Goal: Information Seeking & Learning: Learn about a topic

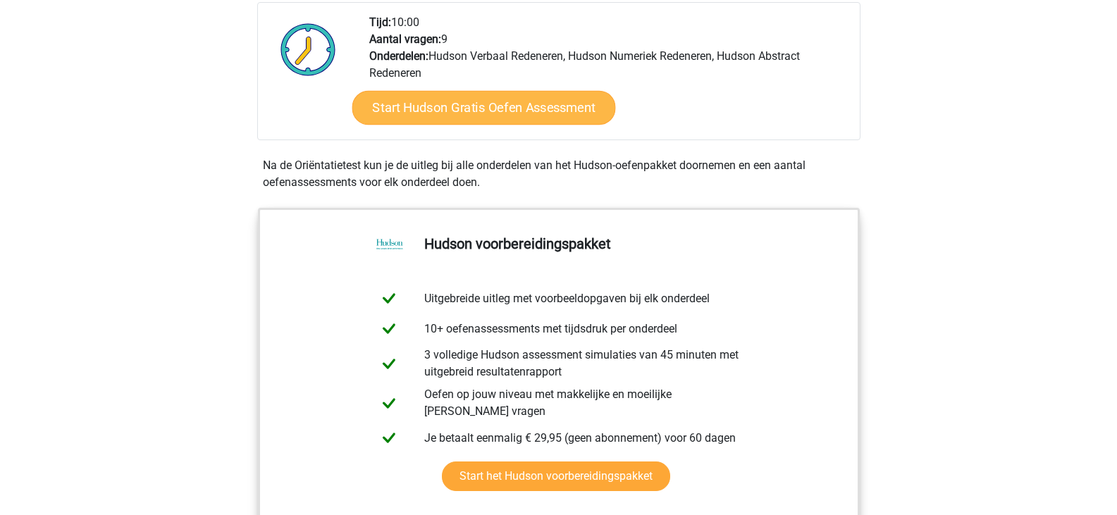
scroll to position [352, 0]
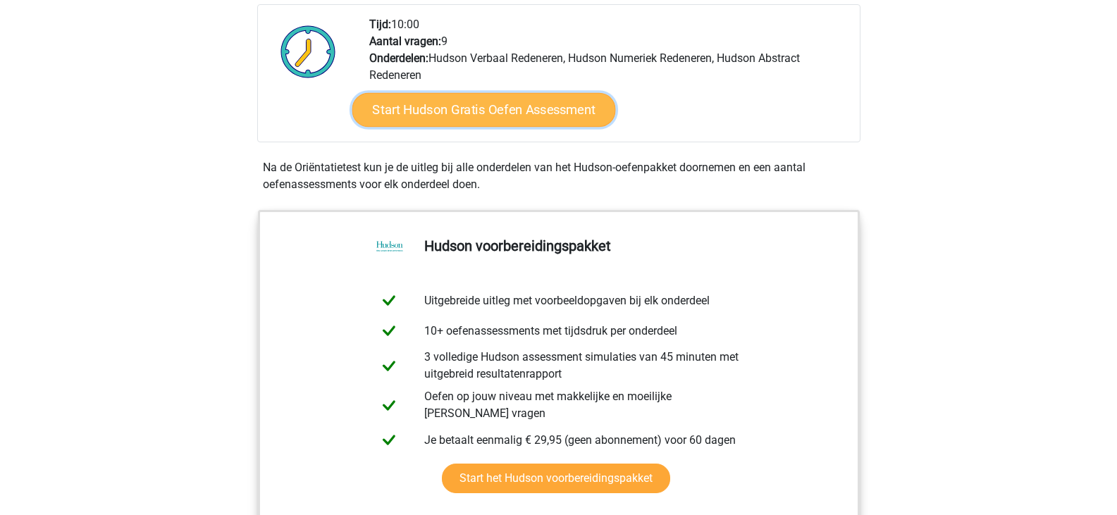
click at [538, 118] on link "Start Hudson Gratis Oefen Assessment" at bounding box center [483, 110] width 263 height 34
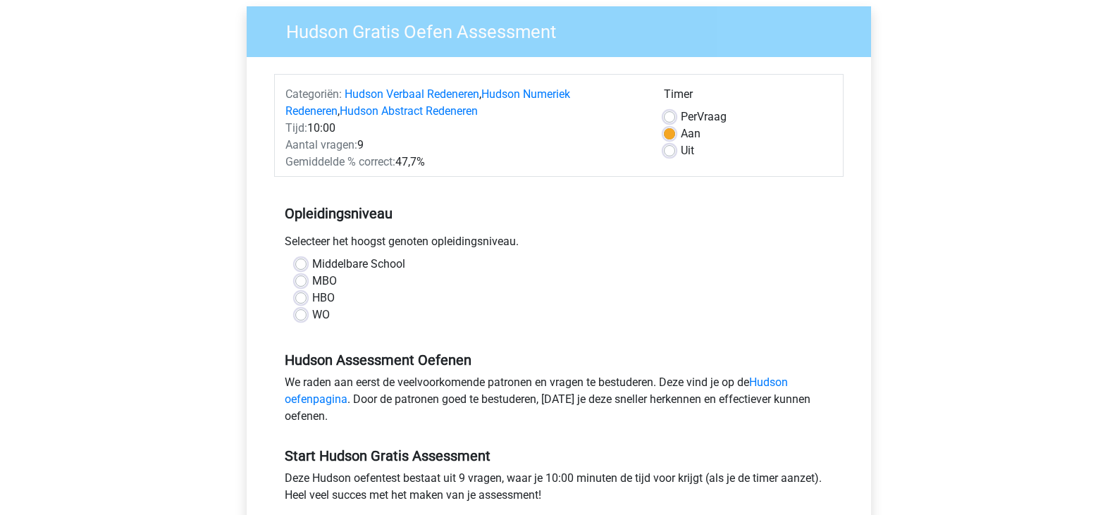
scroll to position [141, 0]
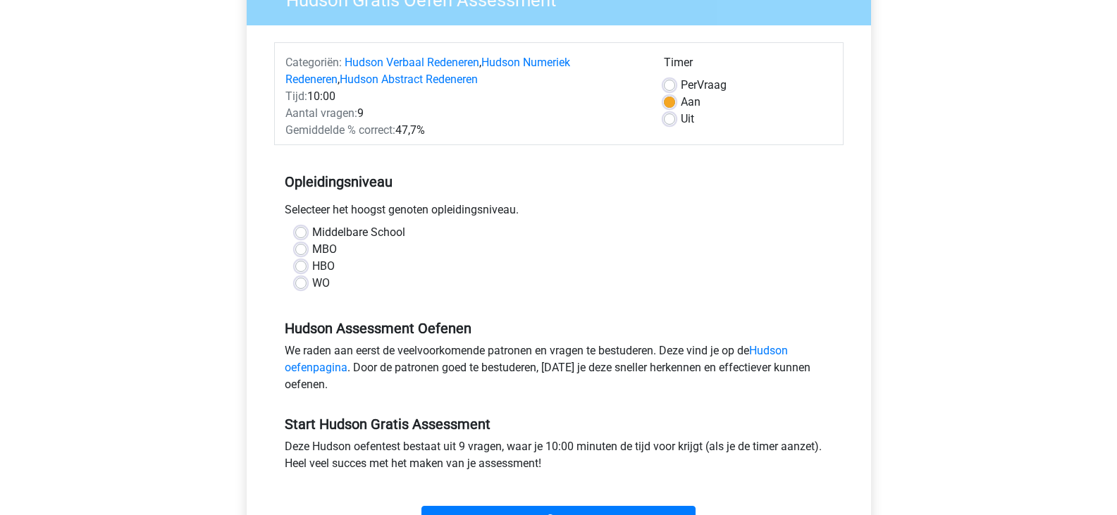
click at [312, 266] on label "HBO" at bounding box center [323, 266] width 23 height 17
click at [301, 266] on input "HBO" at bounding box center [300, 265] width 11 height 14
radio input "true"
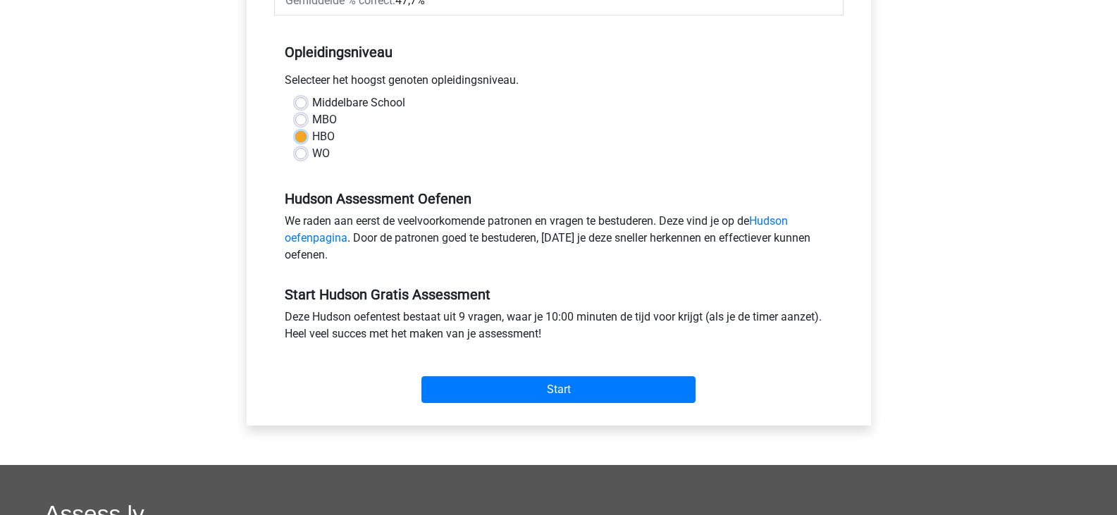
scroll to position [282, 0]
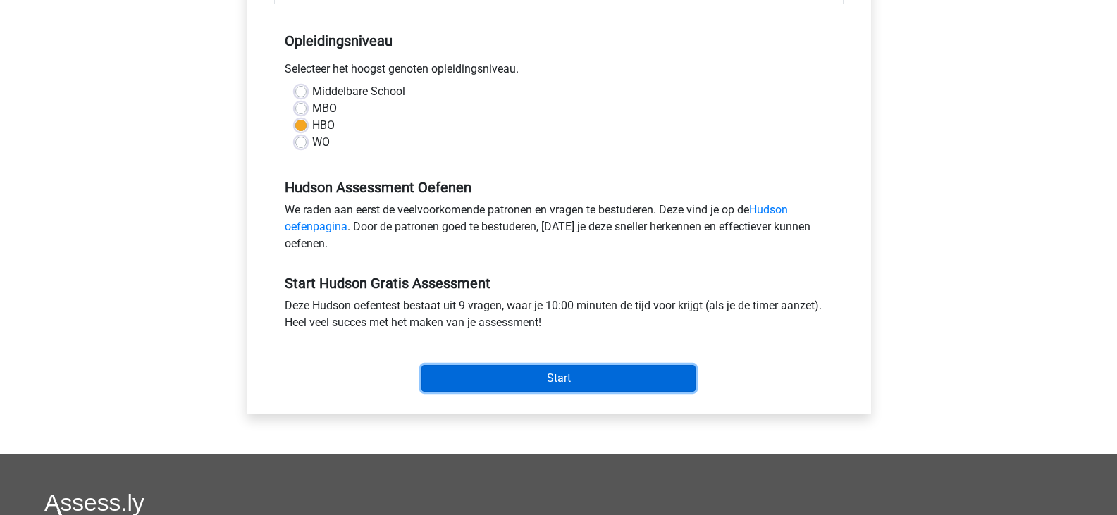
click at [552, 370] on input "Start" at bounding box center [558, 378] width 274 height 27
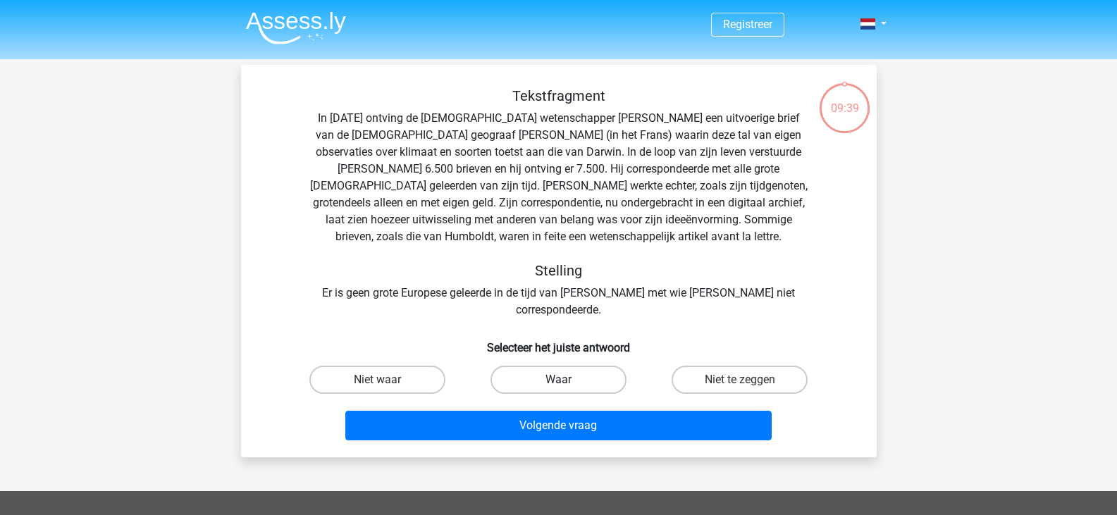
click at [559, 366] on label "Waar" at bounding box center [558, 380] width 136 height 28
click at [559, 380] on input "Waar" at bounding box center [562, 384] width 9 height 9
radio input "true"
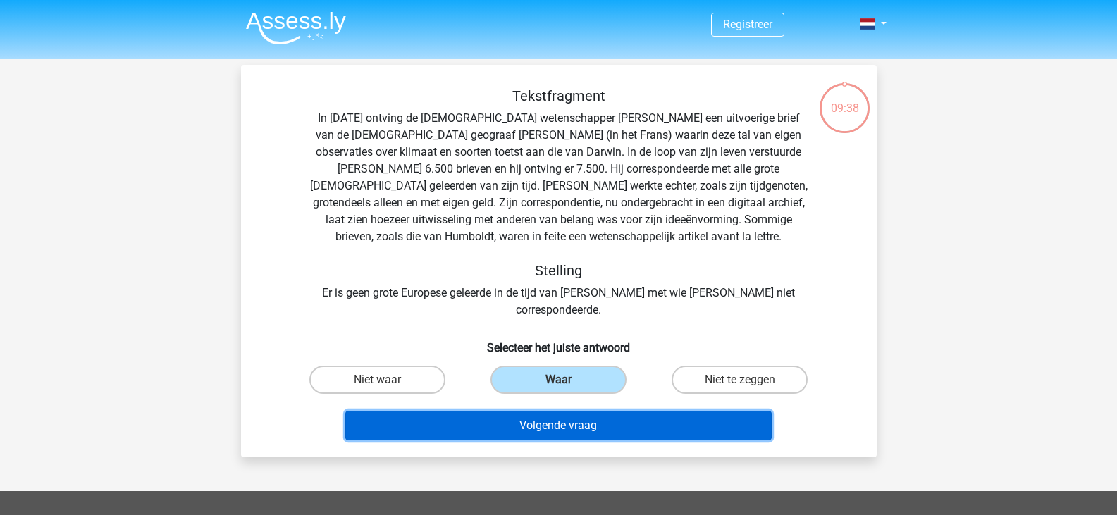
click at [571, 411] on button "Volgende vraag" at bounding box center [558, 426] width 426 height 30
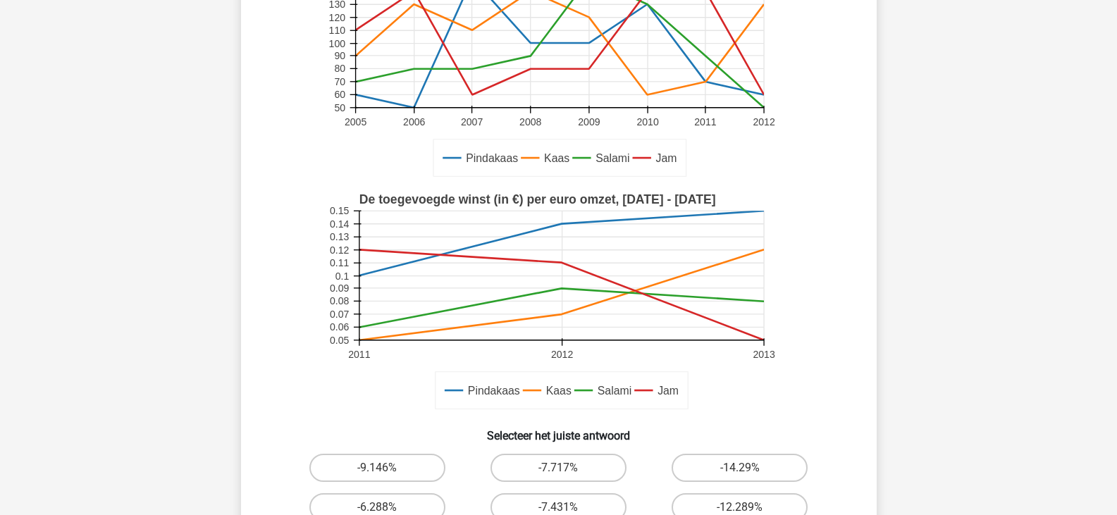
scroll to position [493, 0]
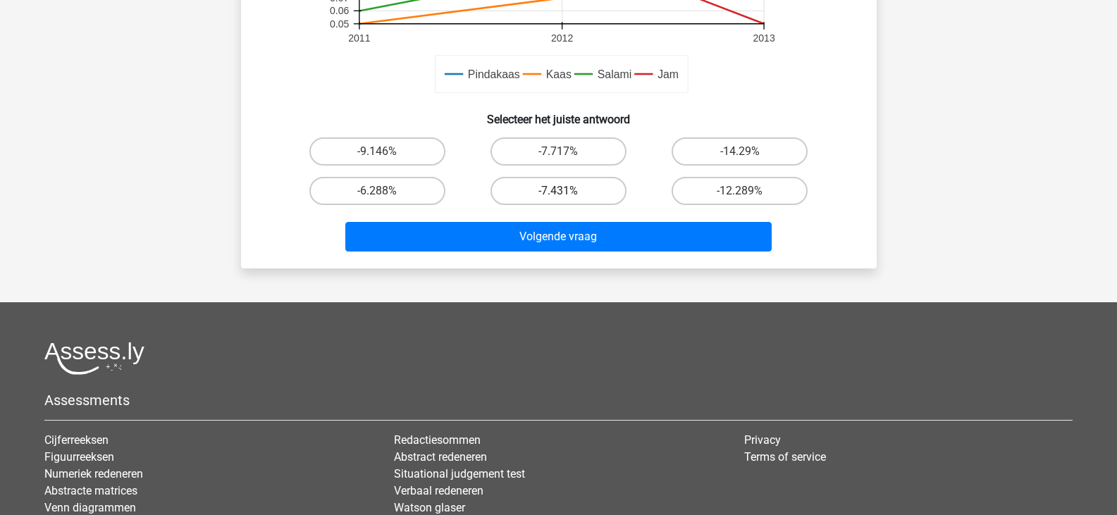
click at [589, 193] on label "-7.431%" at bounding box center [558, 191] width 136 height 28
click at [567, 193] on input "-7.431%" at bounding box center [562, 195] width 9 height 9
radio input "true"
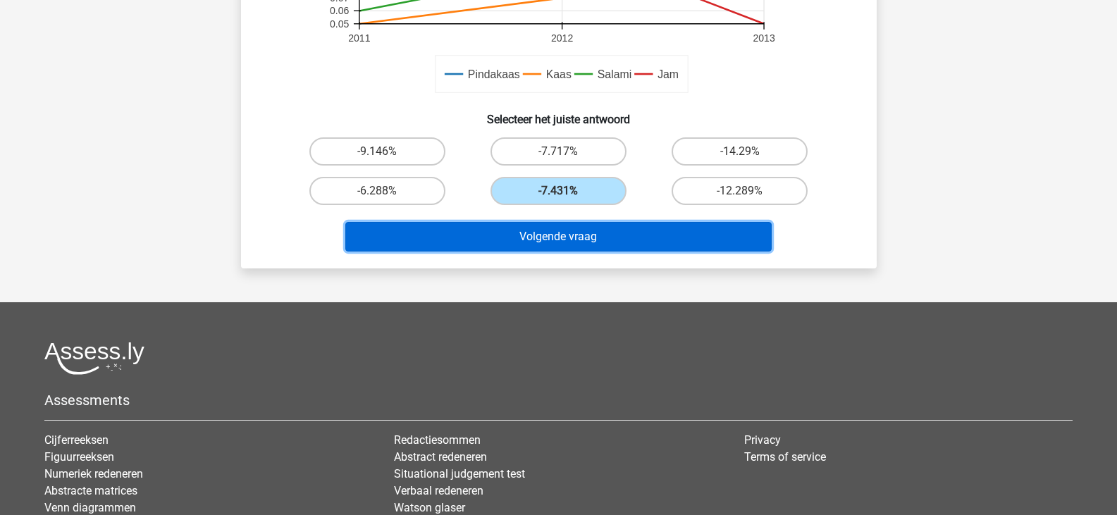
click at [597, 233] on button "Volgende vraag" at bounding box center [558, 237] width 426 height 30
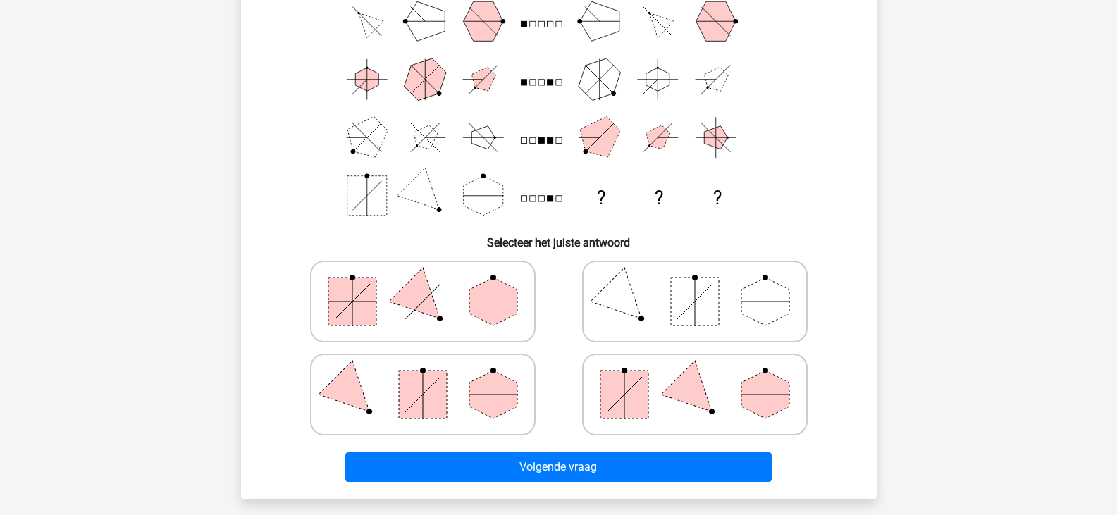
scroll to position [141, 0]
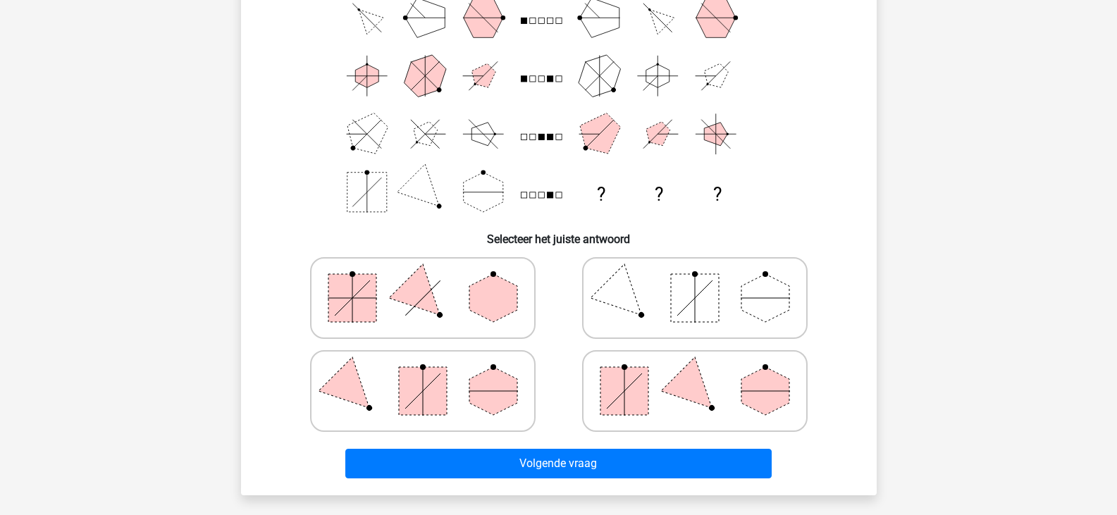
click at [708, 400] on polygon at bounding box center [694, 391] width 68 height 68
click at [704, 373] on input "radio" at bounding box center [699, 368] width 9 height 9
radio input "true"
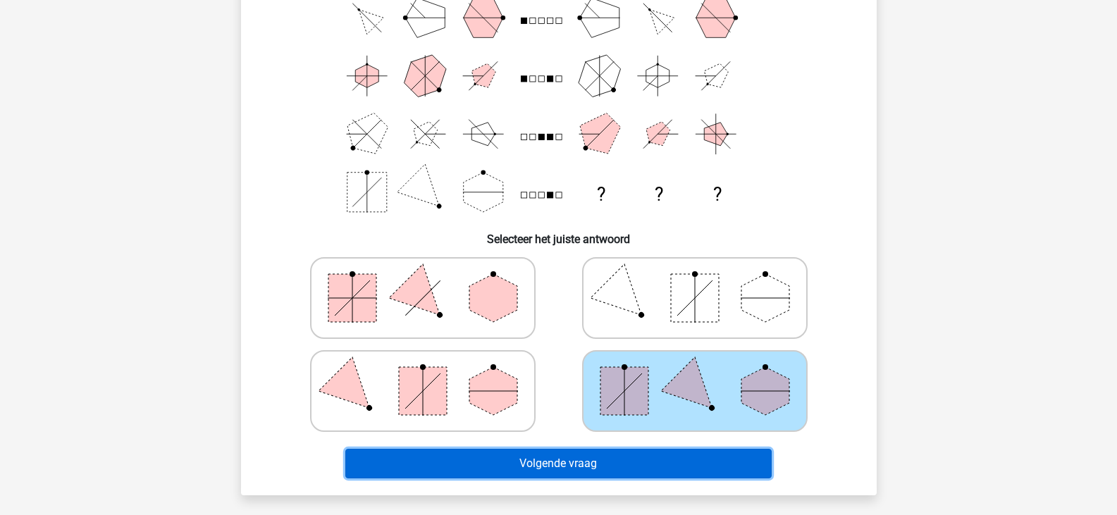
click at [664, 469] on button "Volgende vraag" at bounding box center [558, 464] width 426 height 30
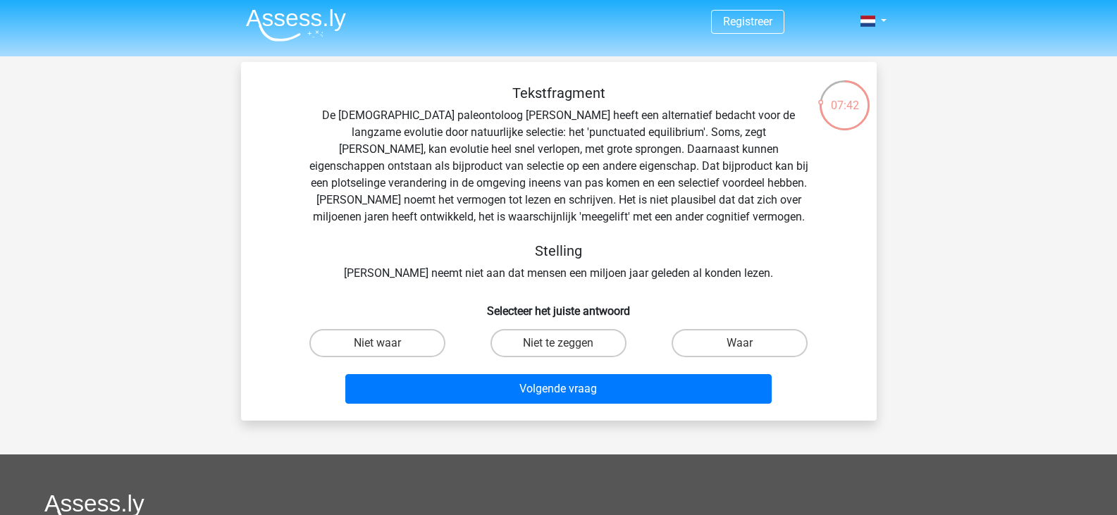
scroll to position [0, 0]
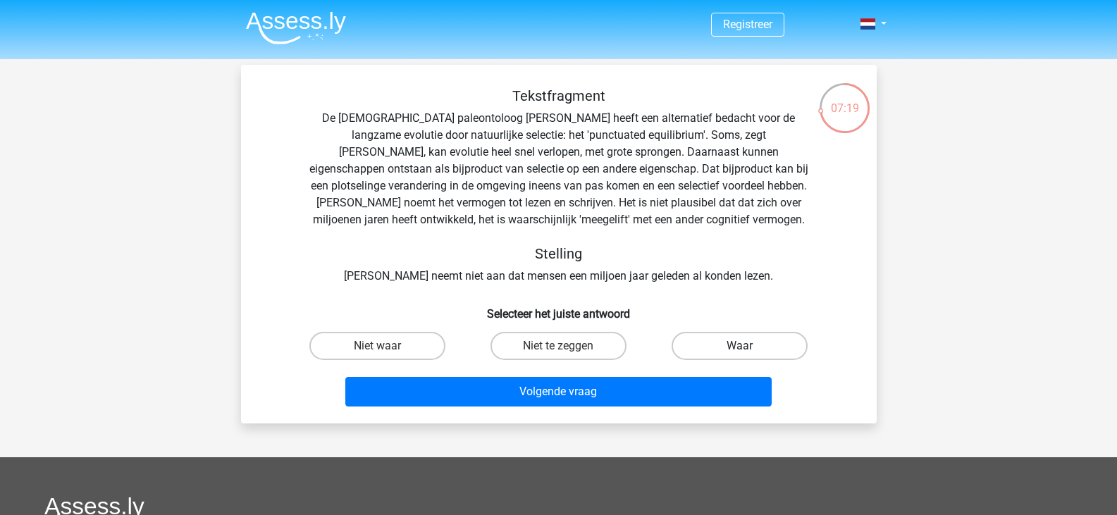
click at [719, 342] on label "Waar" at bounding box center [739, 346] width 136 height 28
click at [740, 346] on input "Waar" at bounding box center [744, 350] width 9 height 9
radio input "true"
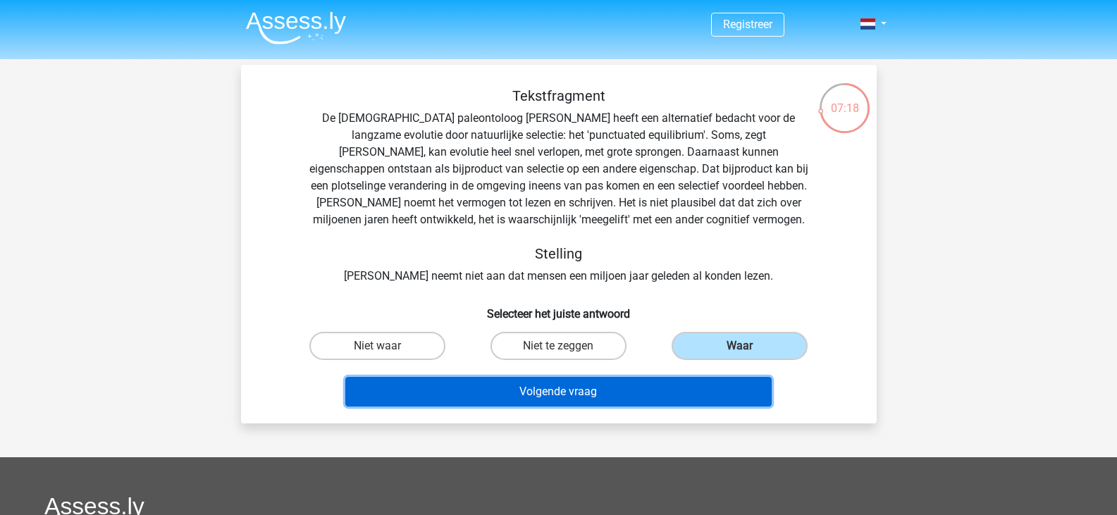
click at [630, 382] on button "Volgende vraag" at bounding box center [558, 392] width 426 height 30
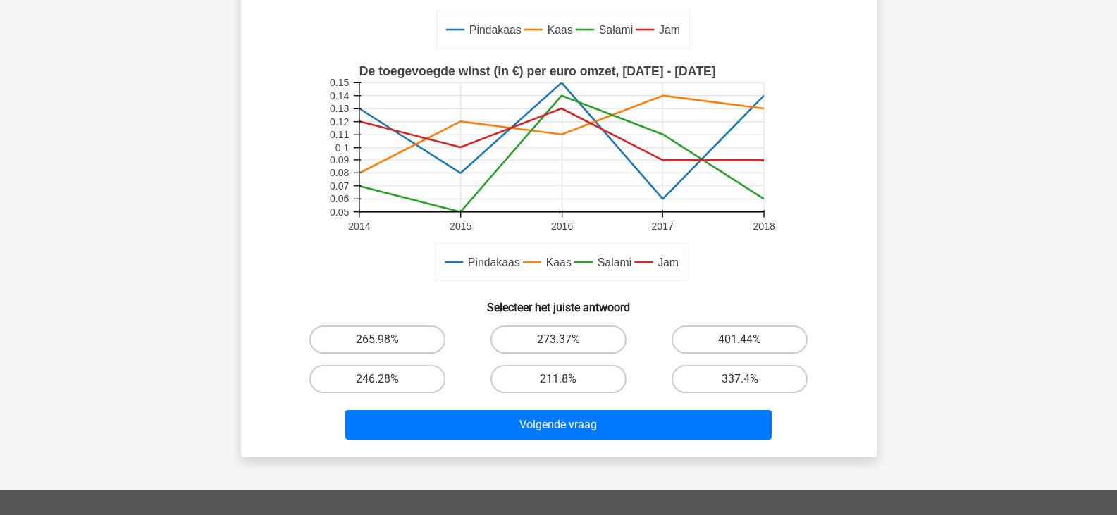
scroll to position [352, 0]
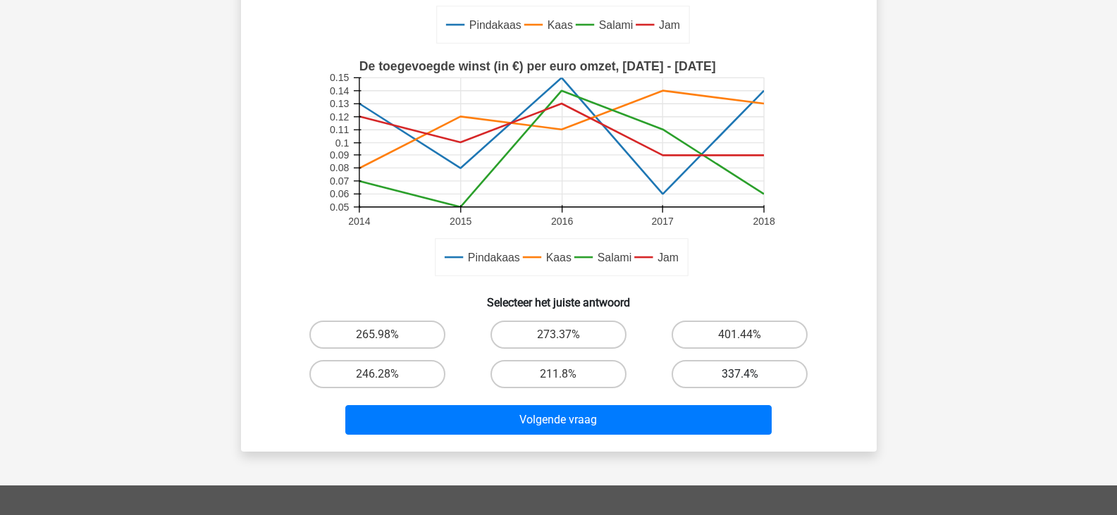
click at [726, 375] on label "337.4%" at bounding box center [739, 374] width 136 height 28
click at [740, 375] on input "337.4%" at bounding box center [744, 378] width 9 height 9
radio input "true"
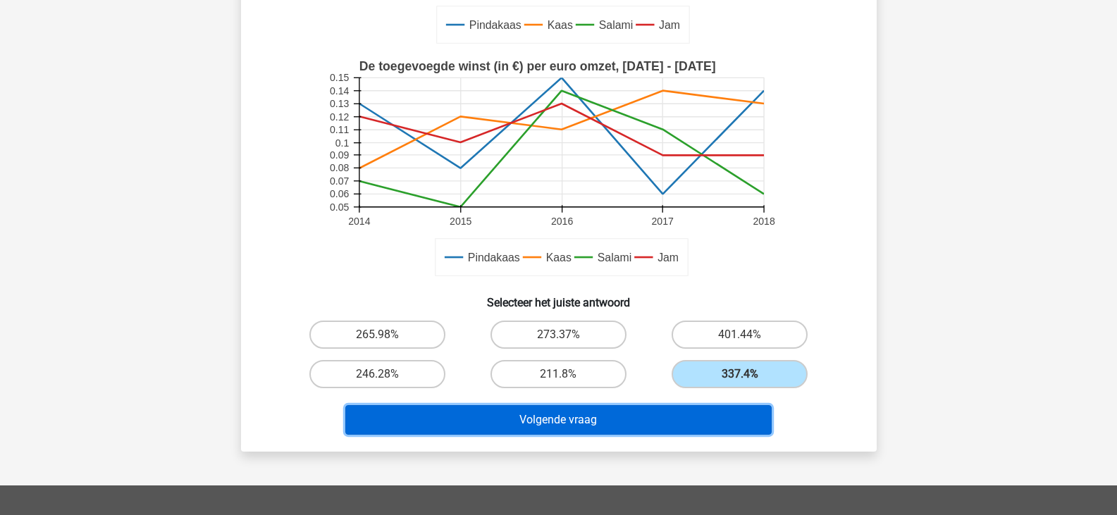
click at [650, 409] on button "Volgende vraag" at bounding box center [558, 420] width 426 height 30
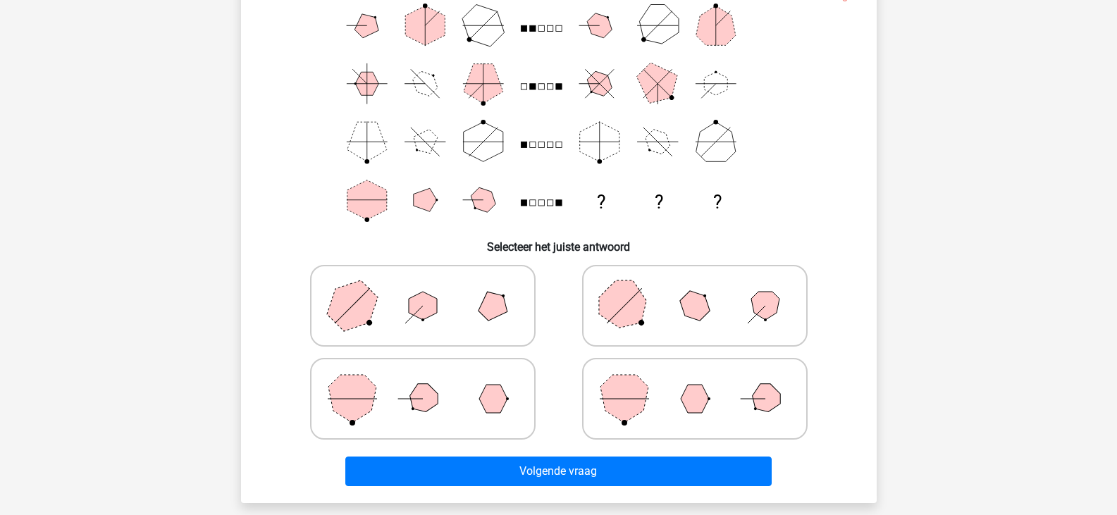
scroll to position [135, 0]
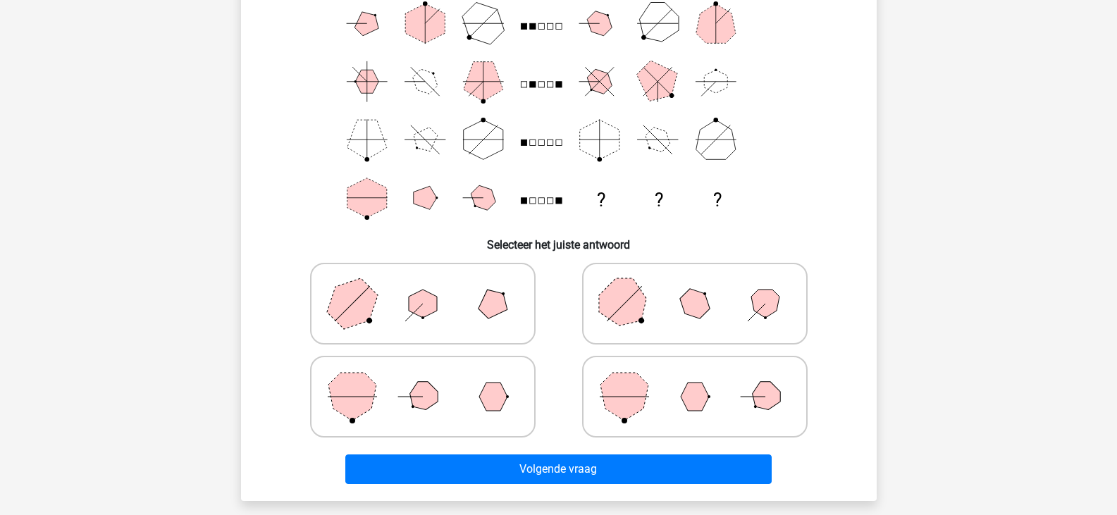
click at [698, 323] on icon at bounding box center [694, 303] width 211 height 70
click at [698, 286] on input "radio" at bounding box center [699, 281] width 9 height 9
radio input "true"
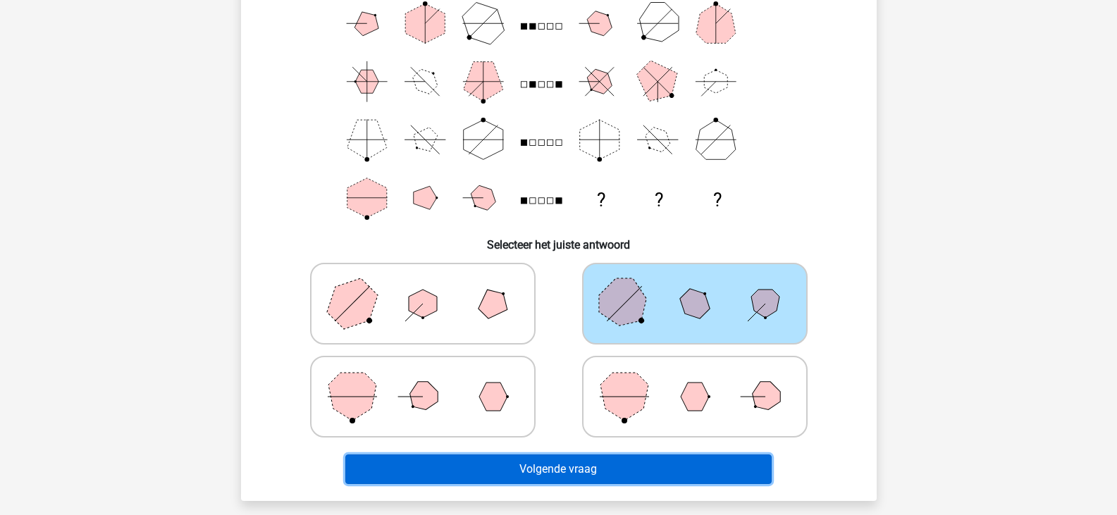
click at [599, 463] on button "Volgende vraag" at bounding box center [558, 469] width 426 height 30
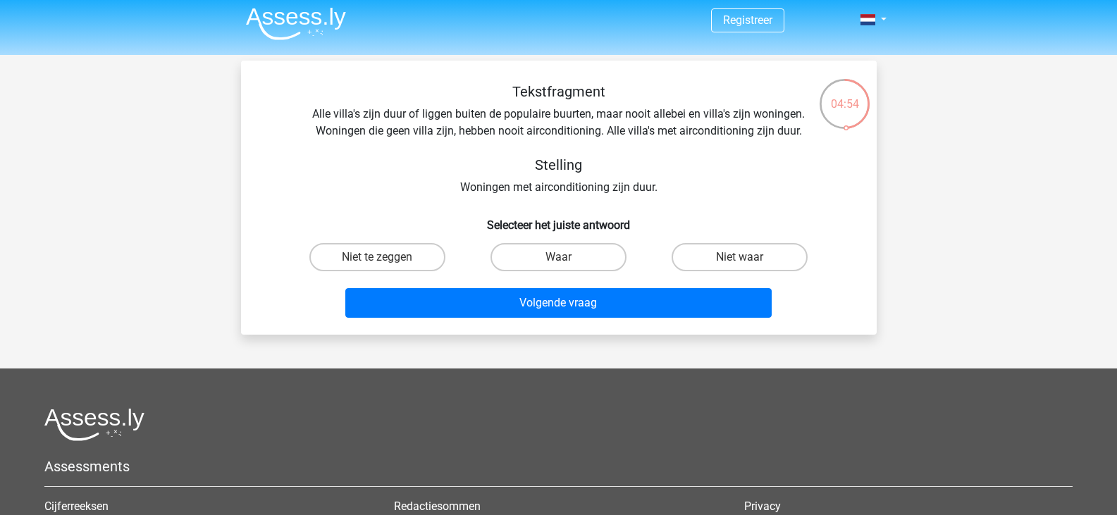
scroll to position [0, 0]
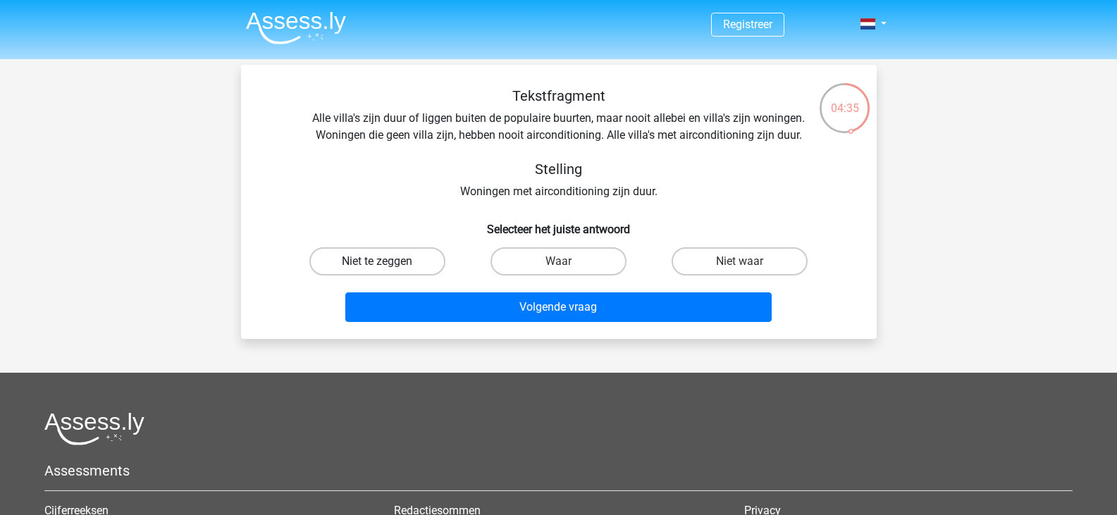
click at [435, 263] on label "Niet te zeggen" at bounding box center [377, 261] width 136 height 28
click at [386, 263] on input "Niet te zeggen" at bounding box center [381, 265] width 9 height 9
radio input "true"
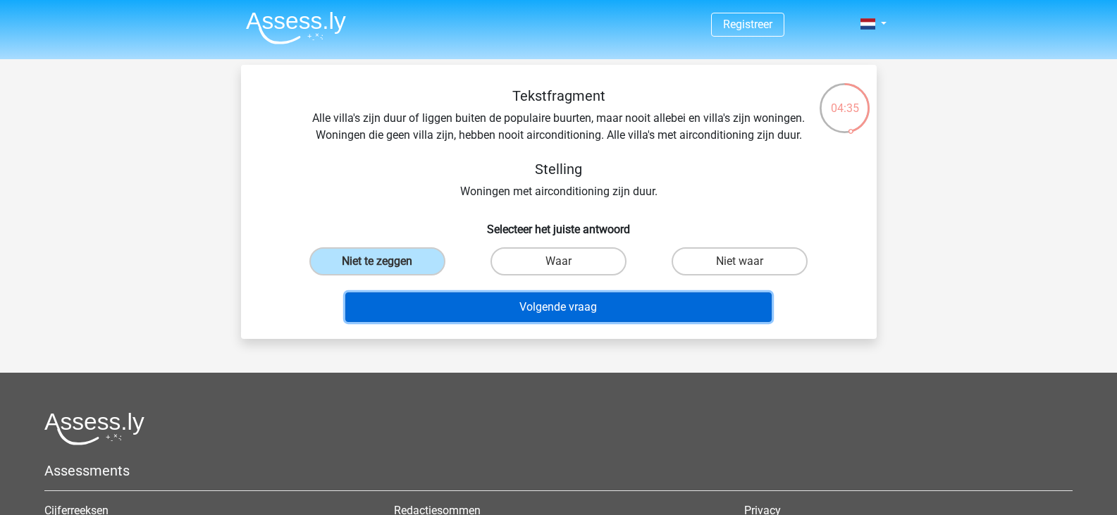
click at [466, 302] on button "Volgende vraag" at bounding box center [558, 307] width 426 height 30
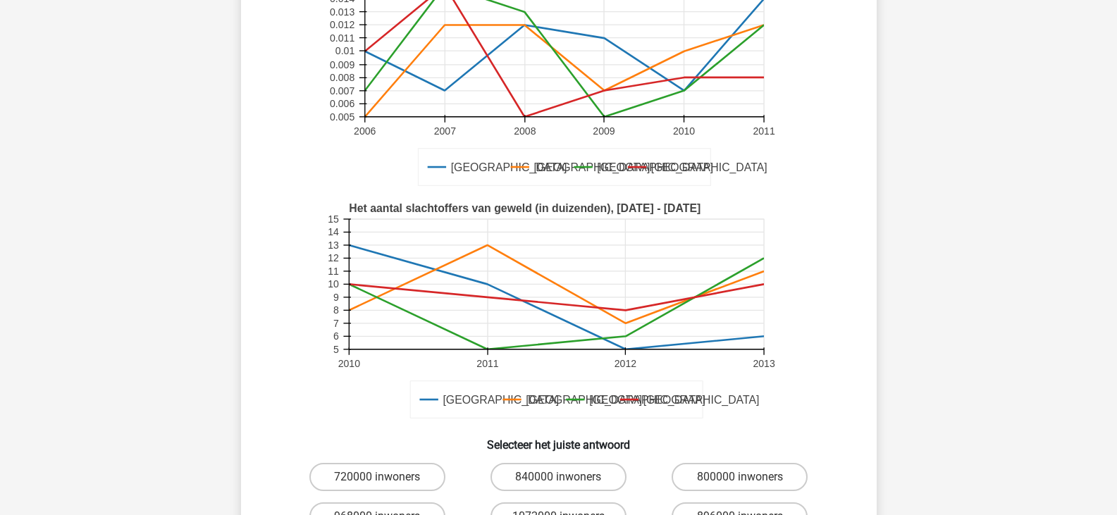
scroll to position [211, 0]
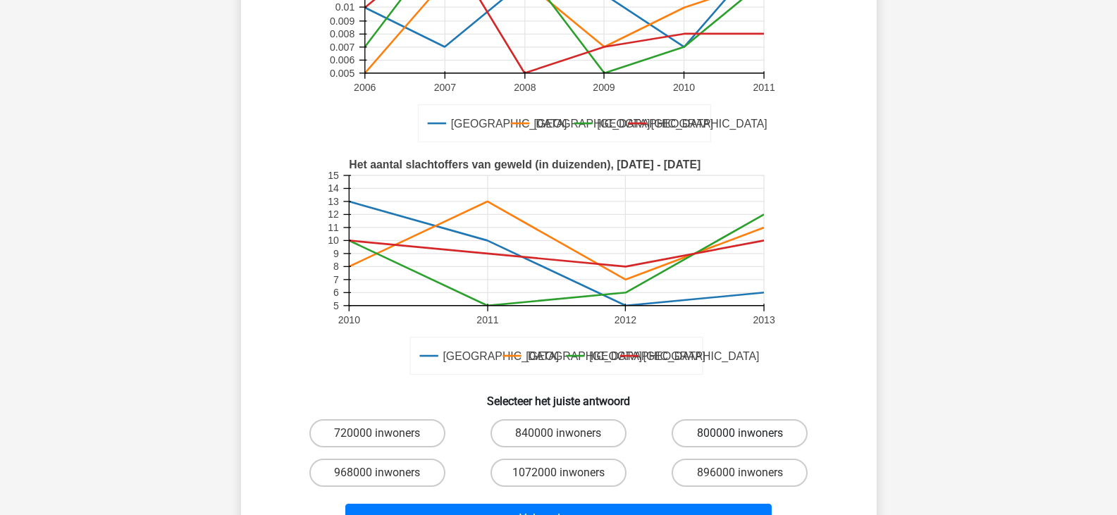
click at [719, 434] on label "800000 inwoners" at bounding box center [739, 433] width 136 height 28
click at [740, 434] on input "800000 inwoners" at bounding box center [744, 437] width 9 height 9
radio input "true"
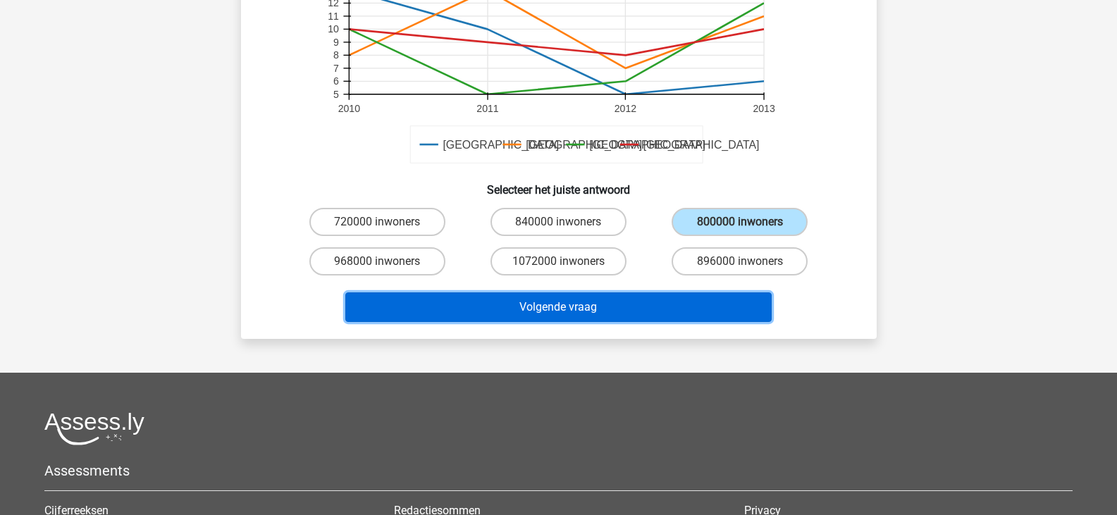
click at [607, 316] on button "Volgende vraag" at bounding box center [558, 307] width 426 height 30
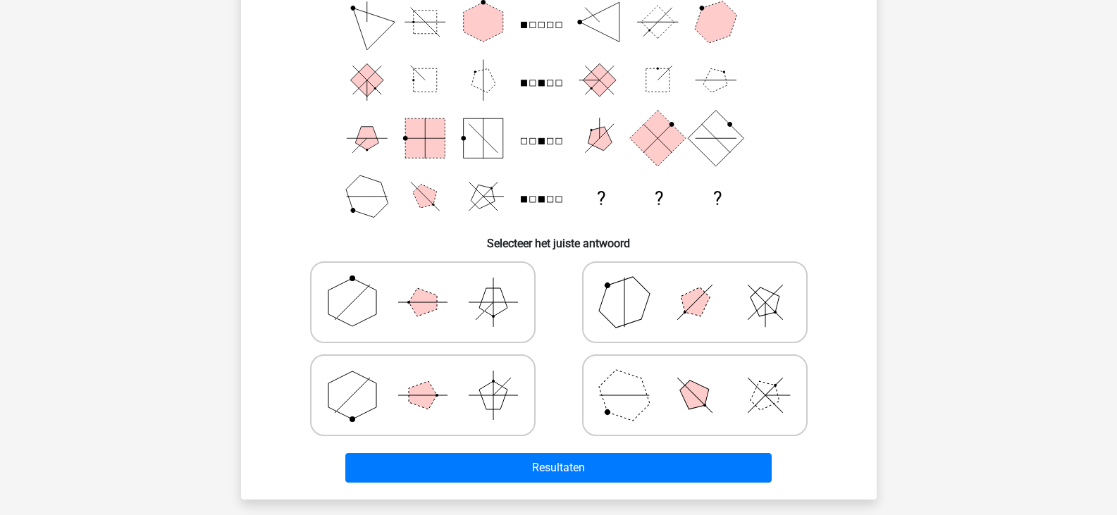
scroll to position [141, 0]
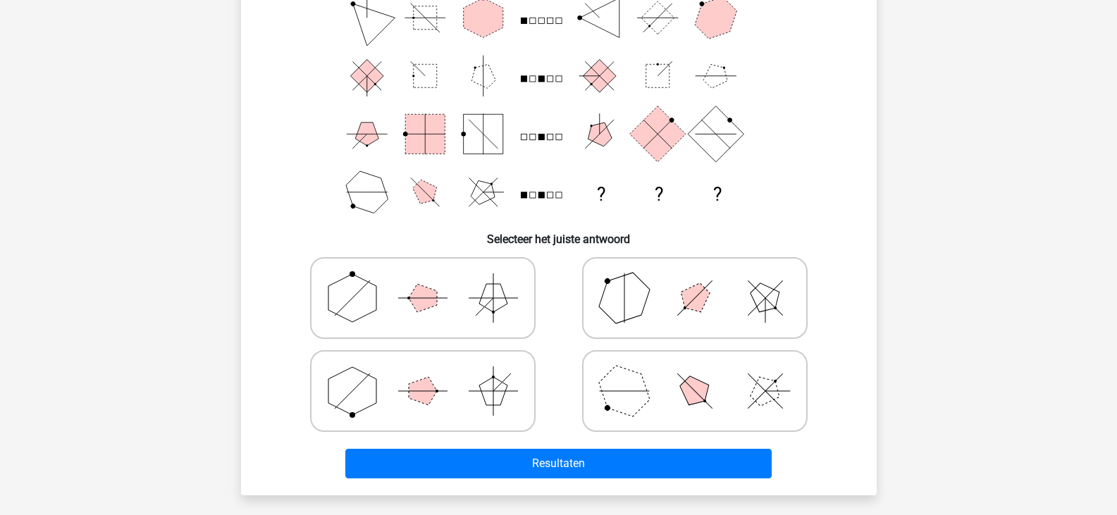
click at [643, 294] on polygon at bounding box center [624, 298] width 68 height 68
click at [695, 280] on input "radio" at bounding box center [699, 275] width 9 height 9
radio input "true"
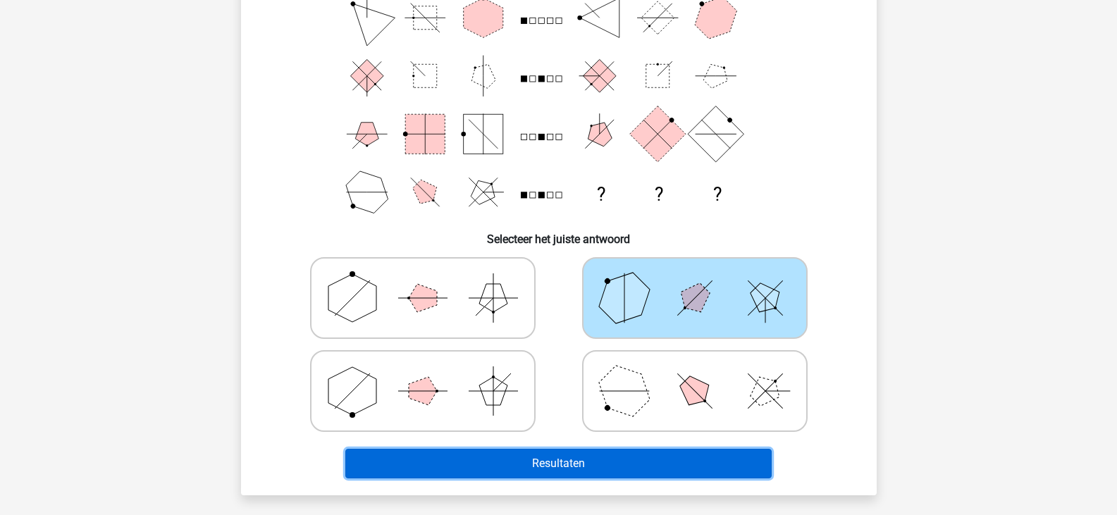
click at [554, 456] on button "Resultaten" at bounding box center [558, 464] width 426 height 30
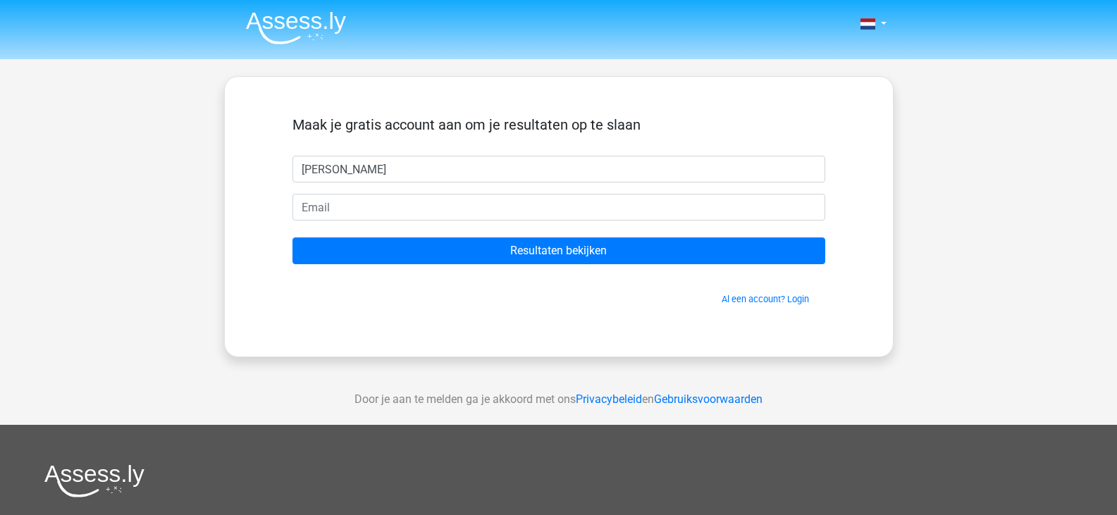
type input "Ward"
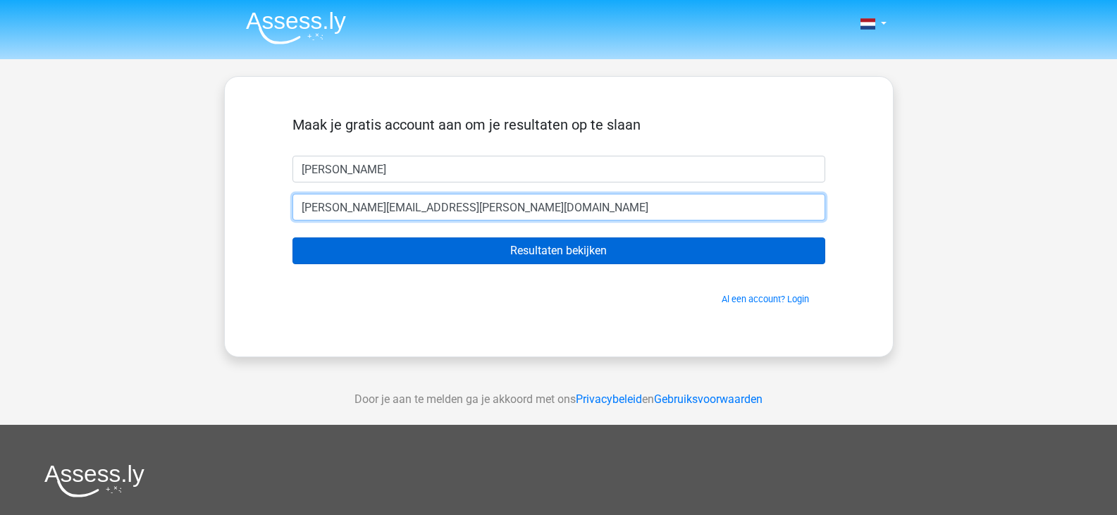
type input "[EMAIL_ADDRESS][DOMAIN_NAME]"
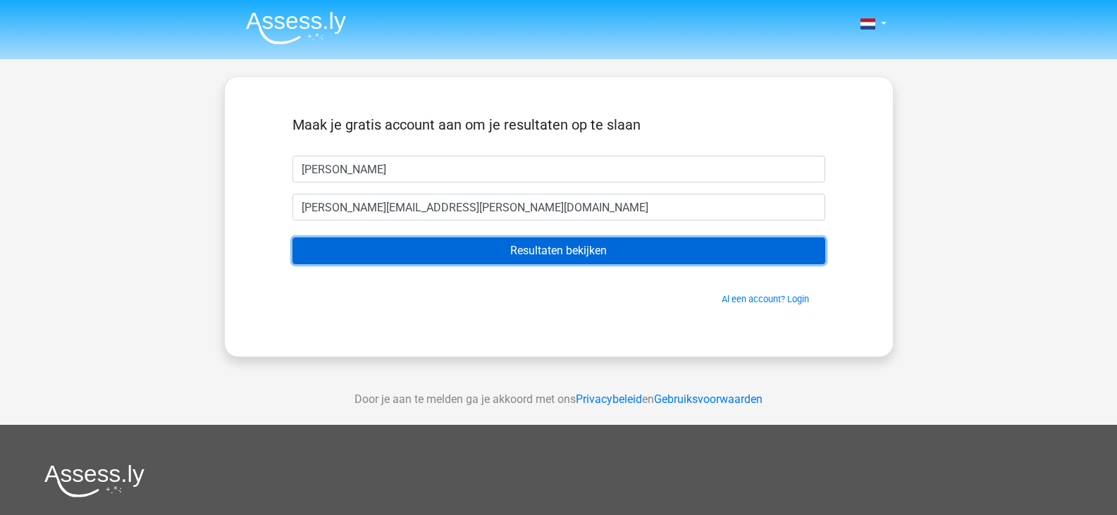
click at [472, 254] on input "Resultaten bekijken" at bounding box center [558, 250] width 533 height 27
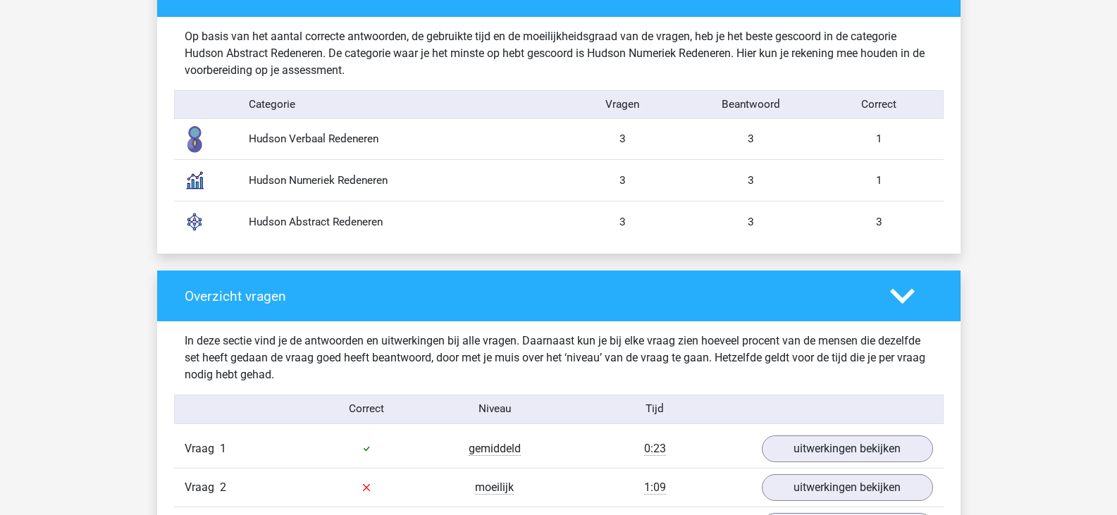
scroll to position [1127, 0]
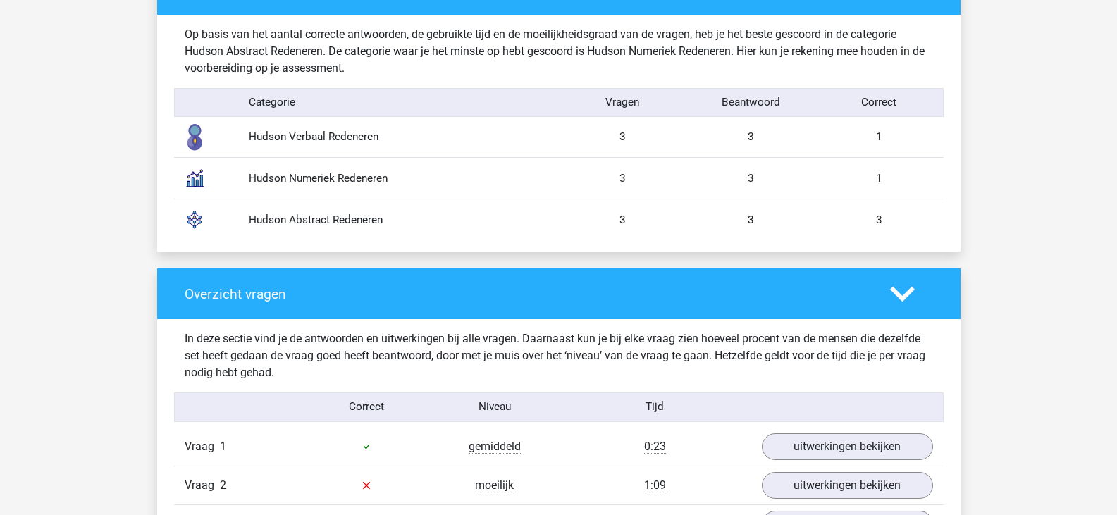
click at [342, 181] on div "Hudson Numeriek Redeneren" at bounding box center [398, 178] width 321 height 16
click at [335, 136] on div "Hudson Verbaal Redeneren" at bounding box center [398, 137] width 321 height 16
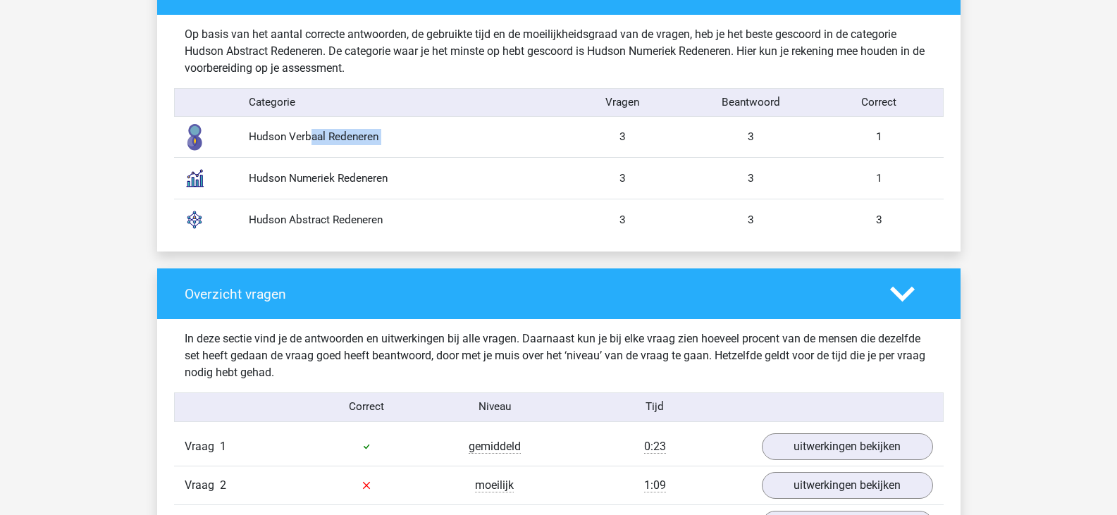
click at [335, 136] on div "Hudson Verbaal Redeneren" at bounding box center [398, 137] width 321 height 16
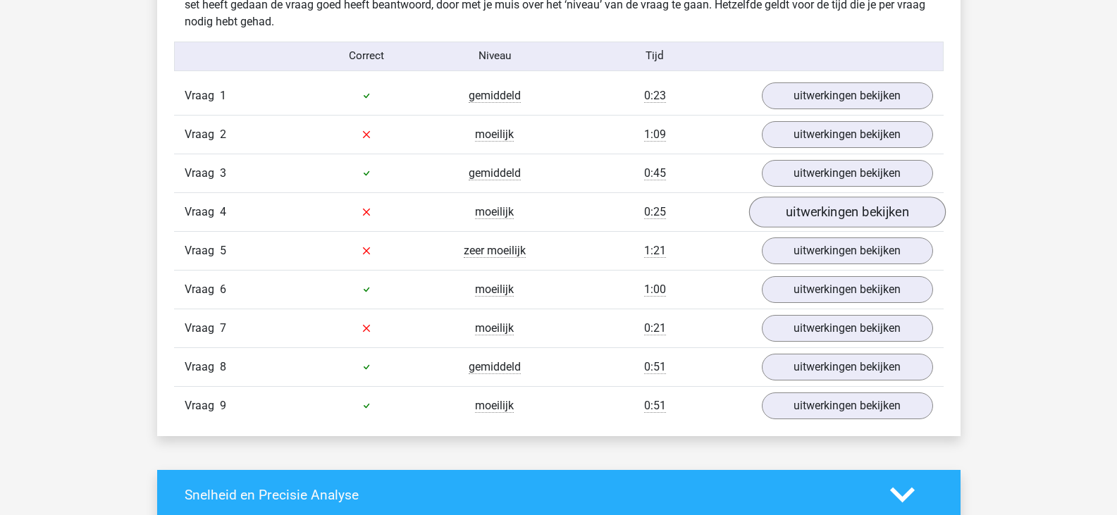
scroll to position [1479, 0]
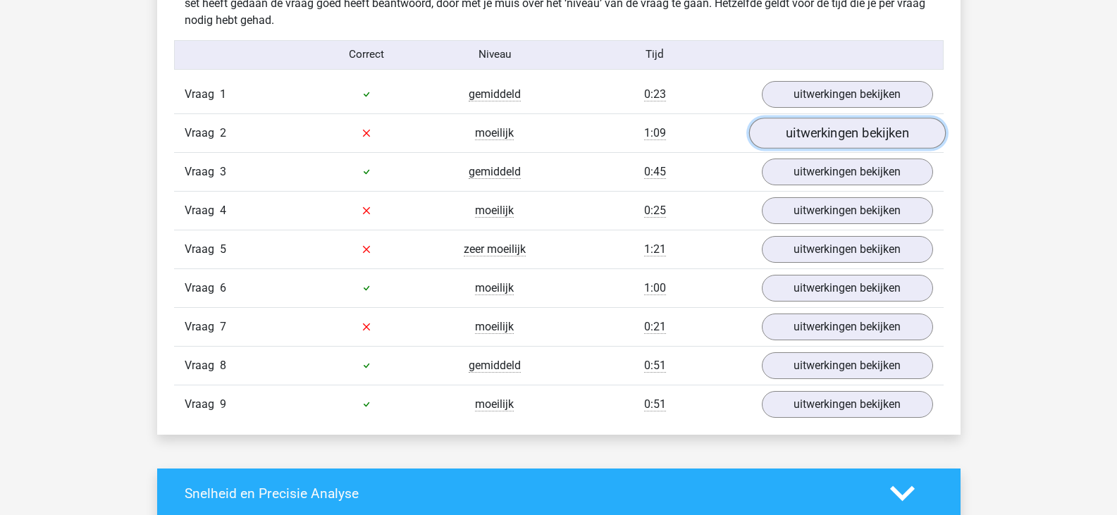
click at [830, 130] on link "uitwerkingen bekijken" at bounding box center [846, 133] width 197 height 31
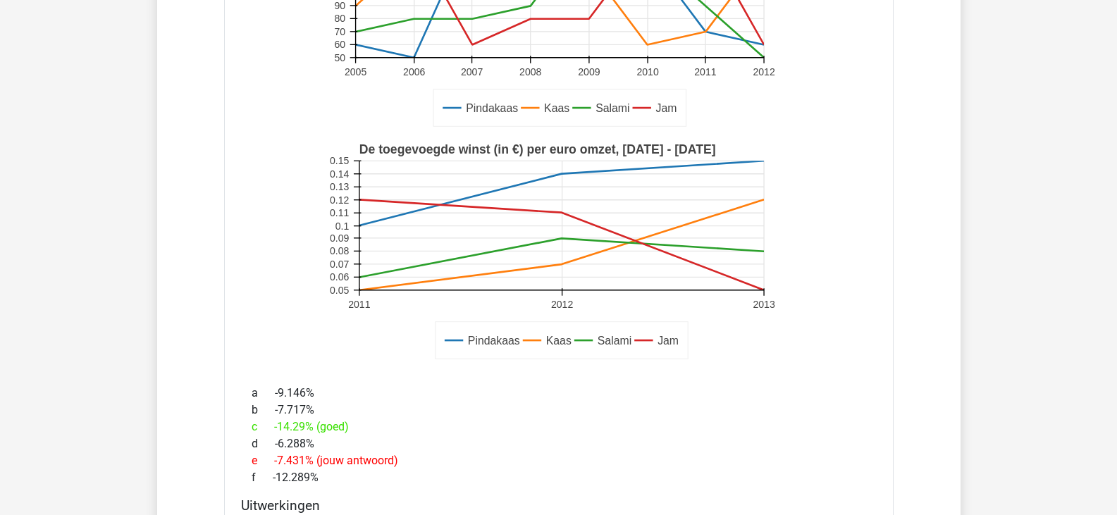
scroll to position [1902, 0]
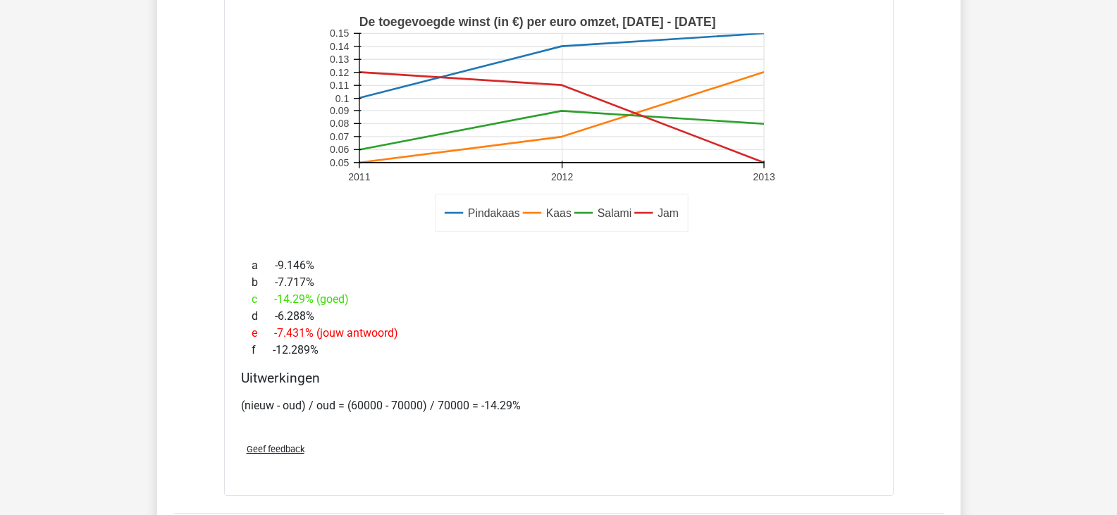
click at [392, 406] on p "(nieuw - oud) / oud = (60000 - 70000) / 70000 = -14.29%" at bounding box center [558, 405] width 635 height 17
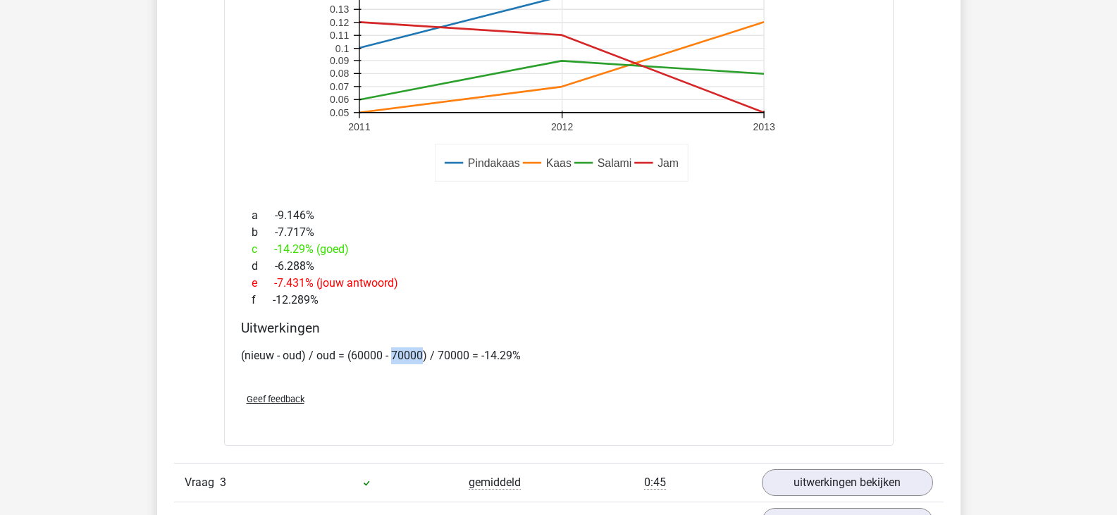
scroll to position [1972, 0]
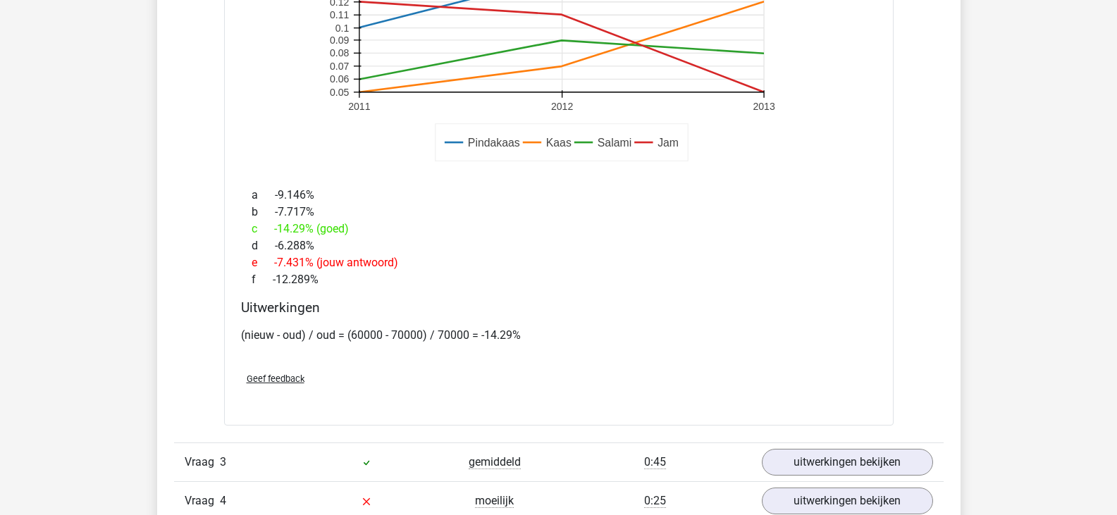
click at [568, 344] on div "(nieuw - oud) / oud = (60000 - 70000) / 70000 = -14.29%" at bounding box center [558, 340] width 635 height 39
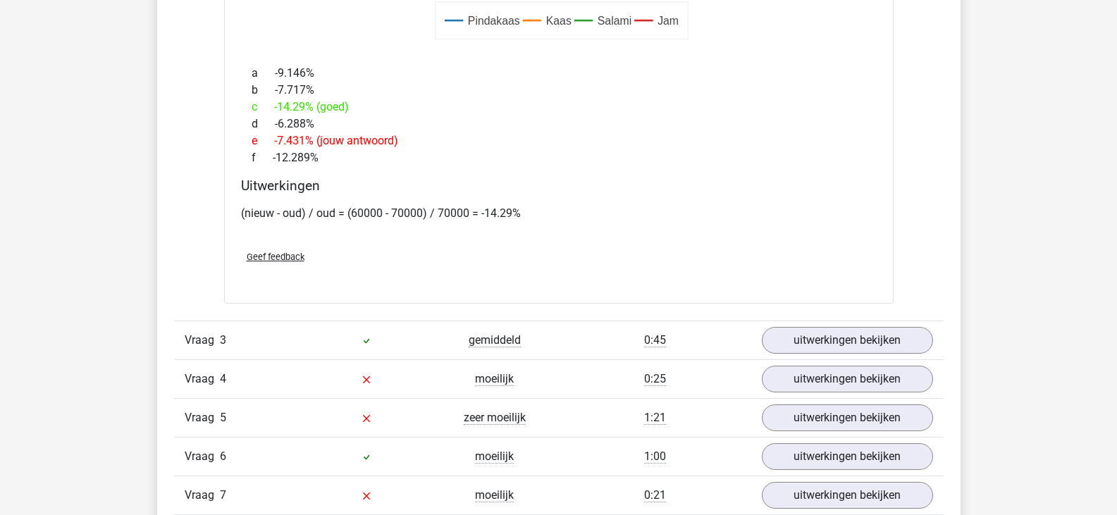
scroll to position [2113, 0]
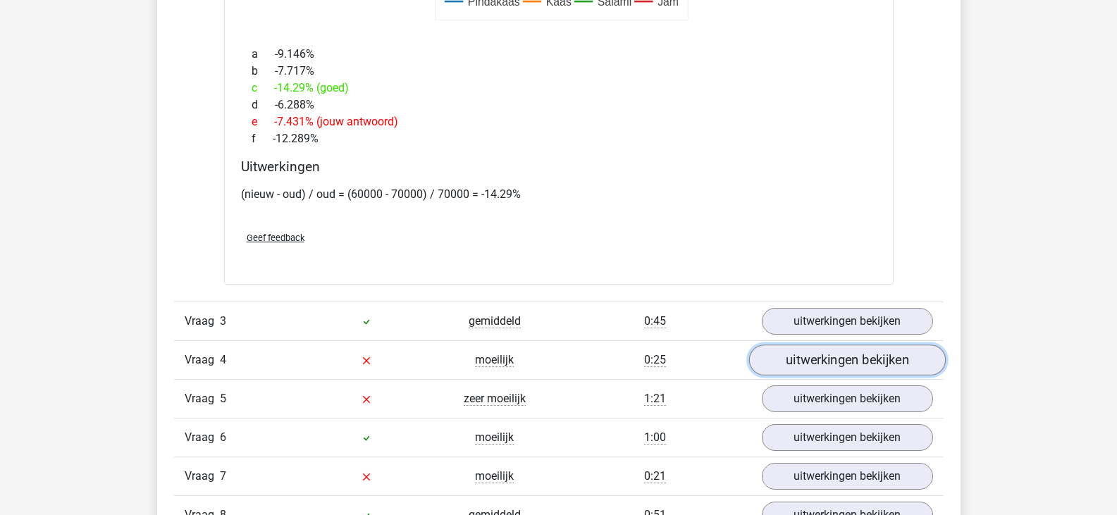
click at [795, 366] on link "uitwerkingen bekijken" at bounding box center [846, 359] width 197 height 31
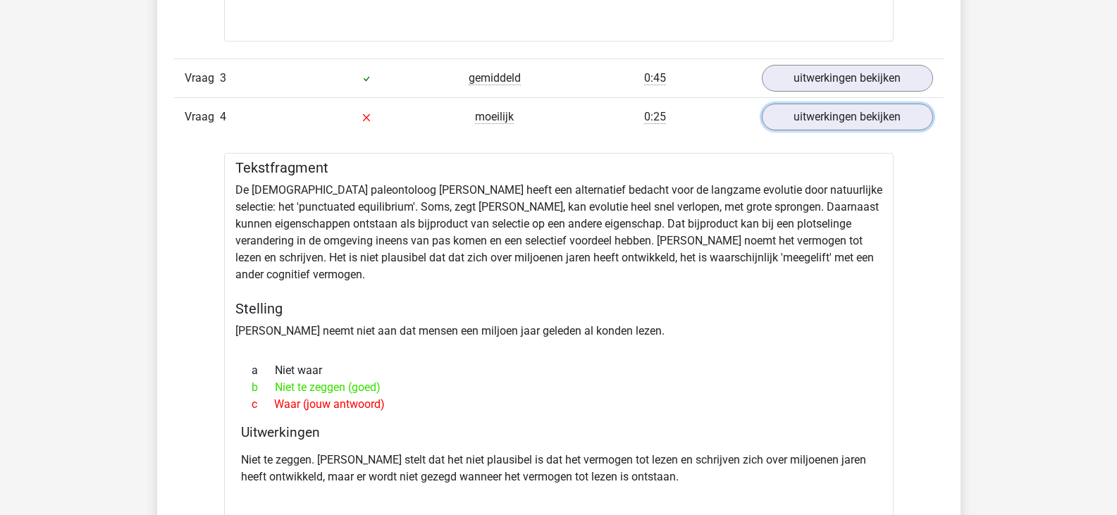
scroll to position [2395, 0]
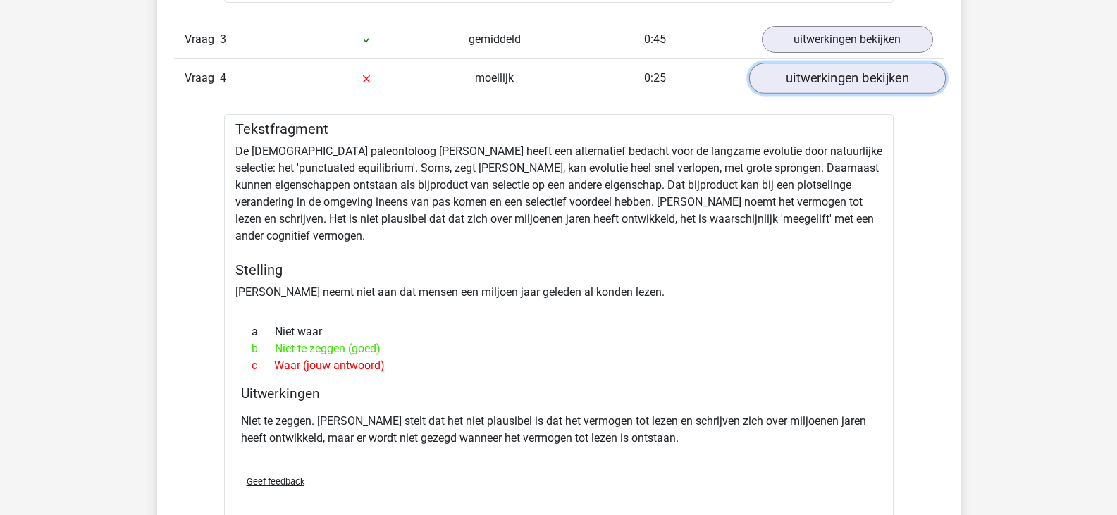
click at [854, 75] on link "uitwerkingen bekijken" at bounding box center [846, 78] width 197 height 31
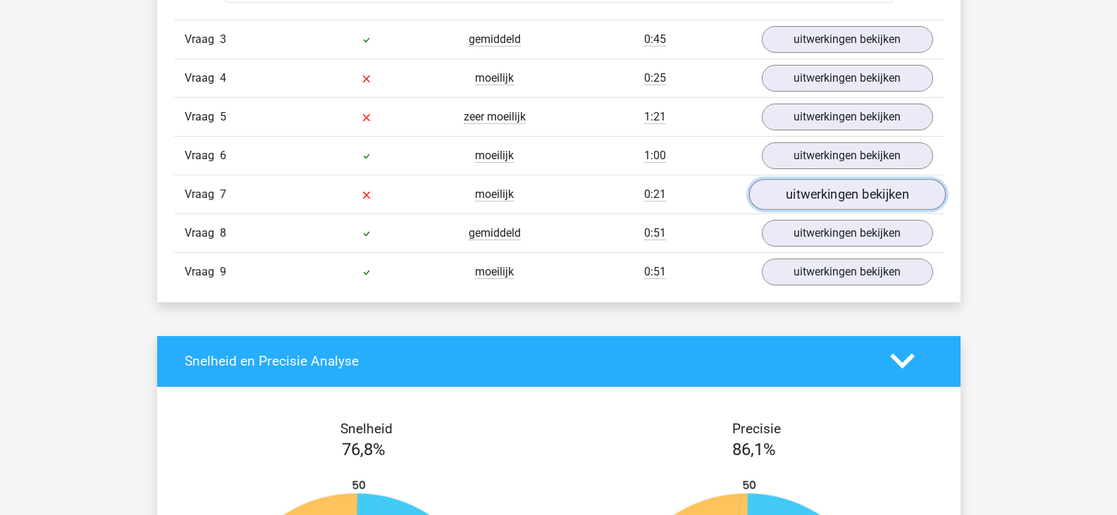
click at [820, 190] on link "uitwerkingen bekijken" at bounding box center [846, 194] width 197 height 31
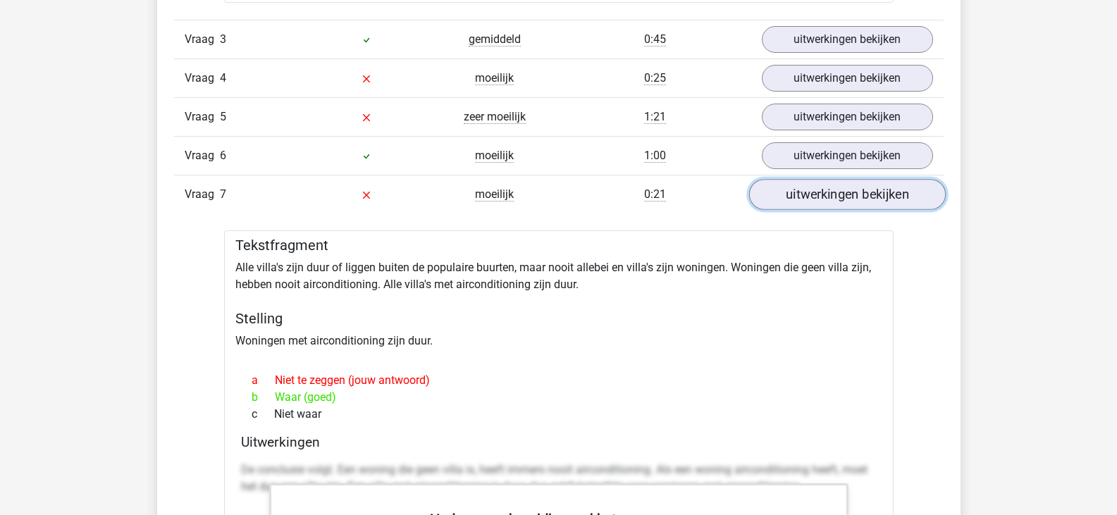
click at [819, 202] on link "uitwerkingen bekijken" at bounding box center [846, 194] width 197 height 31
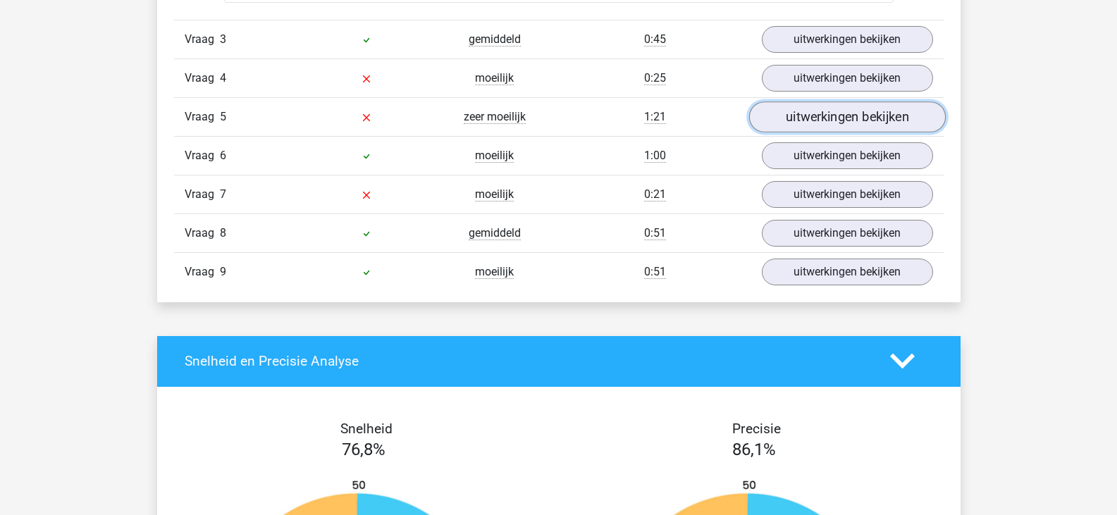
click at [845, 125] on link "uitwerkingen bekijken" at bounding box center [846, 116] width 197 height 31
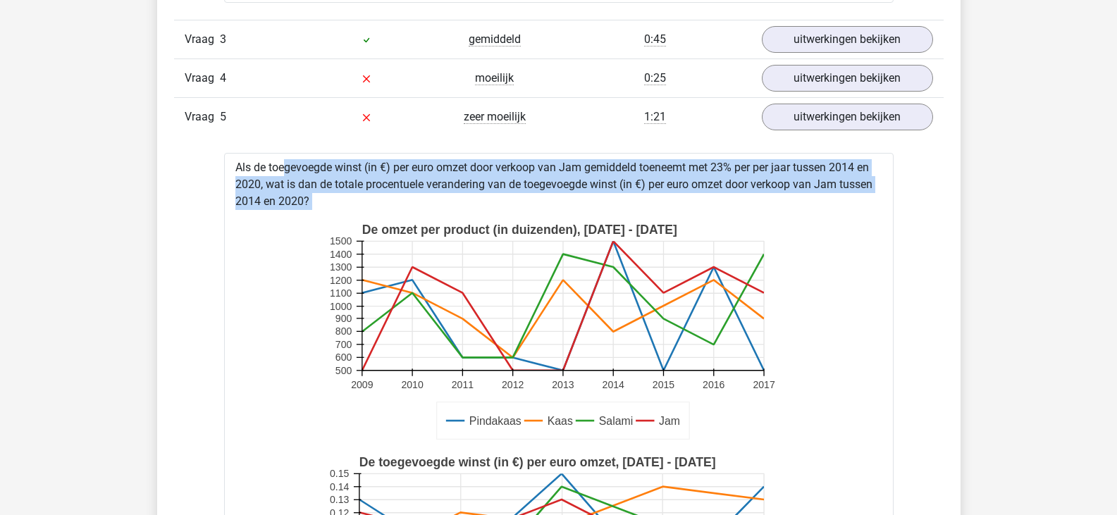
drag, startPoint x: 240, startPoint y: 169, endPoint x: 740, endPoint y: 387, distance: 545.7
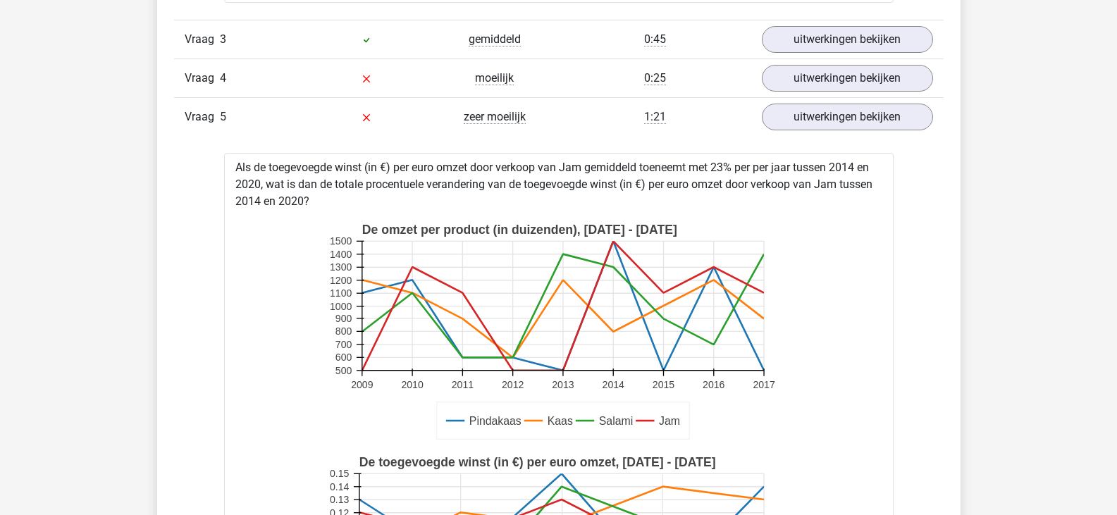
click at [819, 363] on icon "Pindakaas Kaas Salami Jam De omzet per product (in duizenden), 2009 - 2017 2009…" at bounding box center [559, 332] width 624 height 232
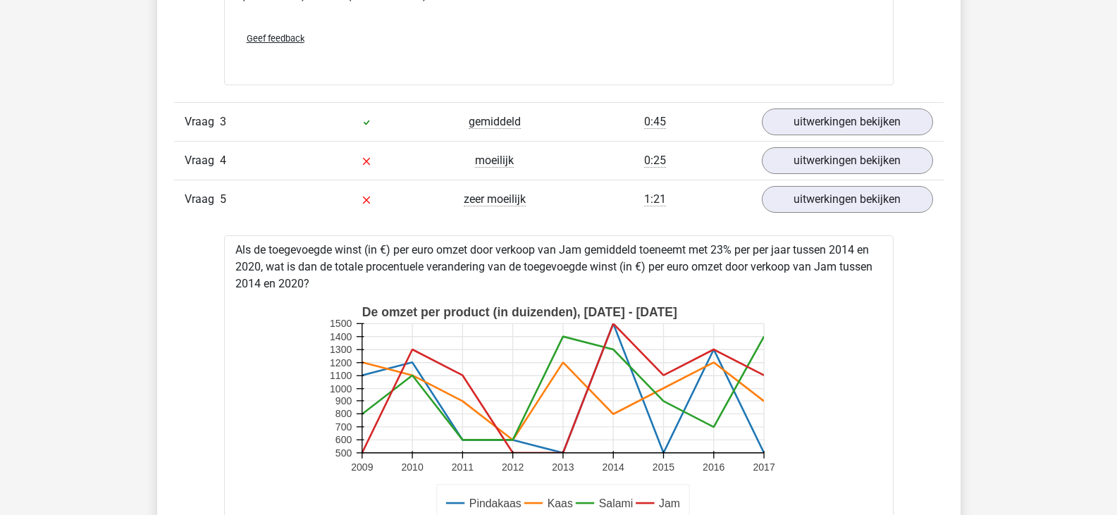
scroll to position [2254, 0]
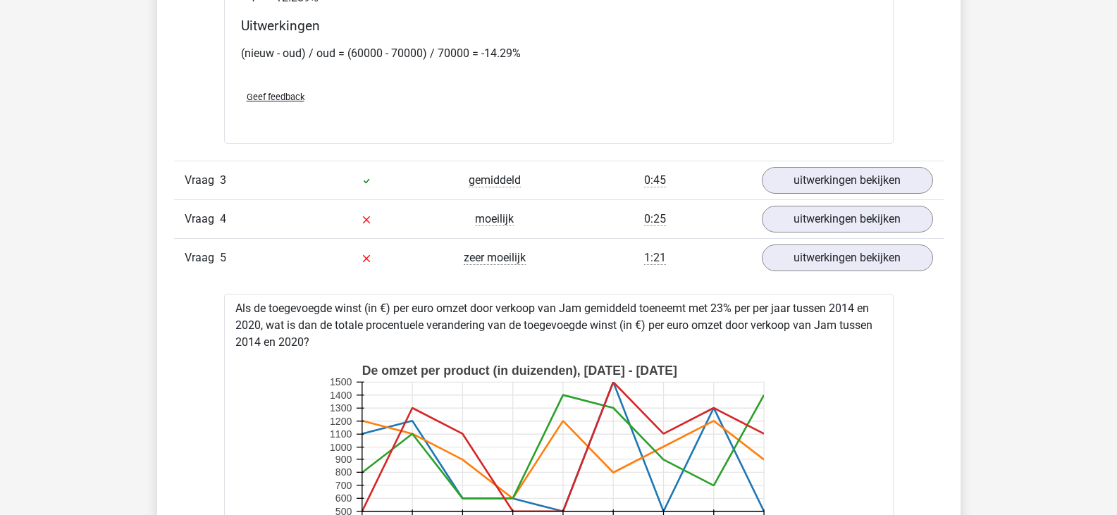
drag, startPoint x: 321, startPoint y: 342, endPoint x: 221, endPoint y: 304, distance: 107.3
click at [221, 305] on div "Vraag 1 gemiddeld 0:23 uitwerkingen bekijken Tekstfragment Stelling Er is geen …" at bounding box center [559, 467] width 748 height 2332
copy div "Als de toegevoegde winst (in €) per euro omzet door verkoop van Jam gemiddeld t…"
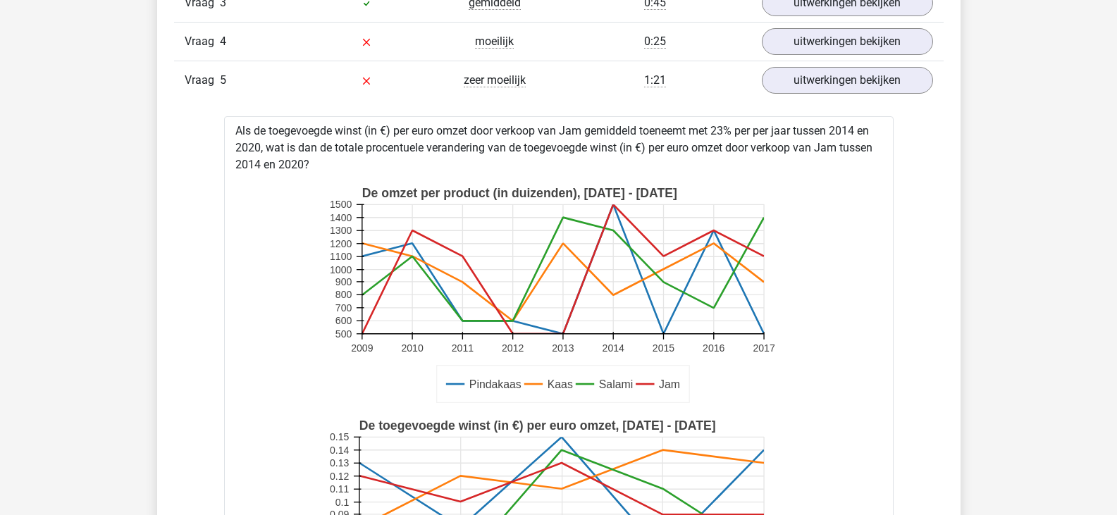
scroll to position [2606, 0]
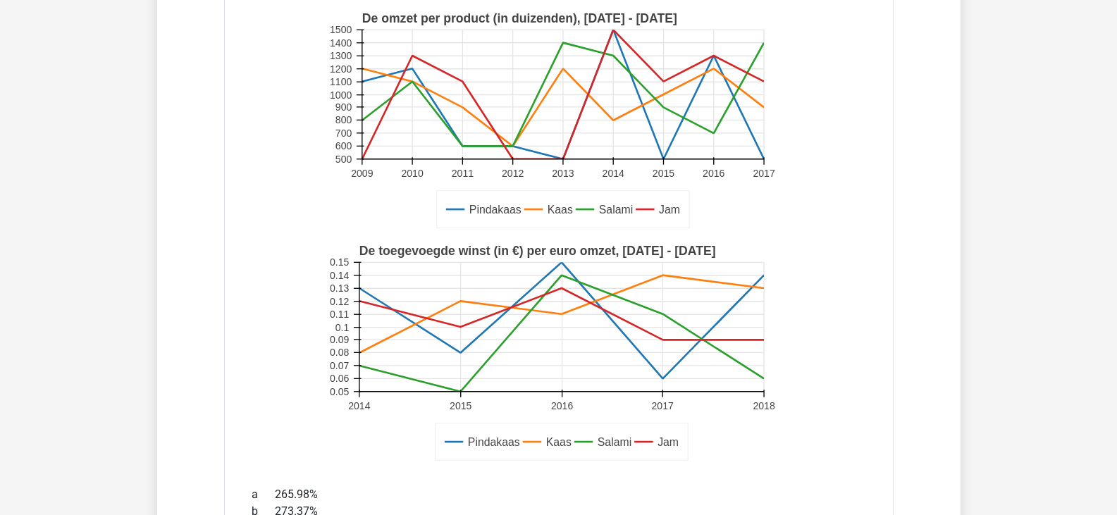
click at [791, 178] on rect at bounding box center [558, 120] width 465 height 232
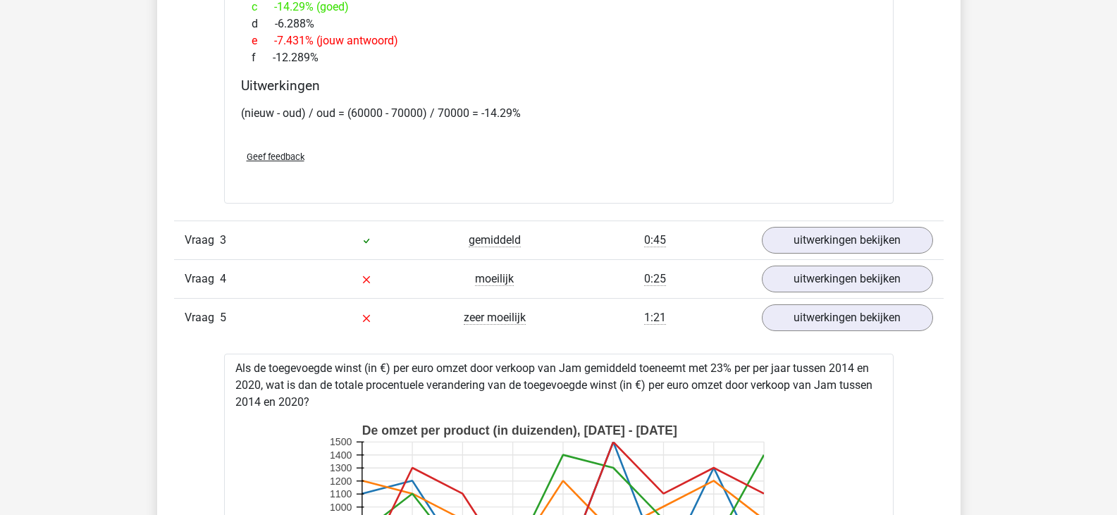
scroll to position [2113, 0]
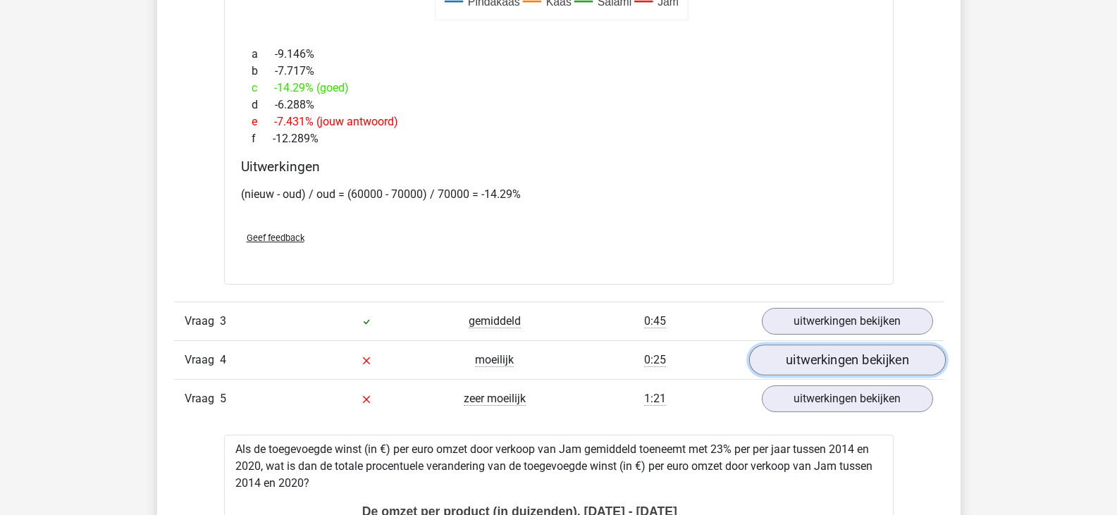
click at [814, 368] on link "uitwerkingen bekijken" at bounding box center [846, 359] width 197 height 31
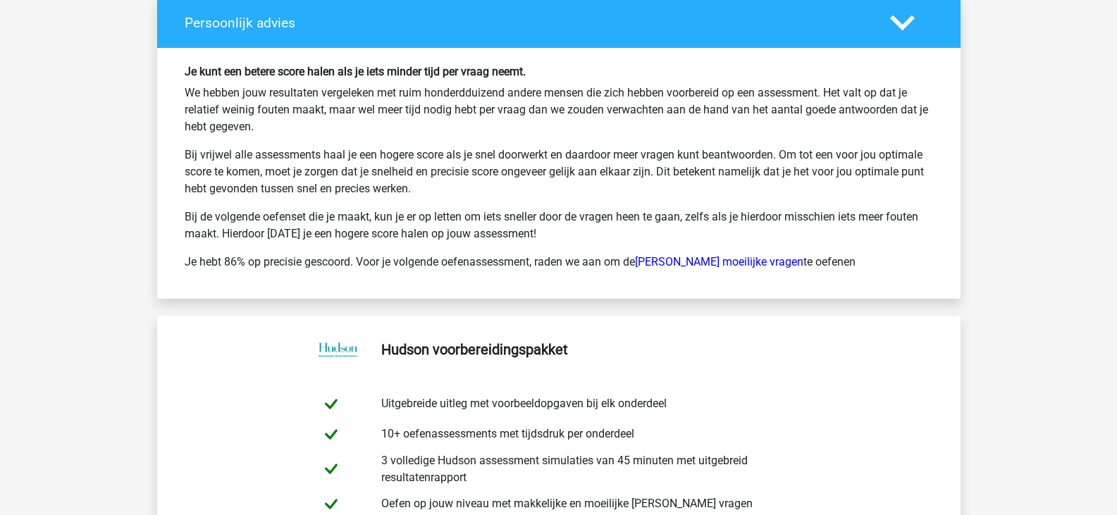
scroll to position [4861, 0]
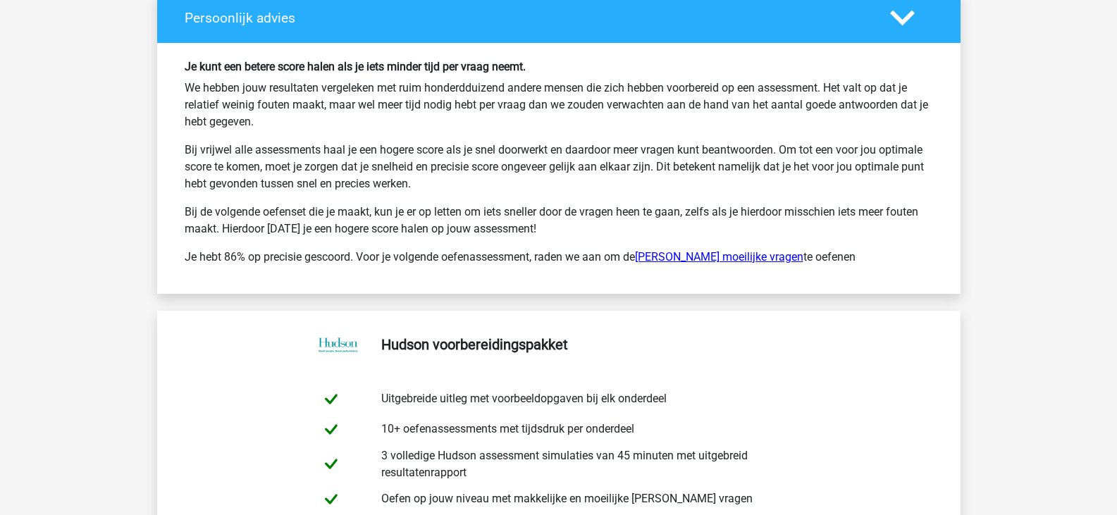
click at [733, 252] on link "[PERSON_NAME] moeilijke vragen" at bounding box center [719, 256] width 168 height 13
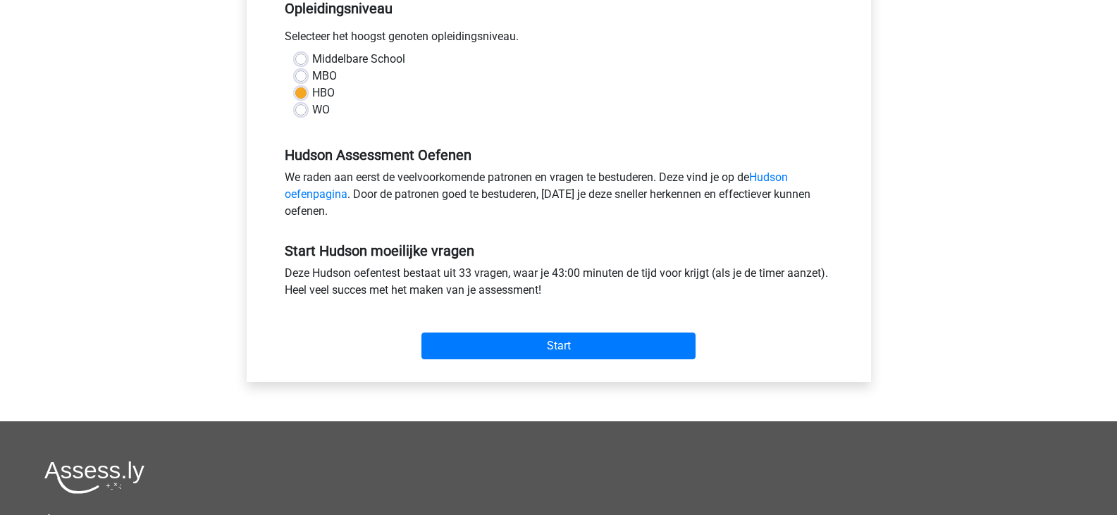
scroll to position [352, 0]
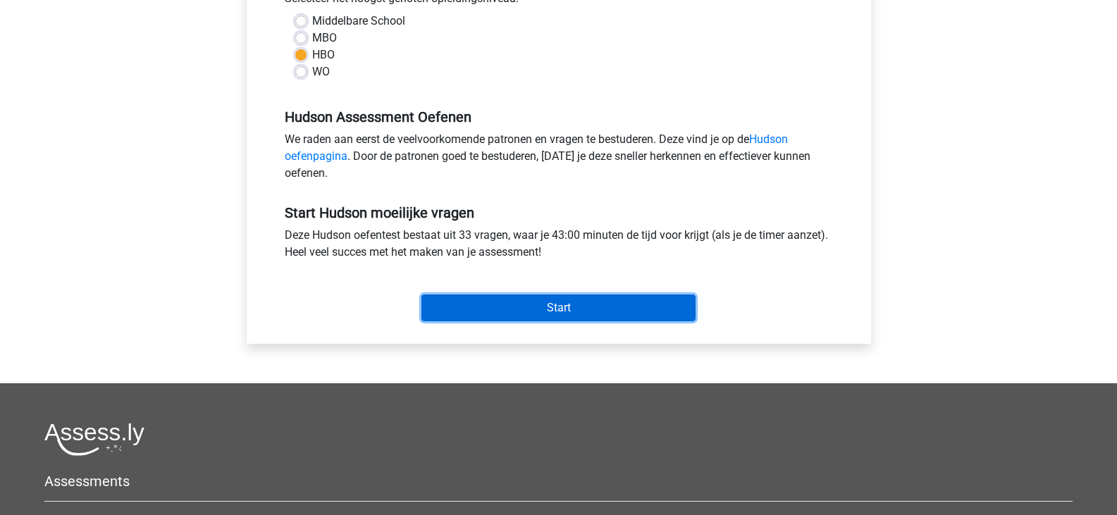
click at [517, 301] on input "Start" at bounding box center [558, 307] width 274 height 27
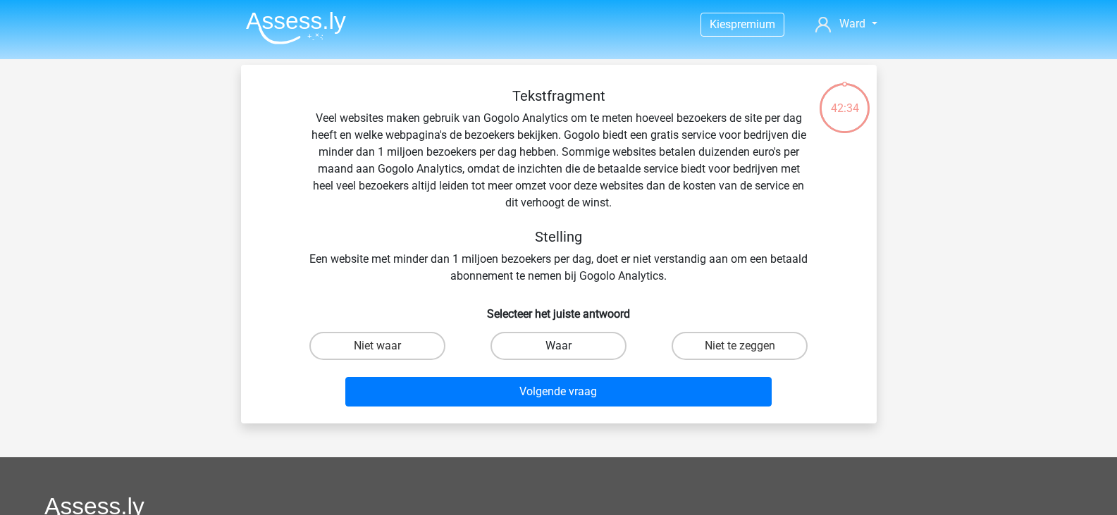
click at [553, 342] on label "Waar" at bounding box center [558, 346] width 136 height 28
click at [558, 346] on input "Waar" at bounding box center [562, 350] width 9 height 9
radio input "true"
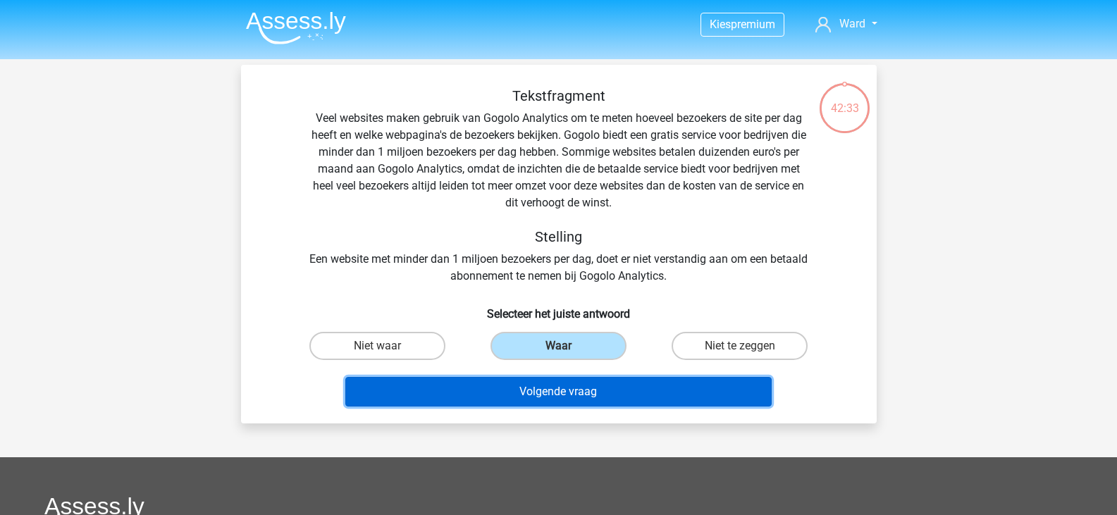
click at [547, 380] on button "Volgende vraag" at bounding box center [558, 392] width 426 height 30
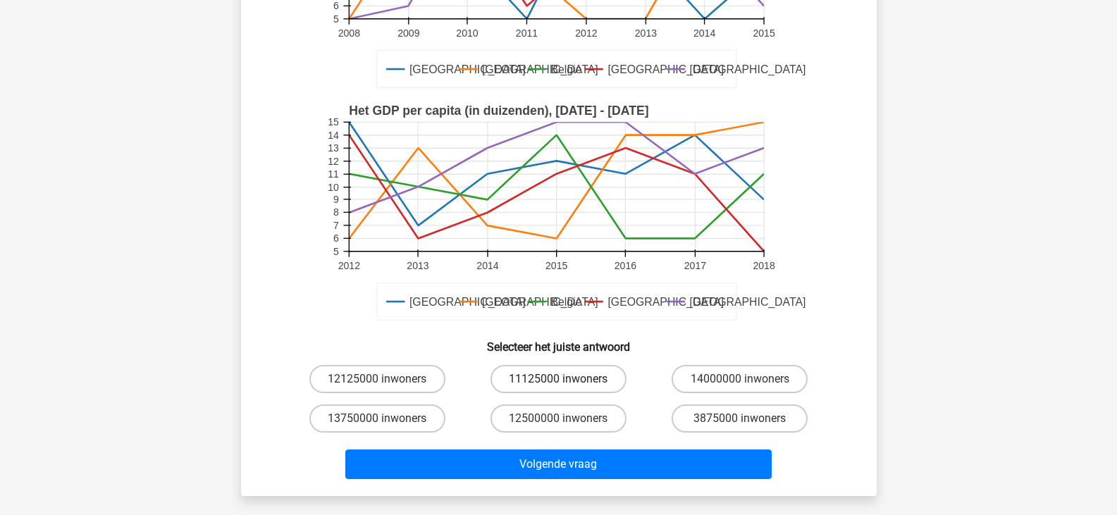
scroll to position [282, 0]
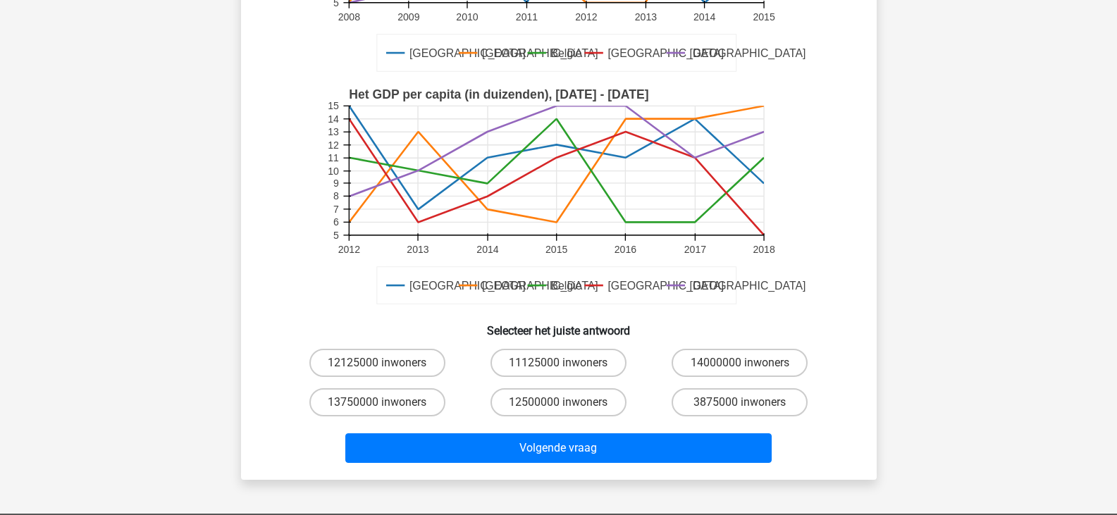
drag, startPoint x: 1045, startPoint y: 219, endPoint x: 1036, endPoint y: 223, distance: 9.8
click at [1045, 219] on div "Kies premium Ward [EMAIL_ADDRESS][DOMAIN_NAME]" at bounding box center [558, 301] width 1117 height 1167
click at [569, 402] on label "12500000 inwoners" at bounding box center [558, 402] width 136 height 28
click at [567, 402] on input "12500000 inwoners" at bounding box center [562, 406] width 9 height 9
radio input "true"
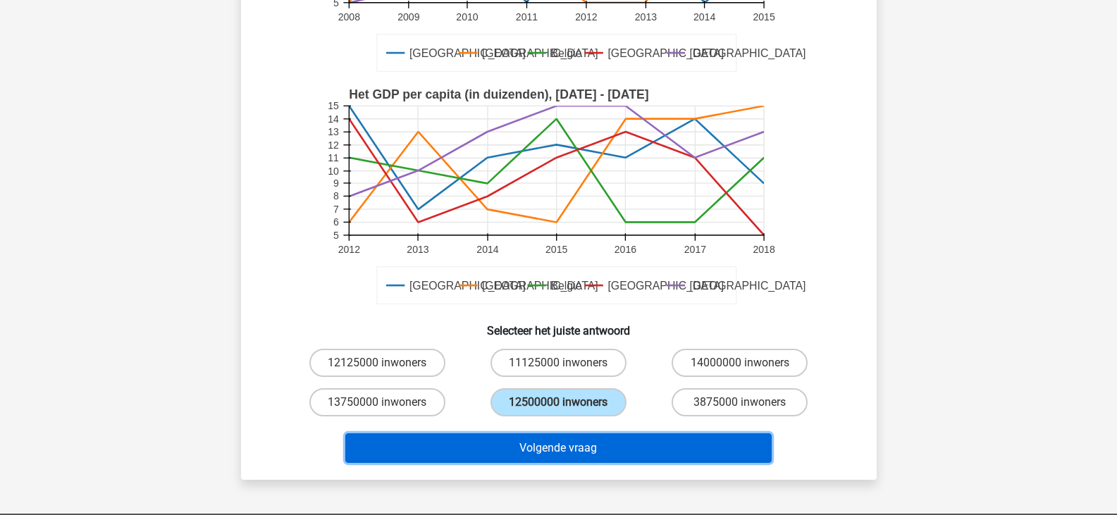
click at [567, 448] on button "Volgende vraag" at bounding box center [558, 448] width 426 height 30
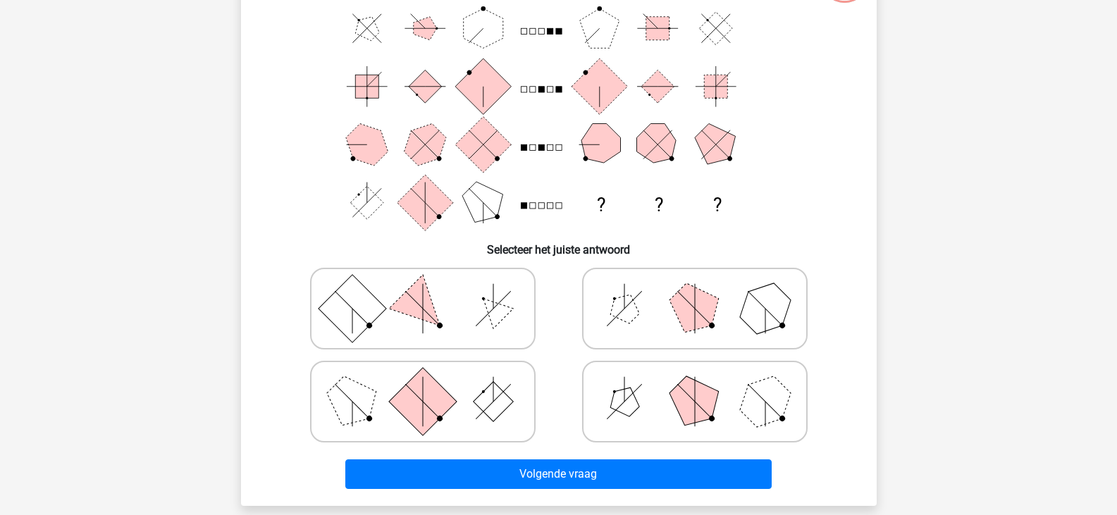
scroll to position [135, 0]
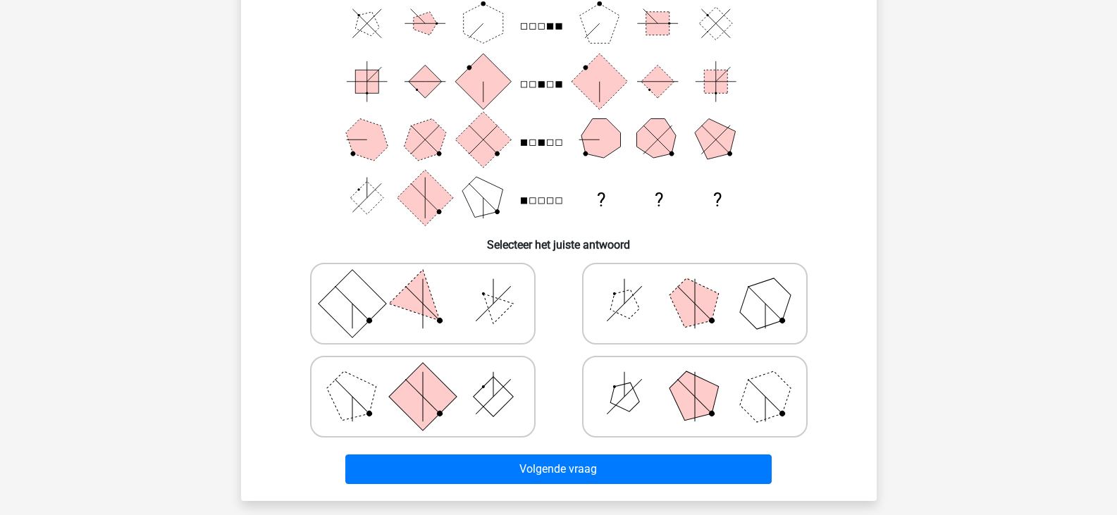
click at [644, 308] on icon at bounding box center [694, 303] width 211 height 70
click at [695, 286] on input "radio" at bounding box center [699, 281] width 9 height 9
radio input "true"
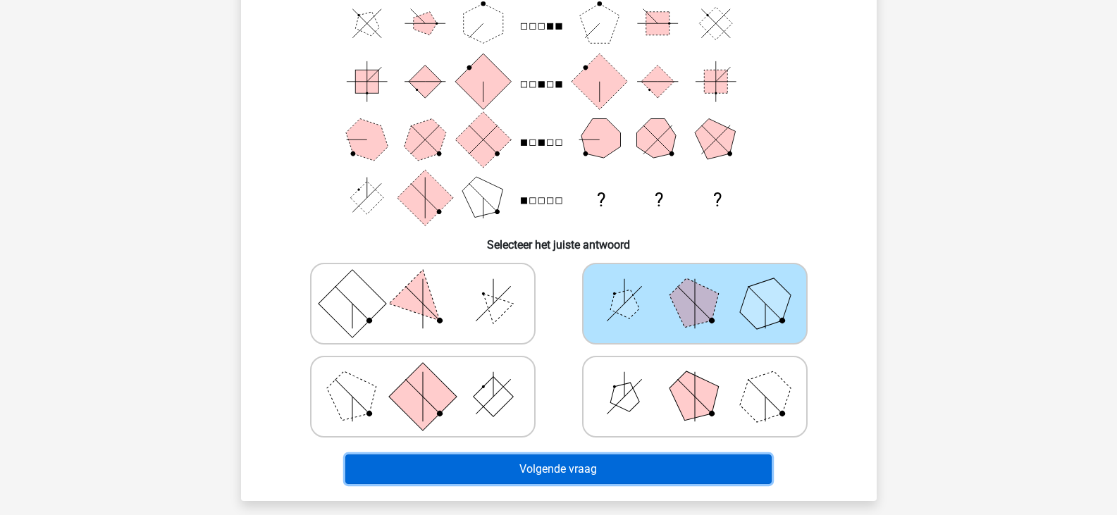
click at [570, 459] on button "Volgende vraag" at bounding box center [558, 469] width 426 height 30
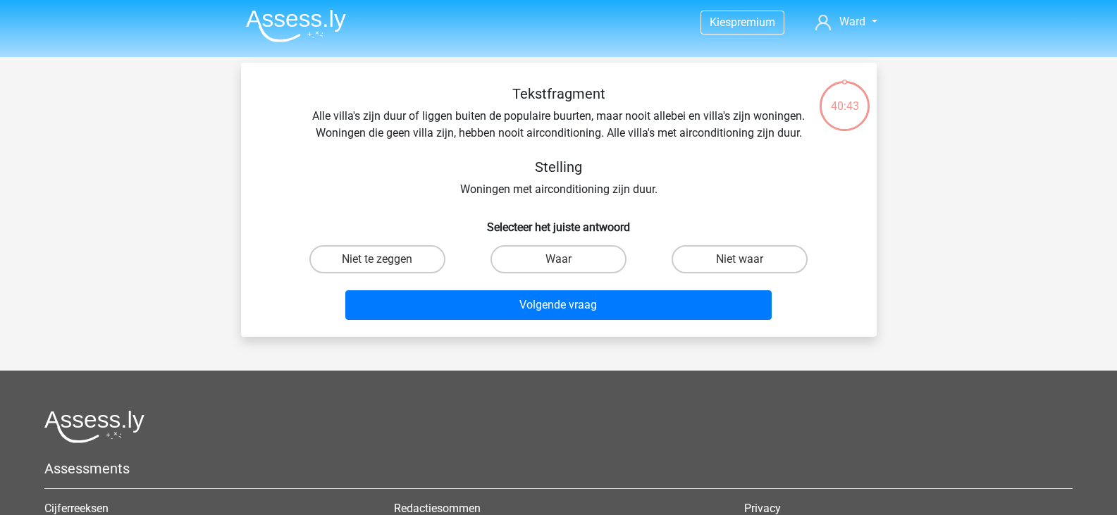
scroll to position [0, 0]
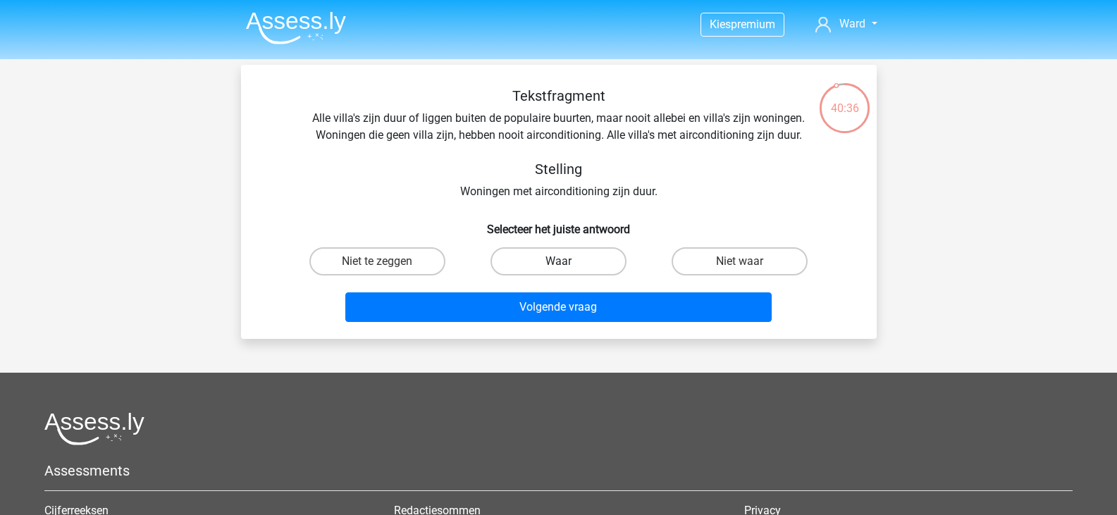
click at [557, 262] on label "Waar" at bounding box center [558, 261] width 136 height 28
click at [558, 262] on input "Waar" at bounding box center [562, 265] width 9 height 9
radio input "true"
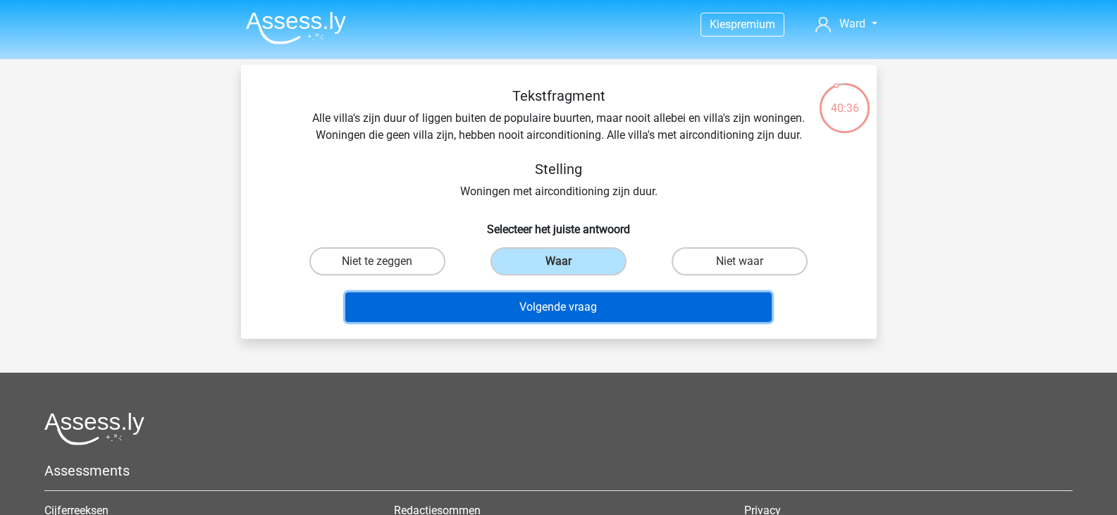
click at [549, 312] on button "Volgende vraag" at bounding box center [558, 307] width 426 height 30
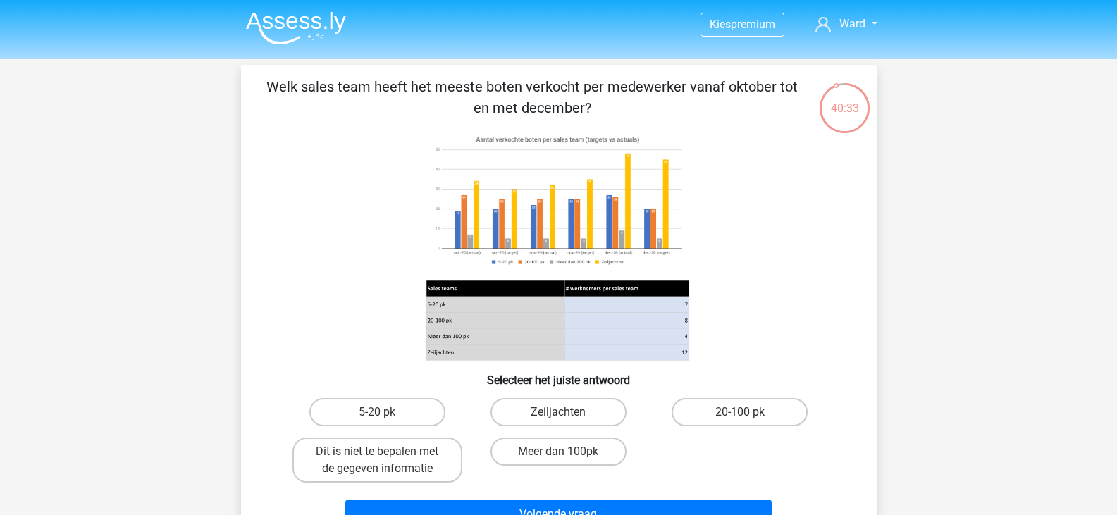
click at [468, 86] on p "Welk sales team heeft het meeste boten verkocht per medewerker vanaf oktober to…" at bounding box center [531, 97] width 537 height 42
click at [523, 89] on p "Welk sales team heeft het meeste boten verkocht per medewerker vanaf oktober to…" at bounding box center [531, 97] width 537 height 42
click at [648, 116] on p "Welk sales team heeft het meeste boten verkocht per medewerker vanaf oktober to…" at bounding box center [531, 97] width 537 height 42
click at [519, 244] on image at bounding box center [557, 201] width 263 height 142
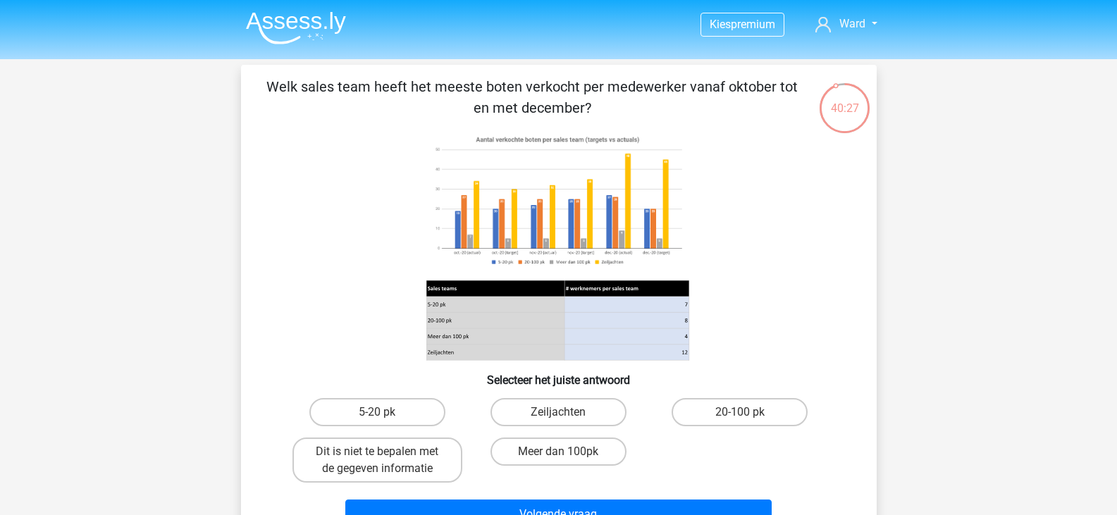
drag, startPoint x: 564, startPoint y: 287, endPoint x: 567, endPoint y: 247, distance: 40.3
click at [566, 247] on g at bounding box center [557, 246] width 265 height 232
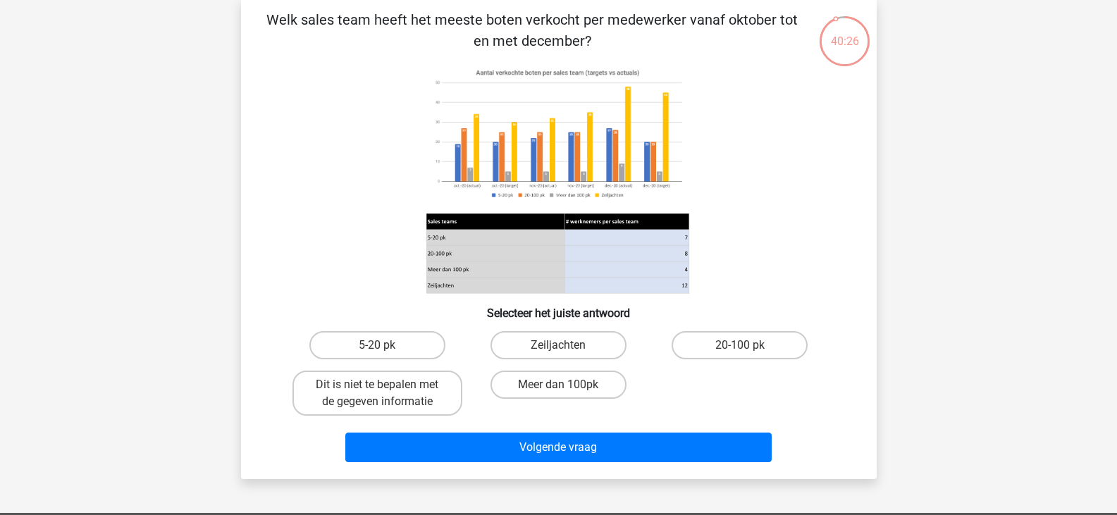
scroll to position [70, 0]
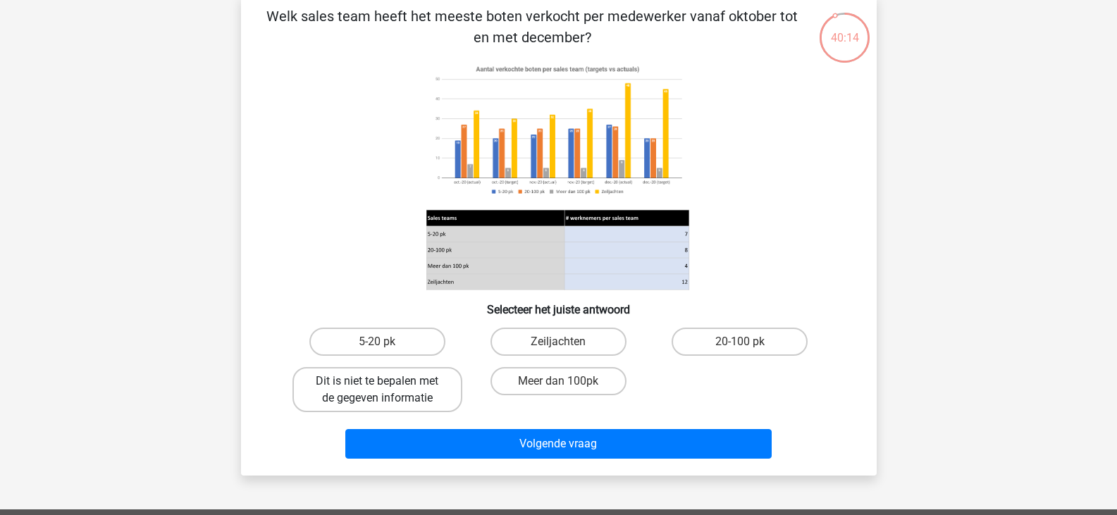
click at [438, 380] on label "Dit is niet te bepalen met de gegeven informatie" at bounding box center [377, 389] width 170 height 45
click at [386, 381] on input "Dit is niet te bepalen met de gegeven informatie" at bounding box center [381, 385] width 9 height 9
radio input "true"
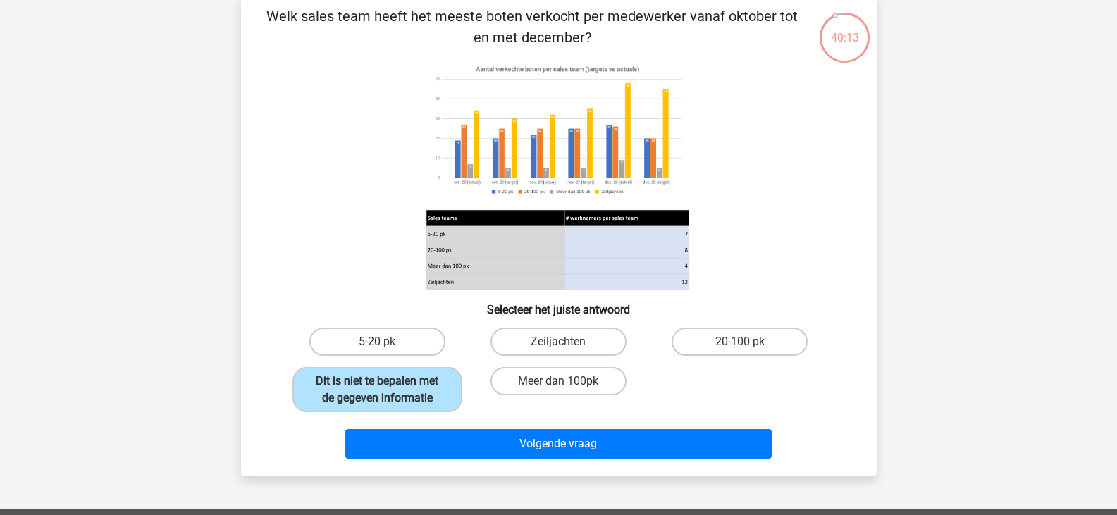
drag, startPoint x: 657, startPoint y: 146, endPoint x: 645, endPoint y: 173, distance: 29.3
click at [657, 150] on image at bounding box center [557, 130] width 263 height 142
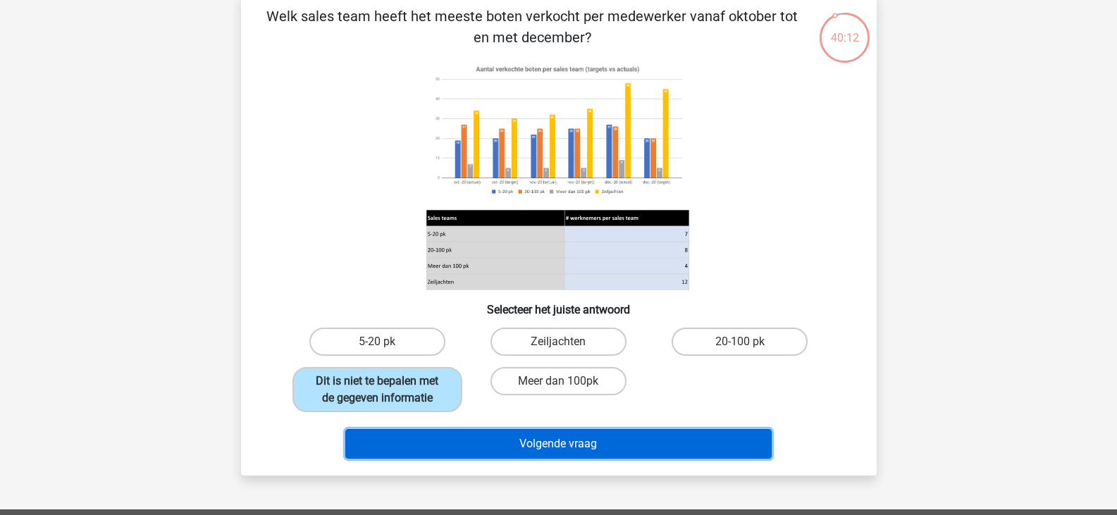
click at [585, 447] on button "Volgende vraag" at bounding box center [558, 444] width 426 height 30
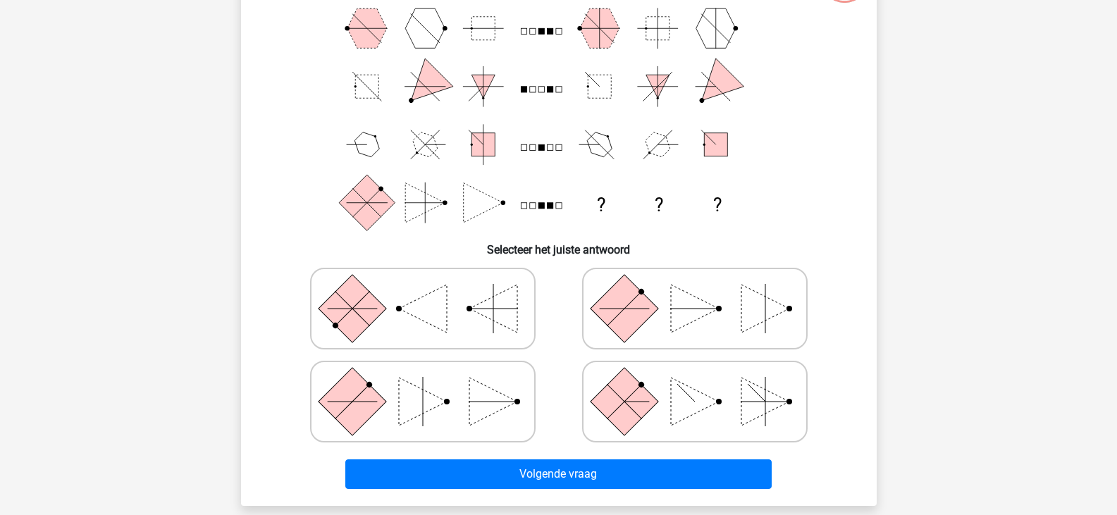
scroll to position [135, 0]
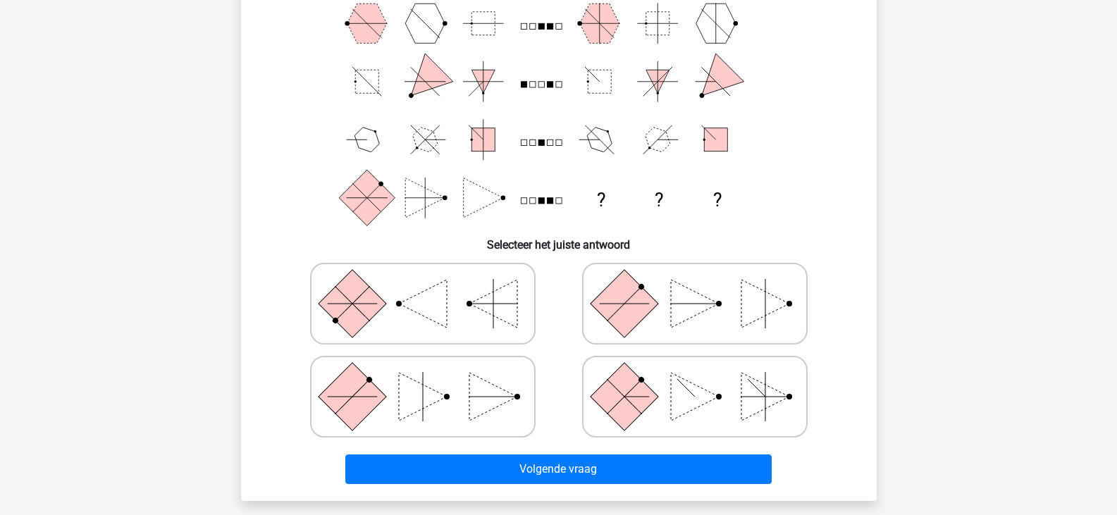
click at [486, 397] on polygon at bounding box center [493, 397] width 48 height 48
click at [432, 379] on input "radio" at bounding box center [427, 374] width 9 height 9
radio input "true"
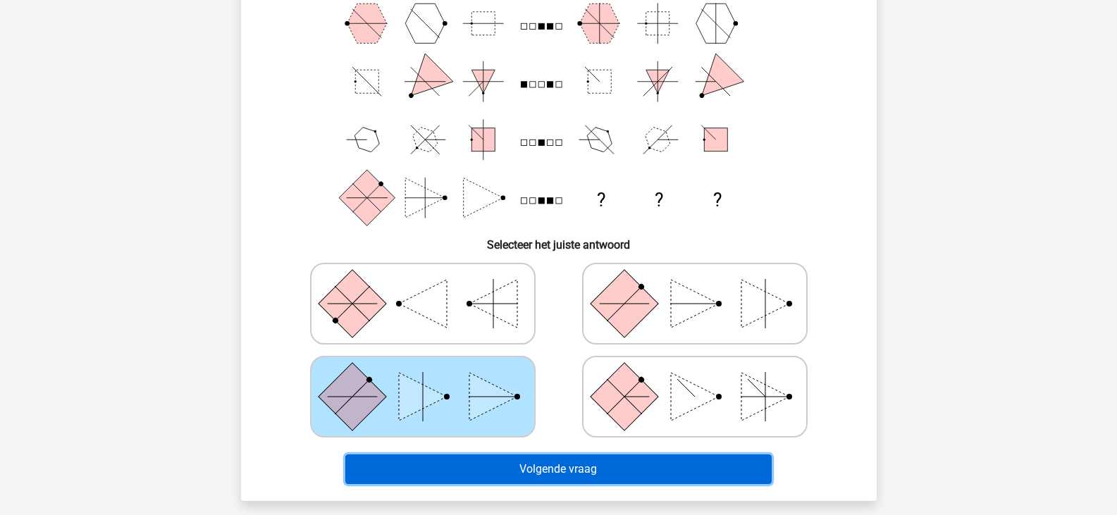
click at [523, 469] on button "Volgende vraag" at bounding box center [558, 469] width 426 height 30
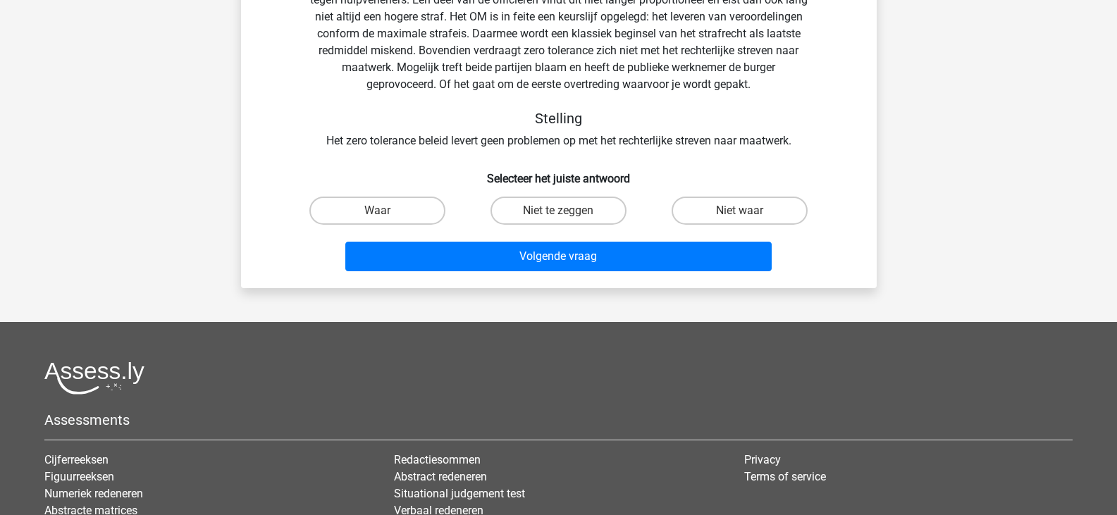
scroll to position [65, 0]
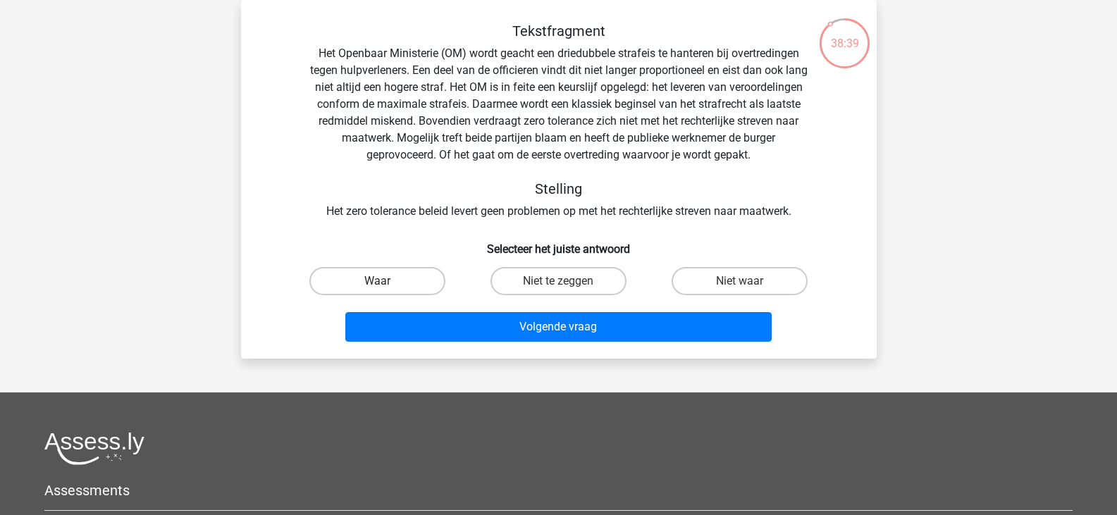
click at [397, 278] on label "Waar" at bounding box center [377, 281] width 136 height 28
click at [386, 281] on input "Waar" at bounding box center [381, 285] width 9 height 9
radio input "true"
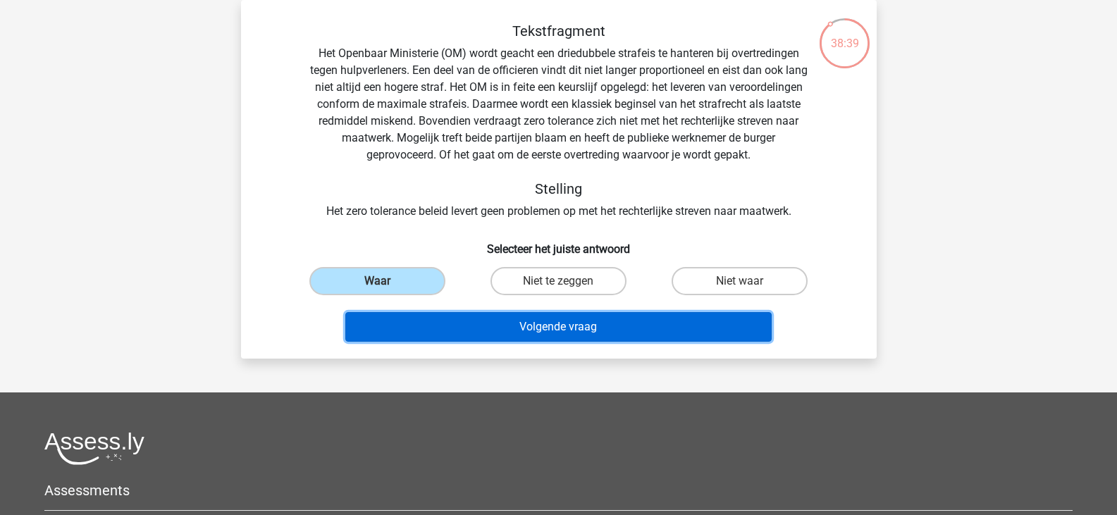
click at [492, 325] on button "Volgende vraag" at bounding box center [558, 327] width 426 height 30
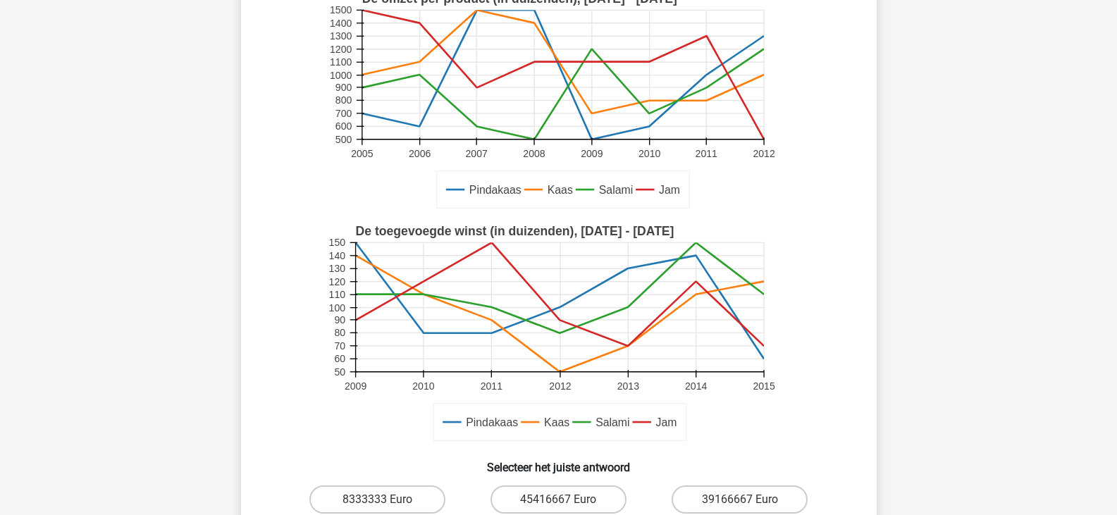
scroll to position [211, 0]
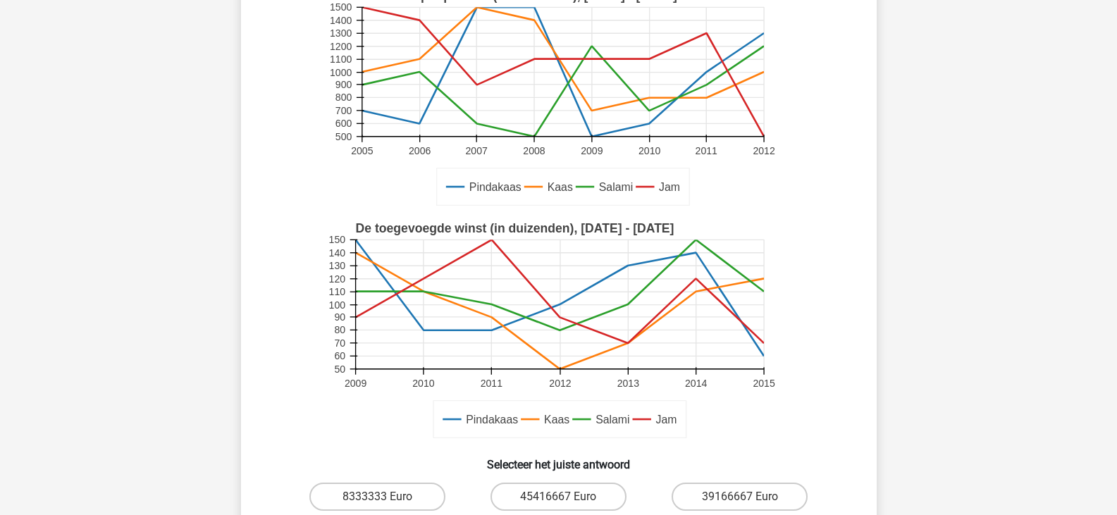
drag, startPoint x: 679, startPoint y: 198, endPoint x: 663, endPoint y: 221, distance: 28.3
click at [679, 198] on icon at bounding box center [562, 186] width 253 height 37
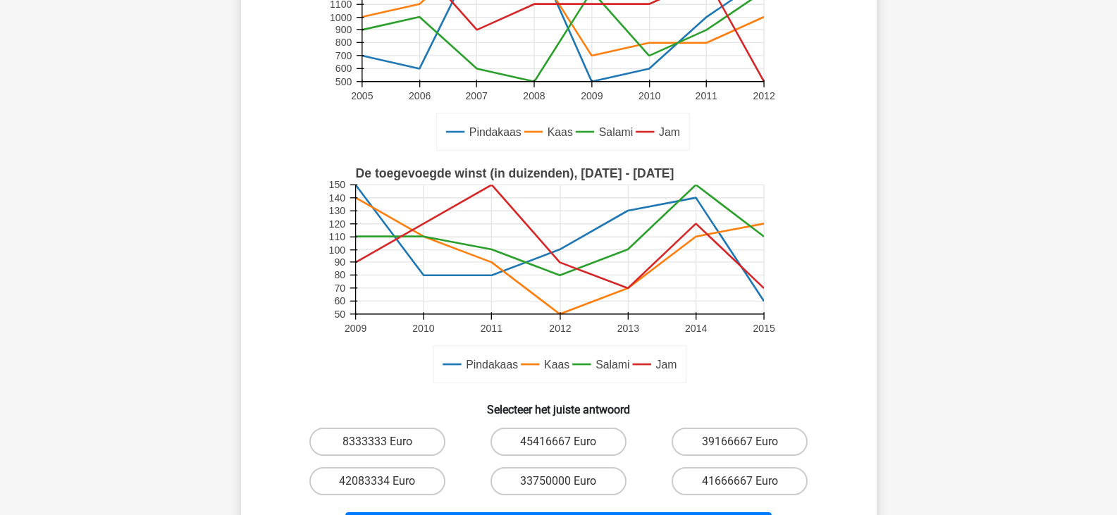
scroll to position [493, 0]
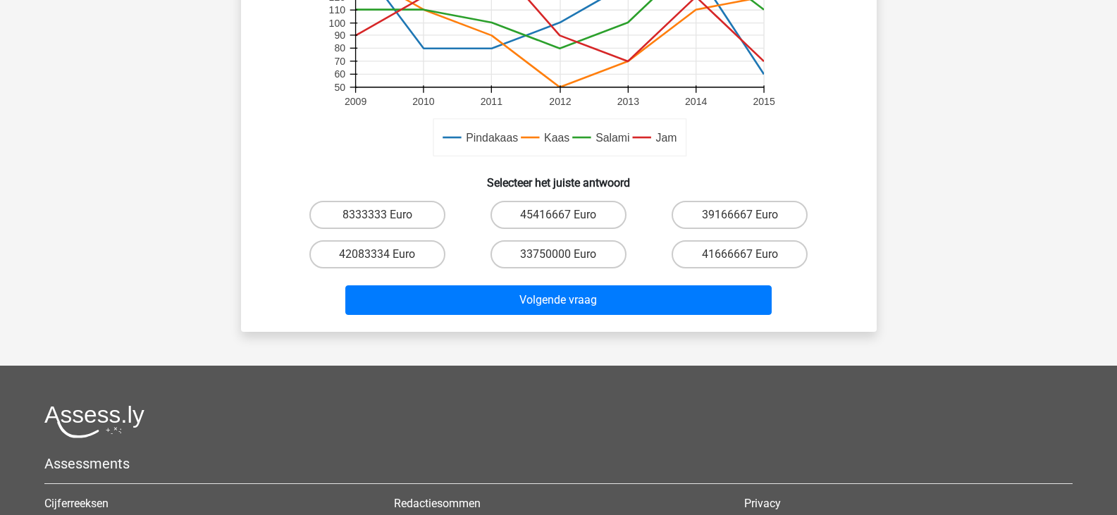
click at [600, 238] on div "33750000 Euro" at bounding box center [558, 254] width 181 height 39
click at [593, 251] on label "33750000 Euro" at bounding box center [558, 254] width 136 height 28
click at [567, 254] on input "33750000 Euro" at bounding box center [562, 258] width 9 height 9
radio input "true"
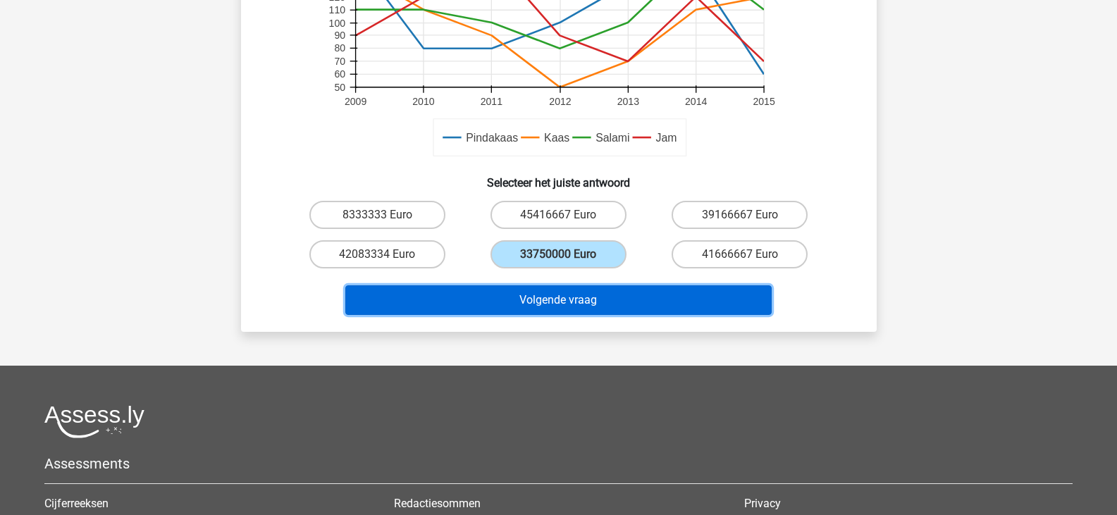
click at [587, 301] on button "Volgende vraag" at bounding box center [558, 300] width 426 height 30
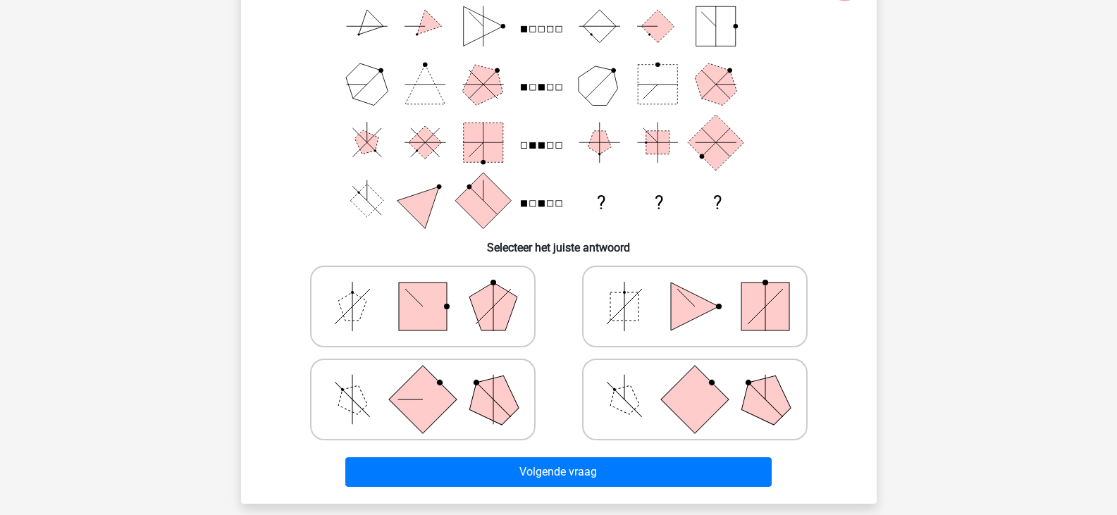
scroll to position [135, 0]
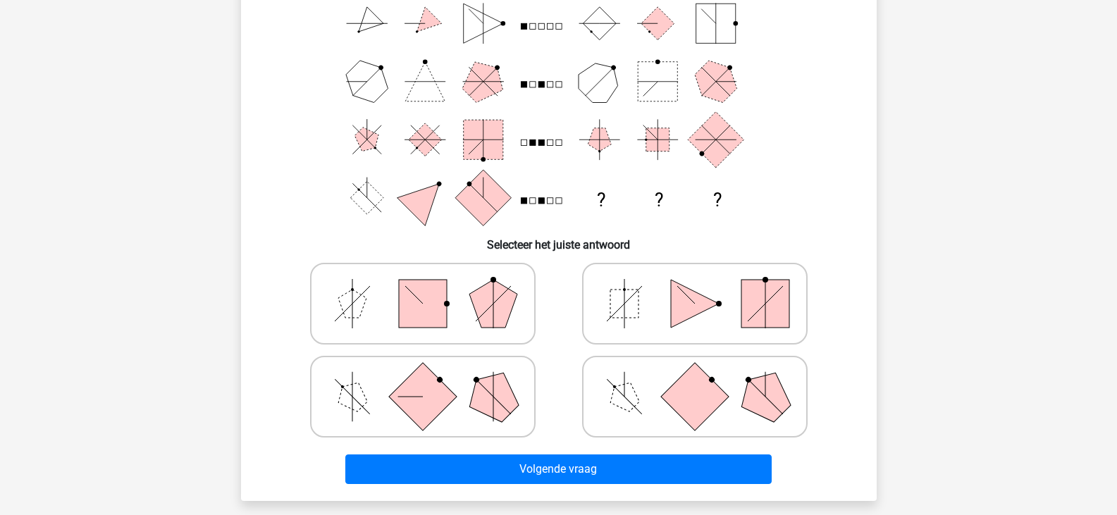
click at [497, 415] on polygon at bounding box center [493, 397] width 68 height 68
click at [432, 379] on input "radio" at bounding box center [427, 374] width 9 height 9
radio input "true"
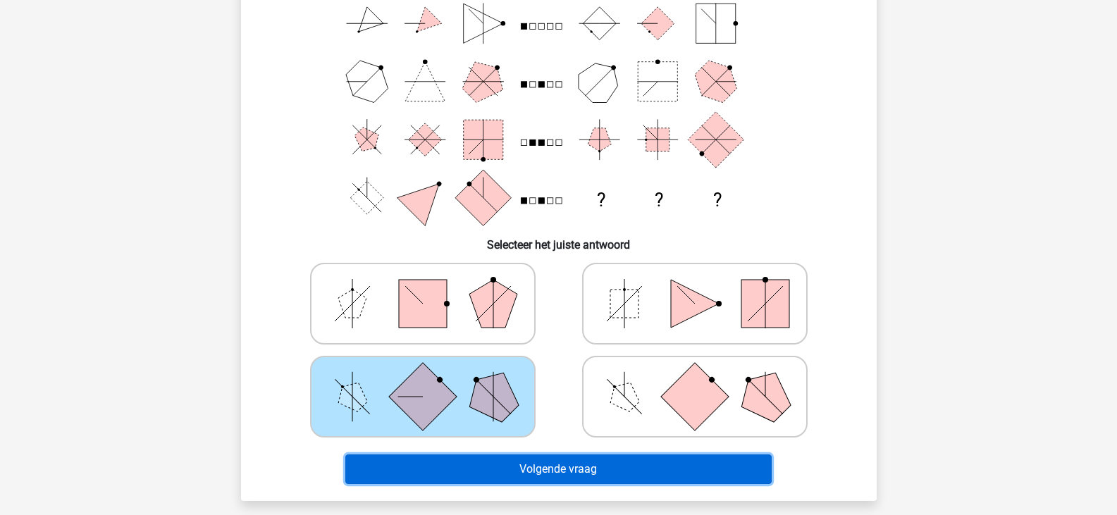
click at [509, 461] on button "Volgende vraag" at bounding box center [558, 469] width 426 height 30
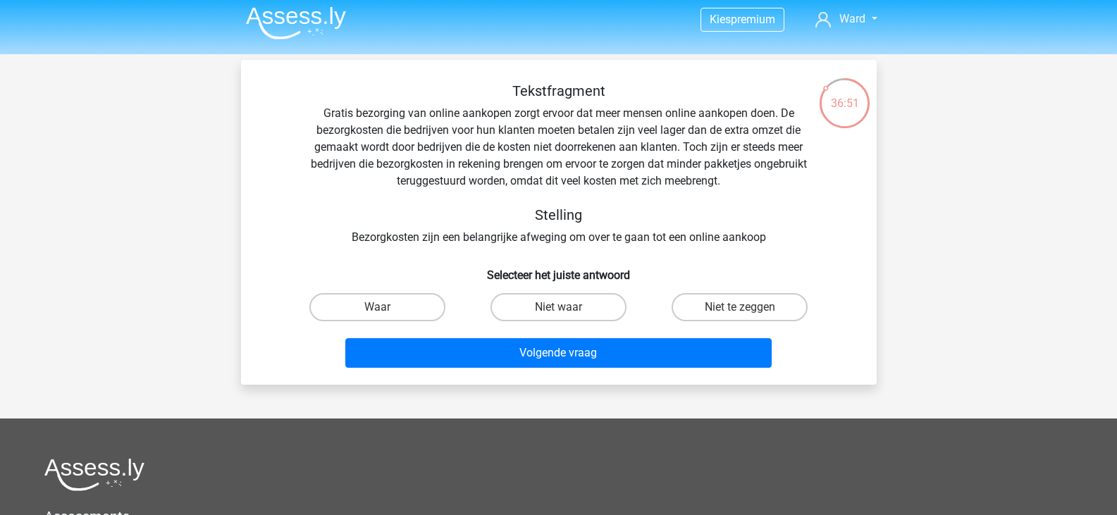
scroll to position [0, 0]
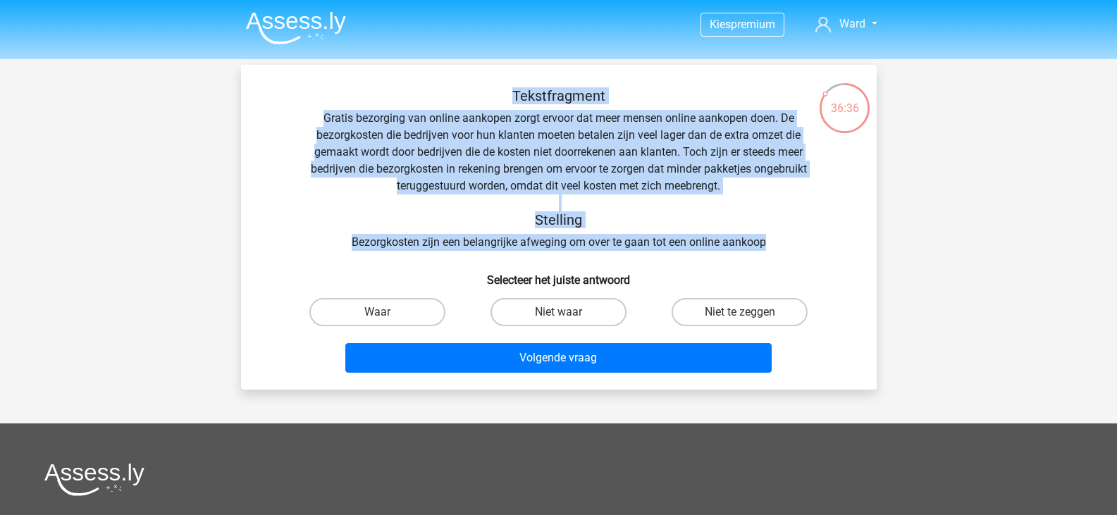
drag, startPoint x: 516, startPoint y: 91, endPoint x: 788, endPoint y: 238, distance: 309.2
click at [788, 238] on div "Tekstfragment Gratis bezorging van online aankopen zorgt ervoor dat meer mensen…" at bounding box center [558, 168] width 590 height 163
copy div "Tekstfragment Gratis bezorging van online aankopen zorgt ervoor dat meer mensen…"
click at [394, 318] on label "Waar" at bounding box center [377, 312] width 136 height 28
click at [386, 318] on input "Waar" at bounding box center [381, 316] width 9 height 9
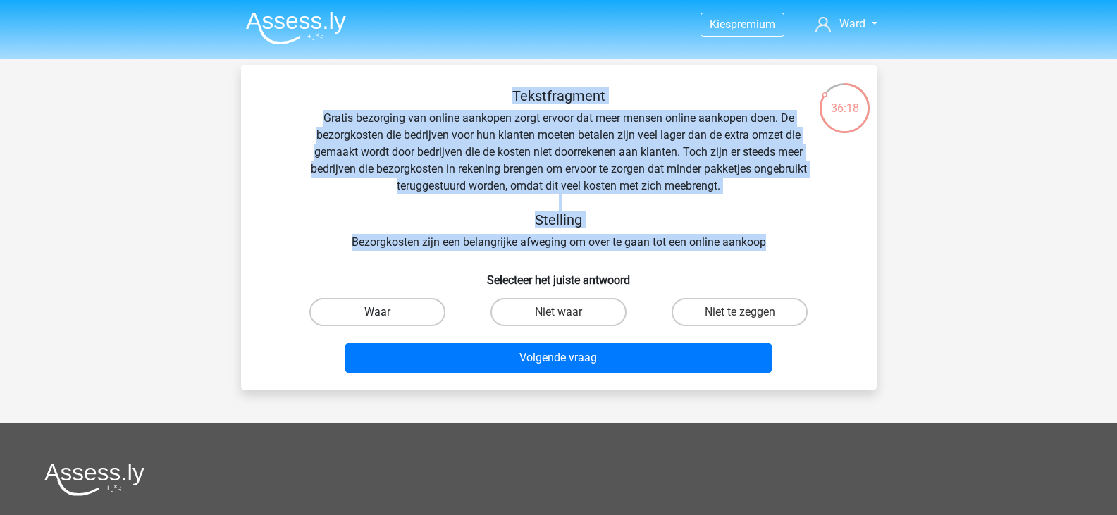
radio input "true"
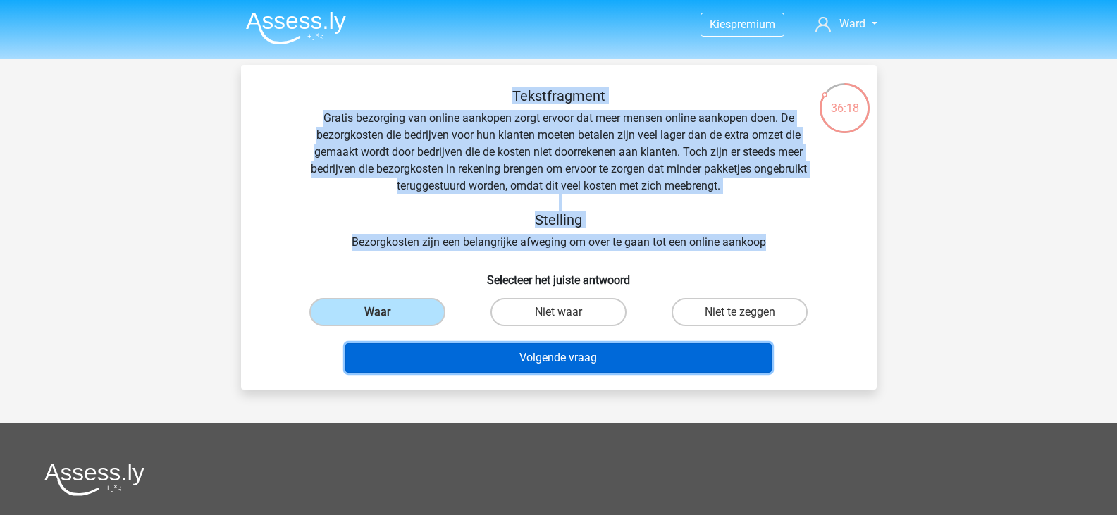
click at [419, 354] on button "Volgende vraag" at bounding box center [558, 358] width 426 height 30
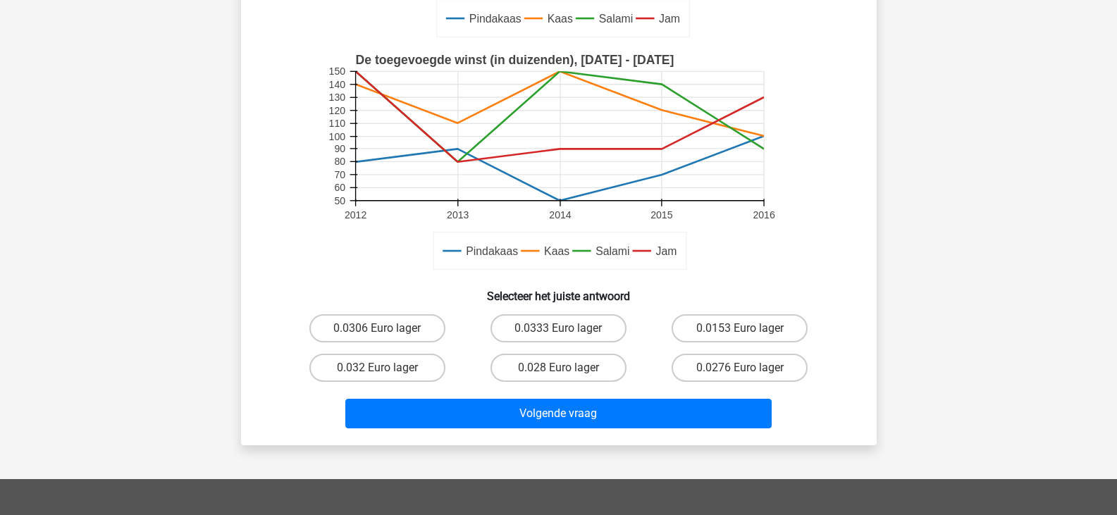
scroll to position [347, 0]
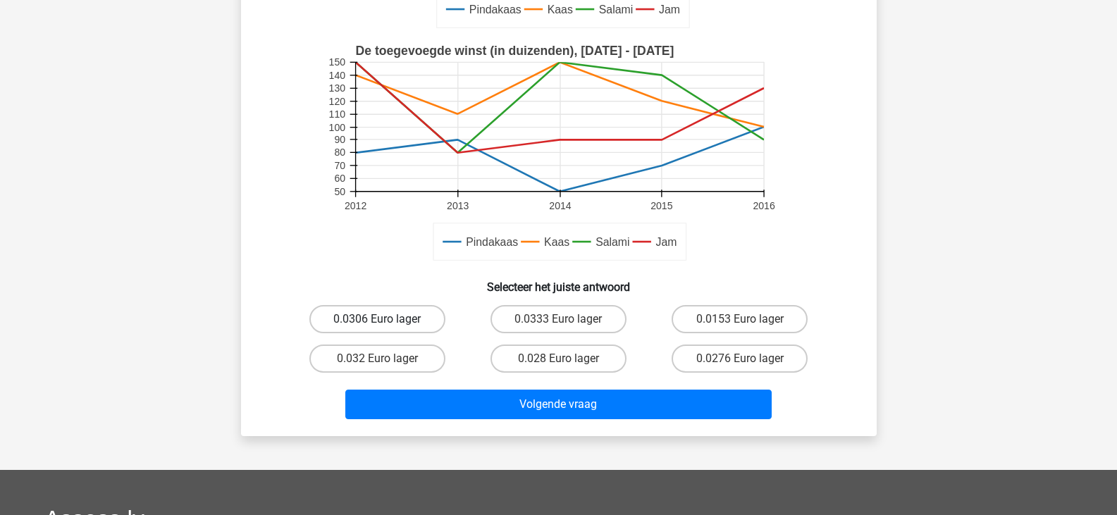
click at [412, 323] on label "0.0306 Euro lager" at bounding box center [377, 319] width 136 height 28
click at [386, 323] on input "0.0306 Euro lager" at bounding box center [381, 323] width 9 height 9
radio input "true"
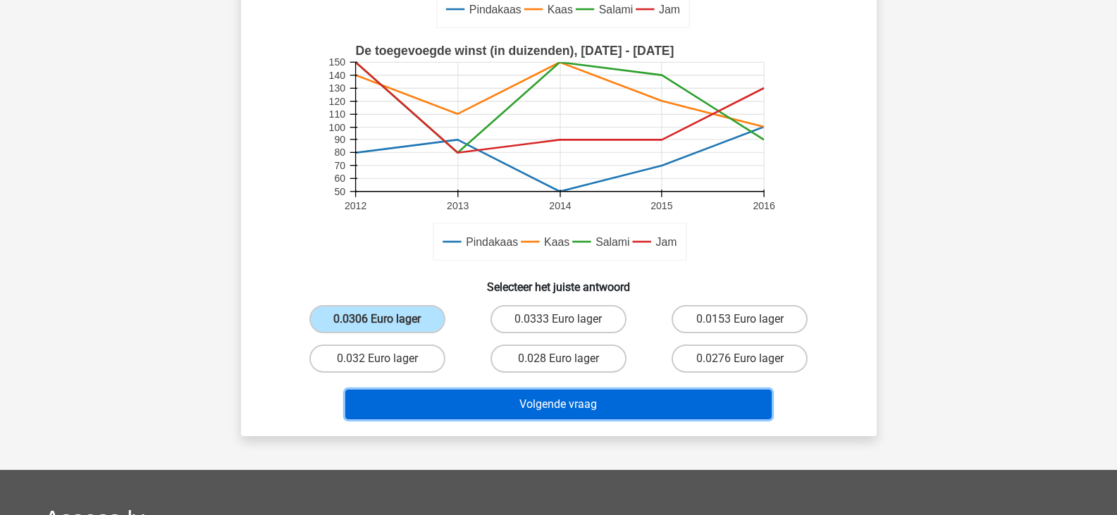
click at [428, 401] on button "Volgende vraag" at bounding box center [558, 405] width 426 height 30
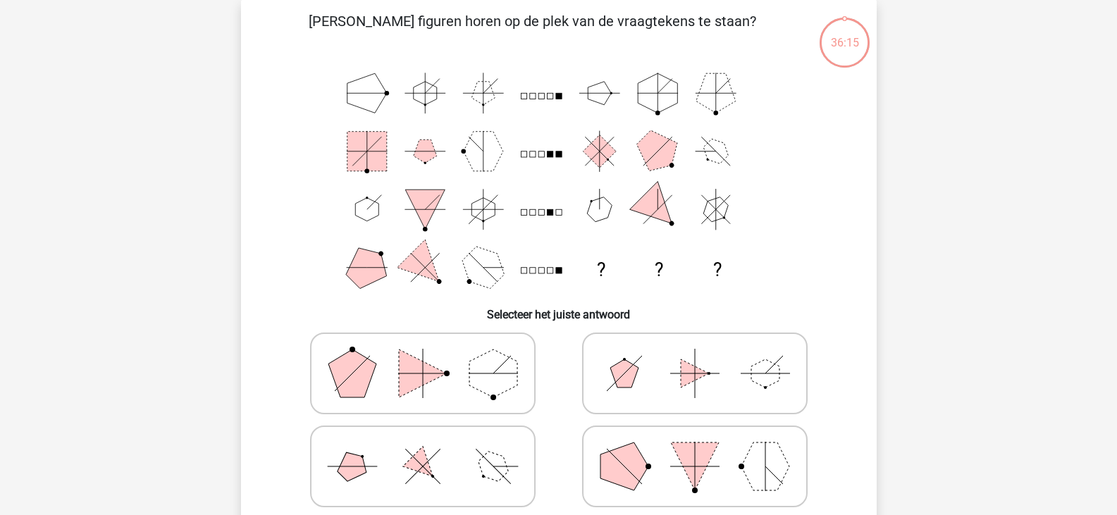
scroll to position [65, 0]
drag, startPoint x: 518, startPoint y: 158, endPoint x: 610, endPoint y: 197, distance: 99.8
click at [610, 197] on icon "? ? ?" at bounding box center [559, 181] width 568 height 232
click at [488, 114] on icon "? ? ?" at bounding box center [559, 181] width 568 height 232
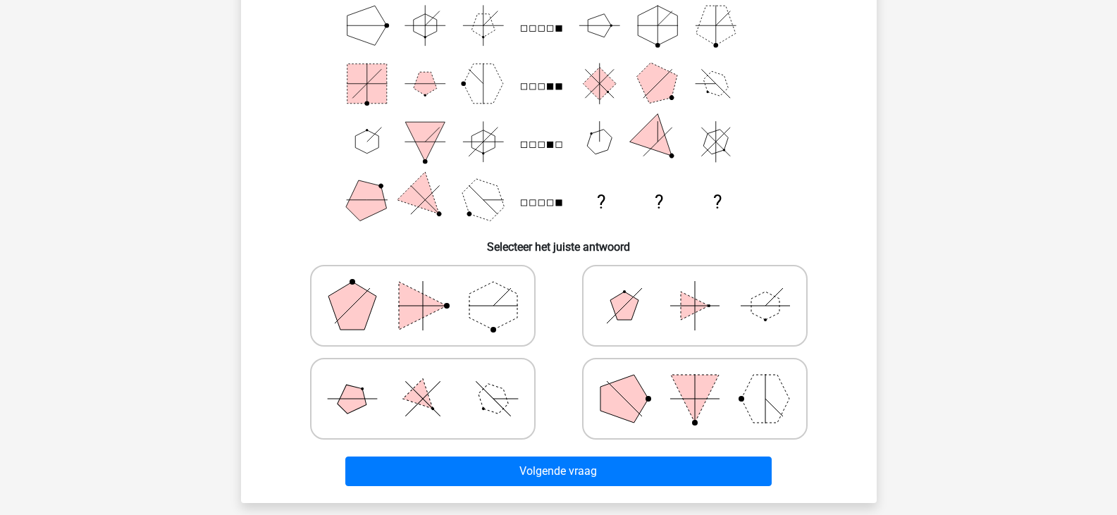
scroll to position [135, 0]
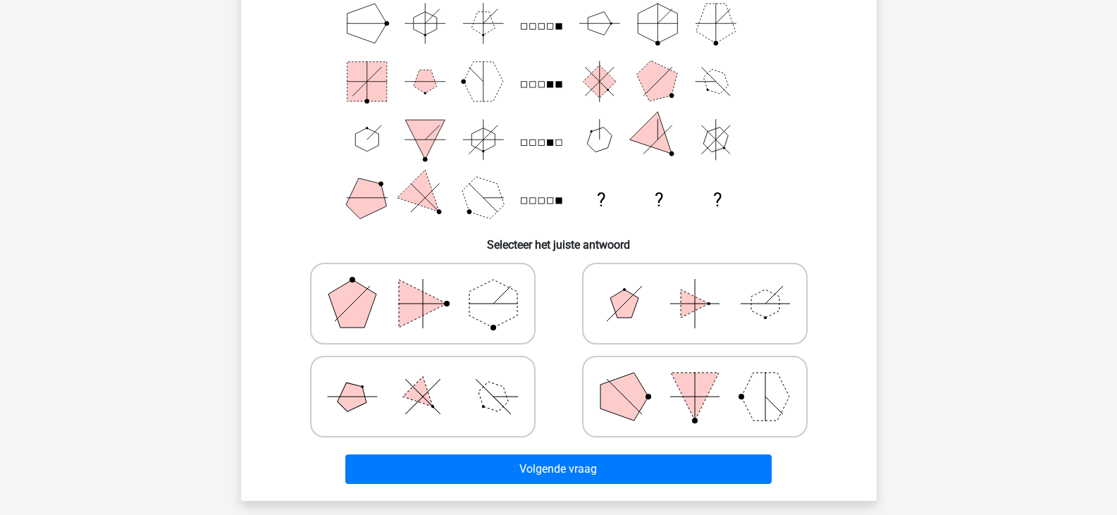
click at [493, 406] on polygon at bounding box center [493, 397] width 40 height 40
click at [432, 379] on input "radio" at bounding box center [427, 374] width 9 height 9
radio input "true"
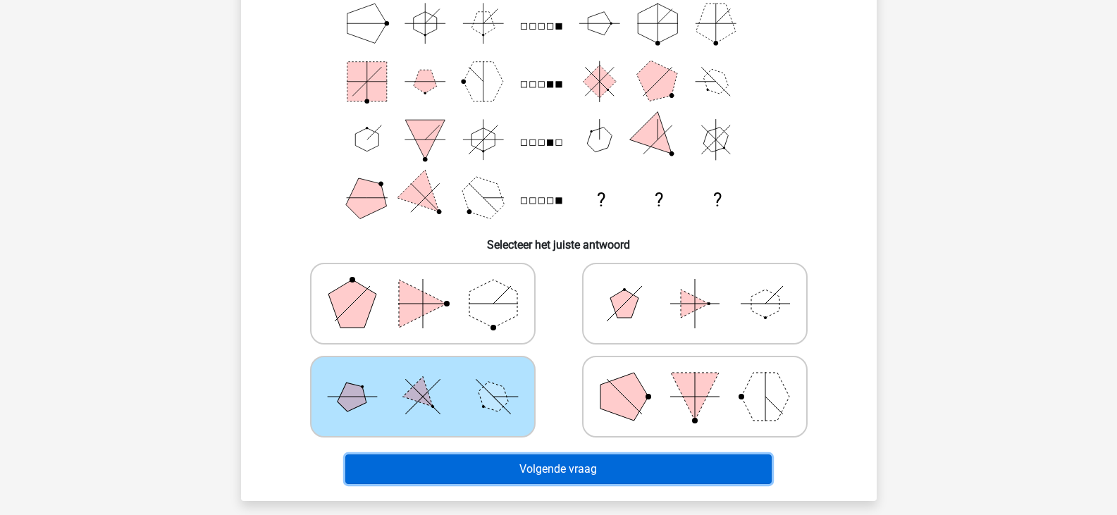
click at [527, 465] on button "Volgende vraag" at bounding box center [558, 469] width 426 height 30
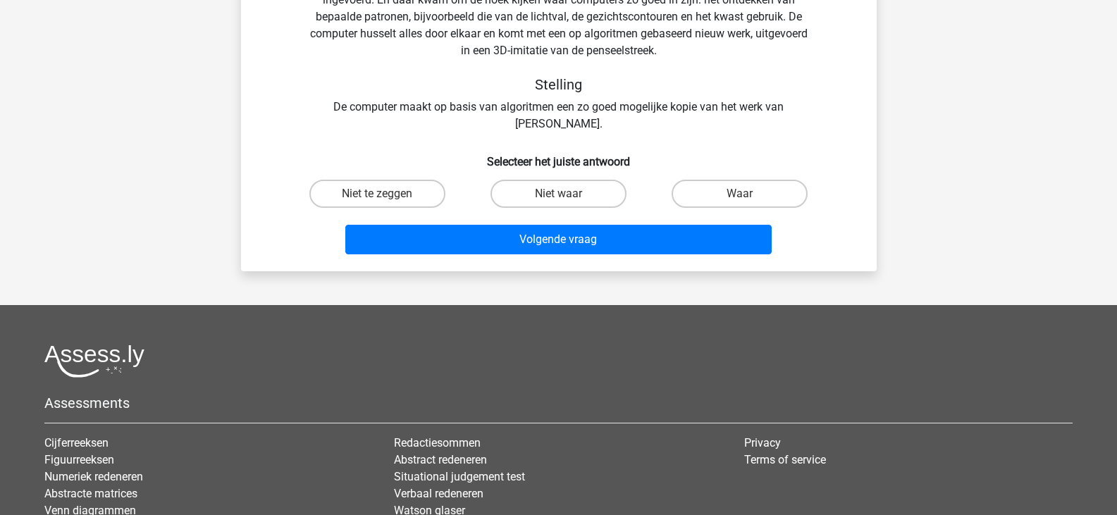
scroll to position [65, 0]
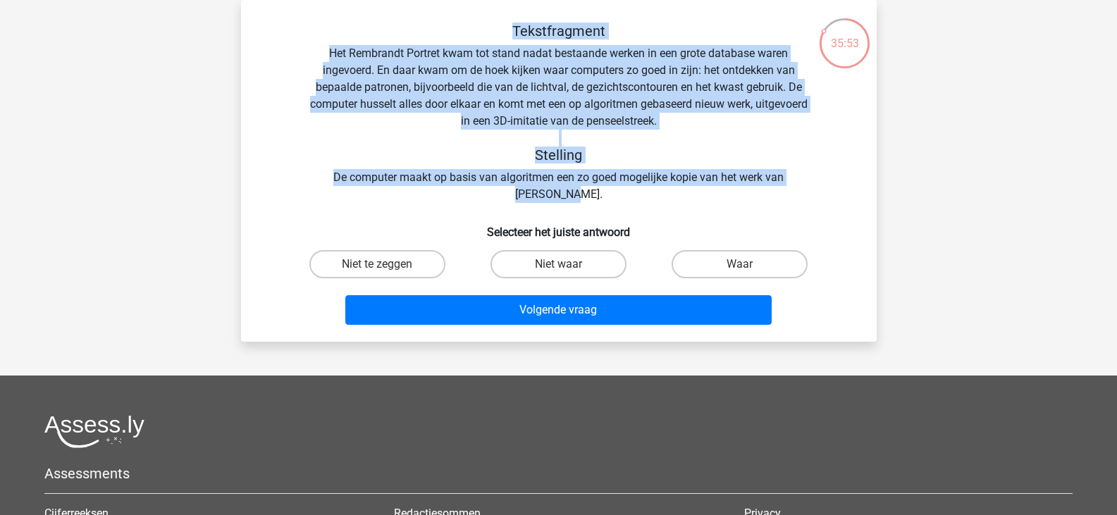
drag, startPoint x: 502, startPoint y: 30, endPoint x: 628, endPoint y: 201, distance: 213.6
click at [628, 201] on div "Tekstfragment Het Rembrandt Portret kwam tot stand nadat bestaande werken in ee…" at bounding box center [558, 113] width 590 height 180
copy div "Tekstfragment Het Rembrandt Portret kwam tot stand nadat bestaande werken in ee…"
click at [602, 261] on label "Niet waar" at bounding box center [558, 264] width 136 height 28
click at [567, 264] on input "Niet waar" at bounding box center [562, 268] width 9 height 9
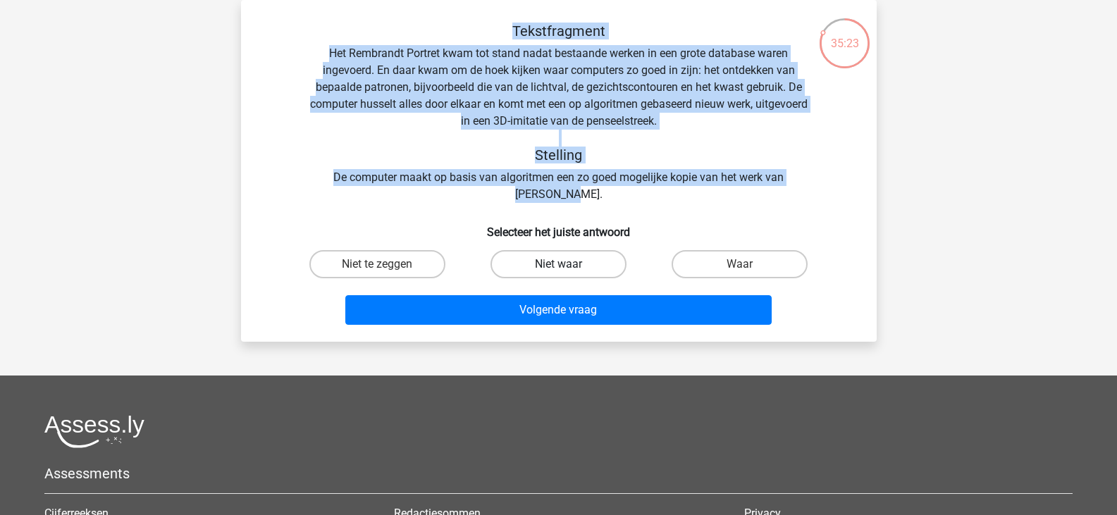
radio input "true"
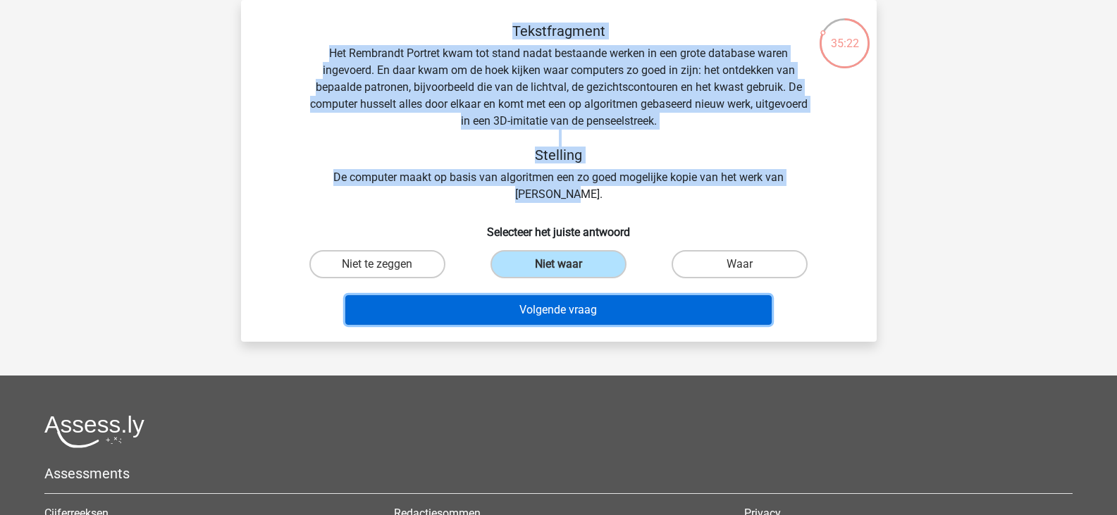
click at [587, 311] on button "Volgende vraag" at bounding box center [558, 310] width 426 height 30
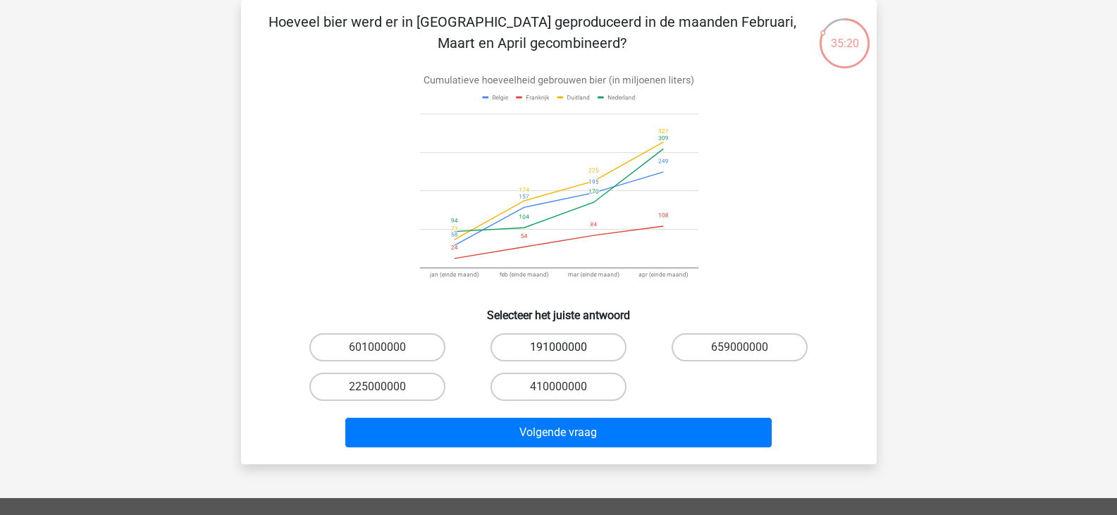
click at [582, 336] on label "191000000" at bounding box center [558, 347] width 136 height 28
click at [567, 347] on input "191000000" at bounding box center [562, 351] width 9 height 9
radio input "true"
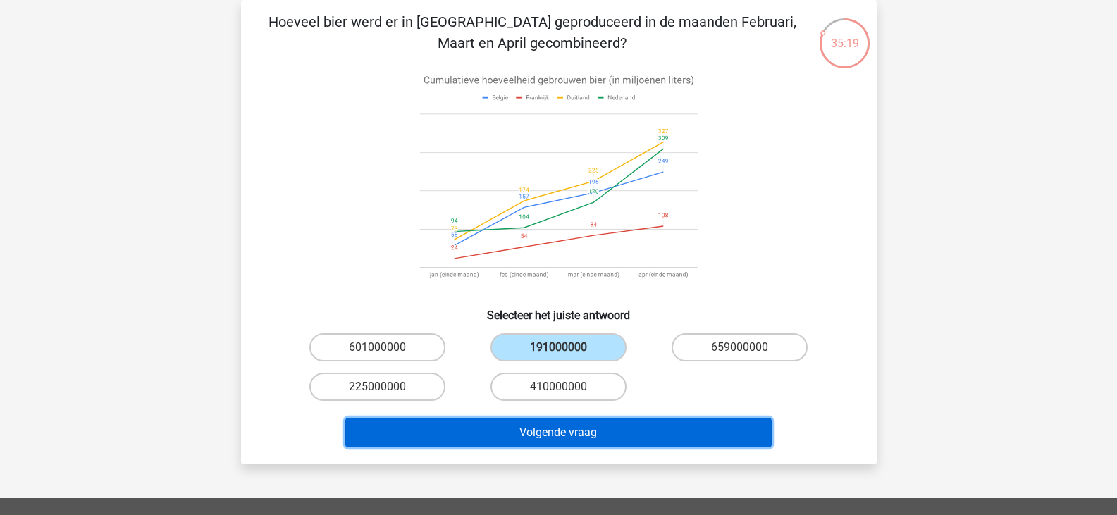
click at [567, 429] on button "Volgende vraag" at bounding box center [558, 433] width 426 height 30
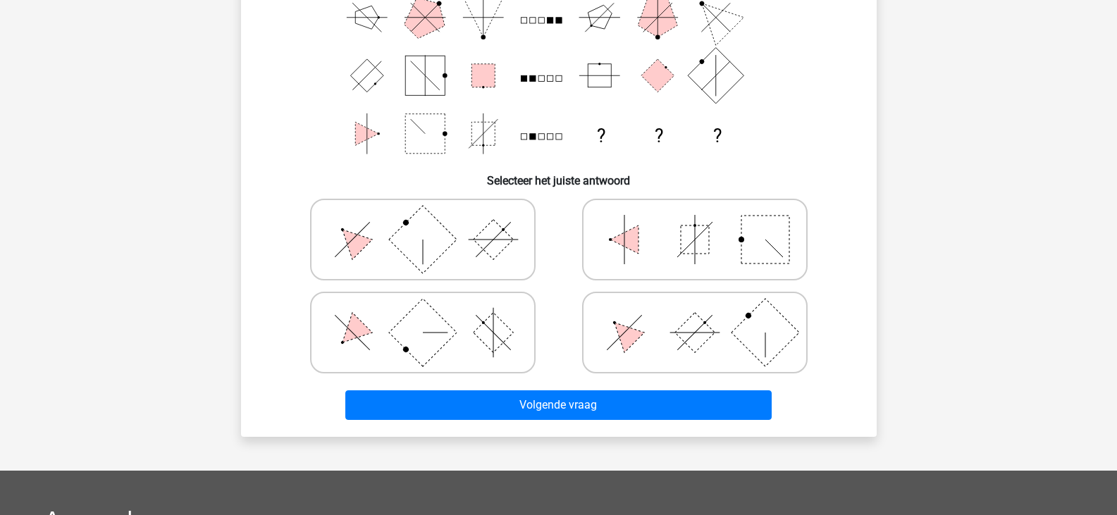
scroll to position [211, 0]
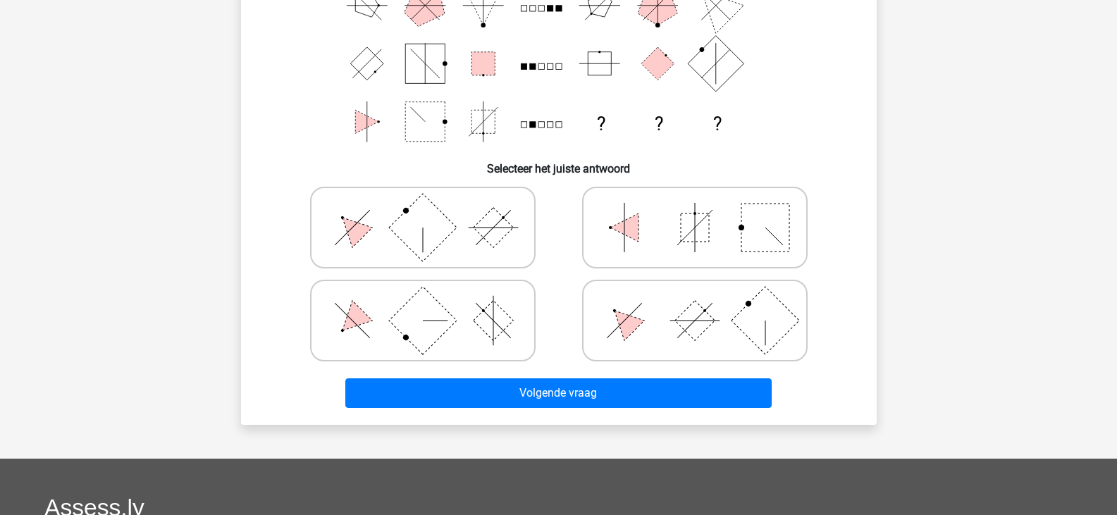
click at [470, 232] on icon at bounding box center [422, 227] width 211 height 70
click at [432, 210] on input "radio" at bounding box center [427, 205] width 9 height 9
radio input "true"
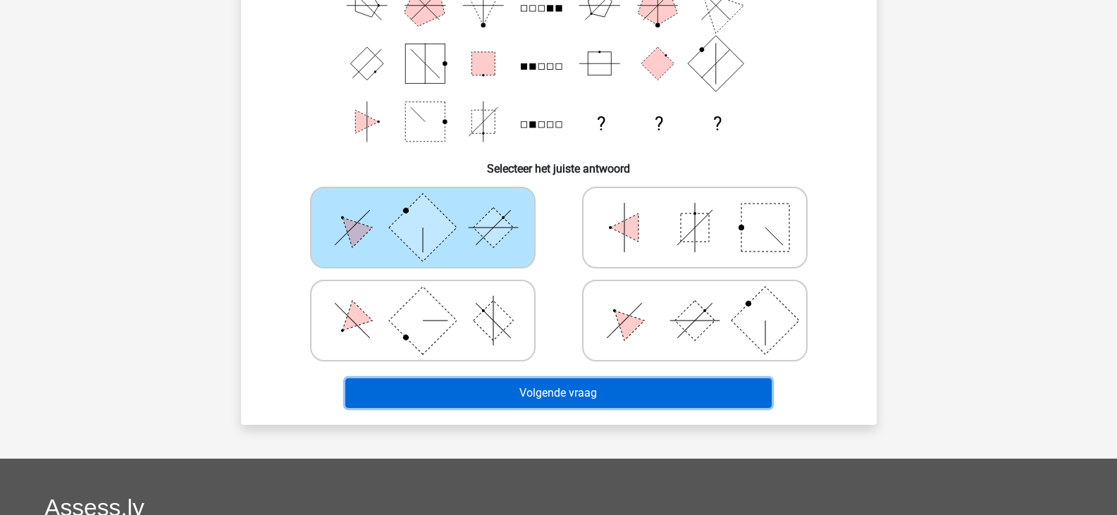
click at [526, 388] on button "Volgende vraag" at bounding box center [558, 393] width 426 height 30
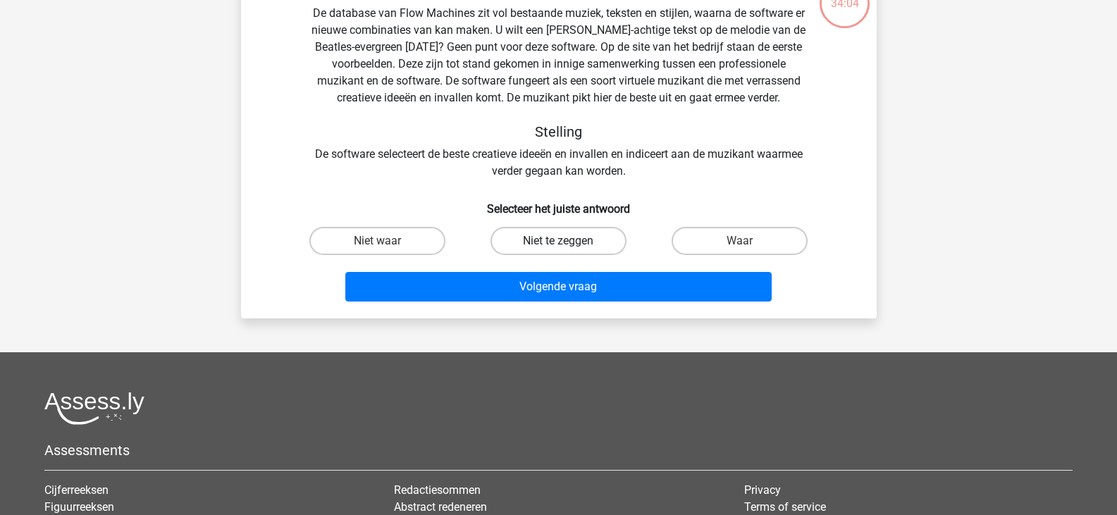
scroll to position [65, 0]
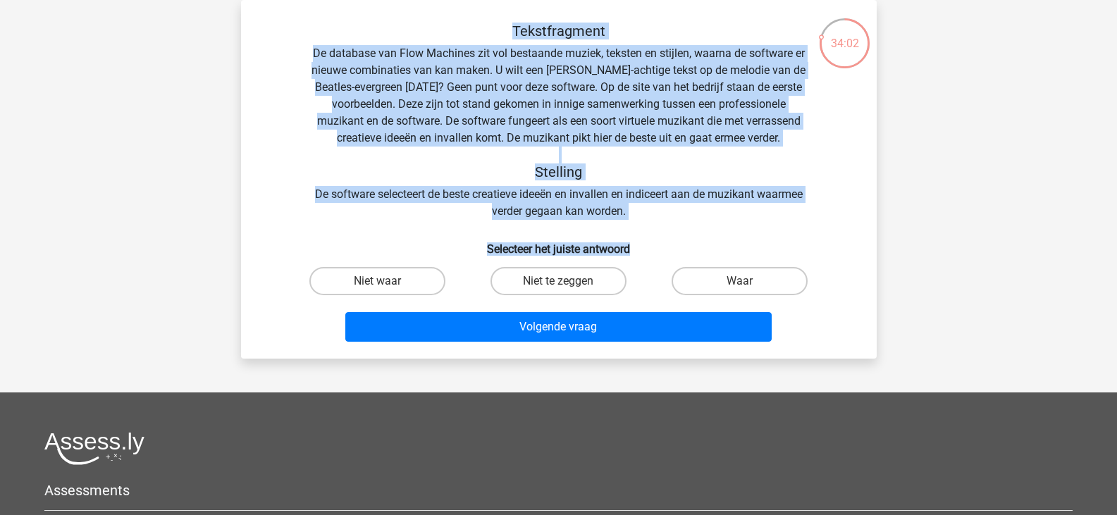
drag, startPoint x: 491, startPoint y: 25, endPoint x: 663, endPoint y: 240, distance: 275.7
click at [663, 240] on div "Tekstfragment De database van Flow Machines zit vol bestaande muziek, teksten e…" at bounding box center [559, 185] width 624 height 325
copy div "Tekstfragment De database van Flow Machines zit vol bestaande muziek, teksten e…"
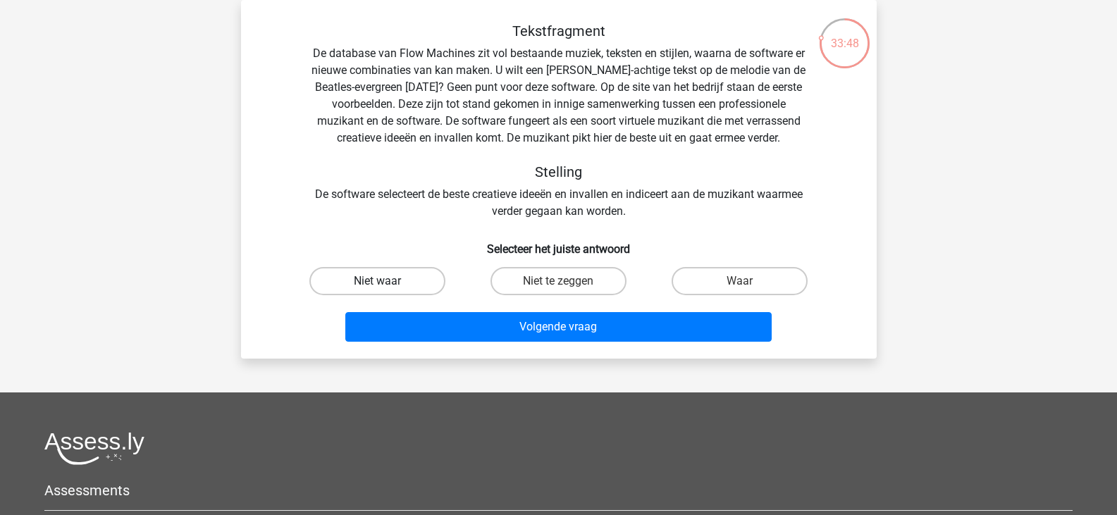
drag, startPoint x: 285, startPoint y: 265, endPoint x: 430, endPoint y: 282, distance: 145.4
click at [429, 282] on div "Niet waar Niet te zeggen Waar" at bounding box center [558, 280] width 590 height 39
click at [424, 286] on label "Niet waar" at bounding box center [377, 281] width 136 height 28
click at [386, 286] on input "Niet waar" at bounding box center [381, 285] width 9 height 9
radio input "true"
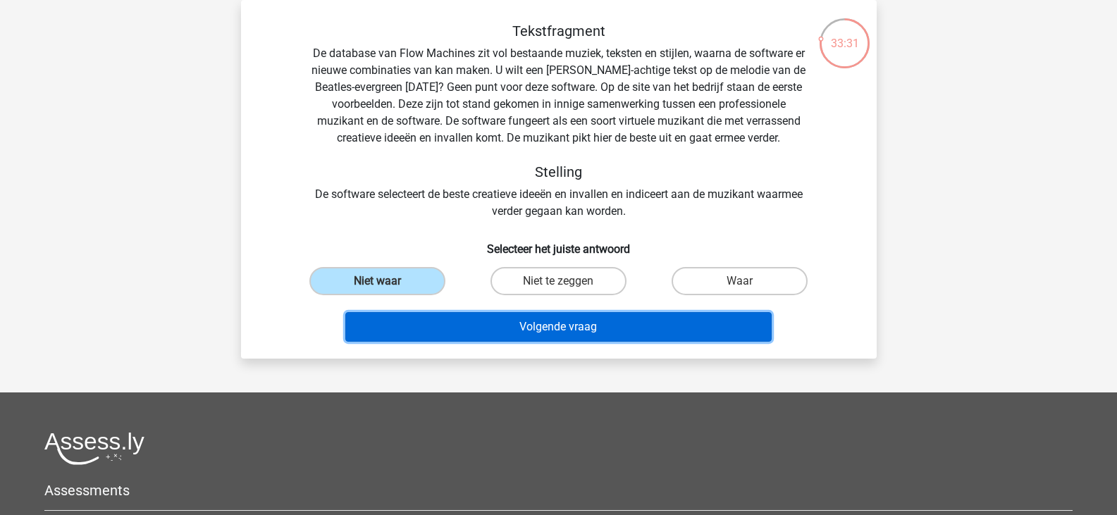
click at [499, 322] on button "Volgende vraag" at bounding box center [558, 327] width 426 height 30
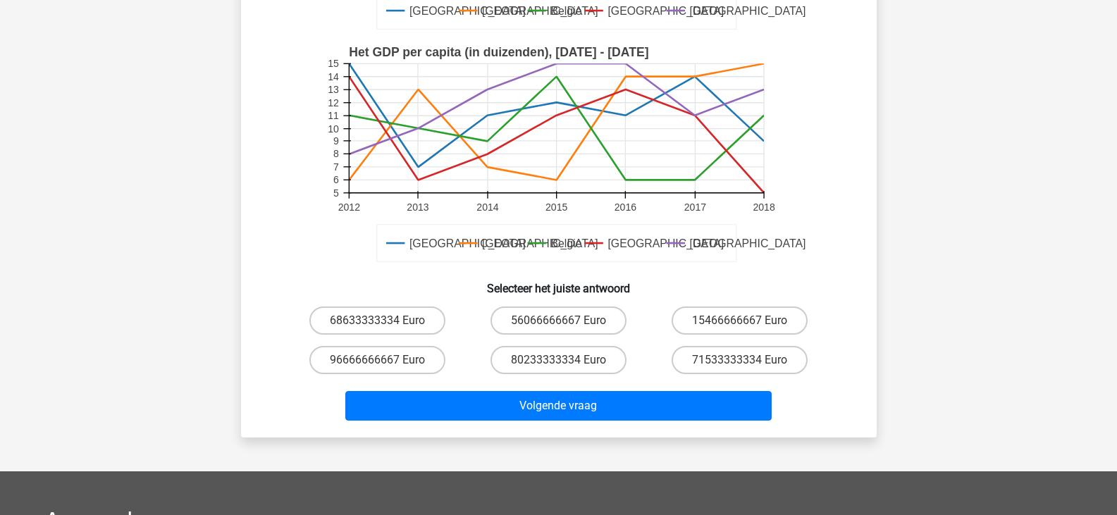
scroll to position [417, 0]
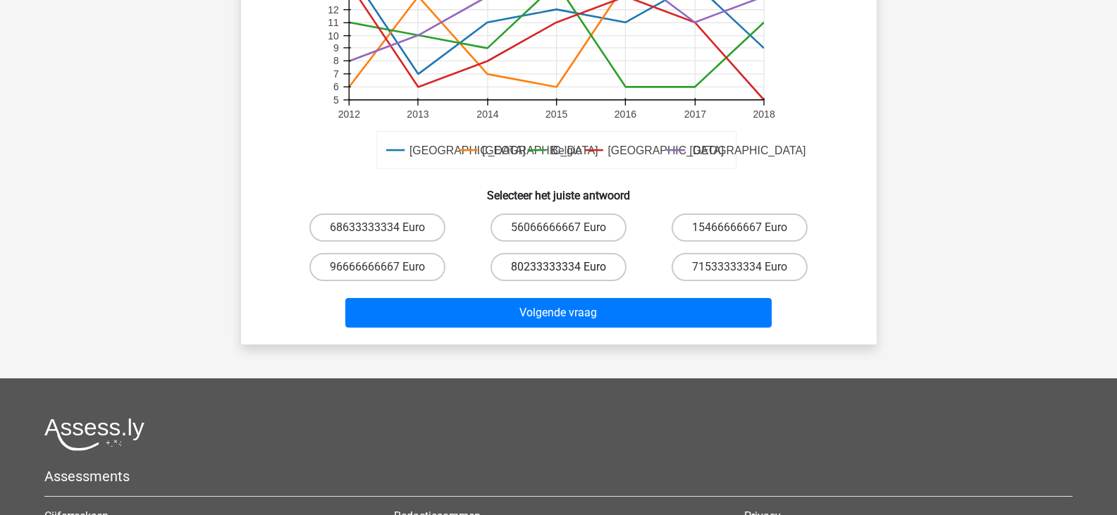
click at [523, 269] on label "80233333334 Euro" at bounding box center [558, 267] width 136 height 28
click at [558, 269] on input "80233333334 Euro" at bounding box center [562, 271] width 9 height 9
radio input "true"
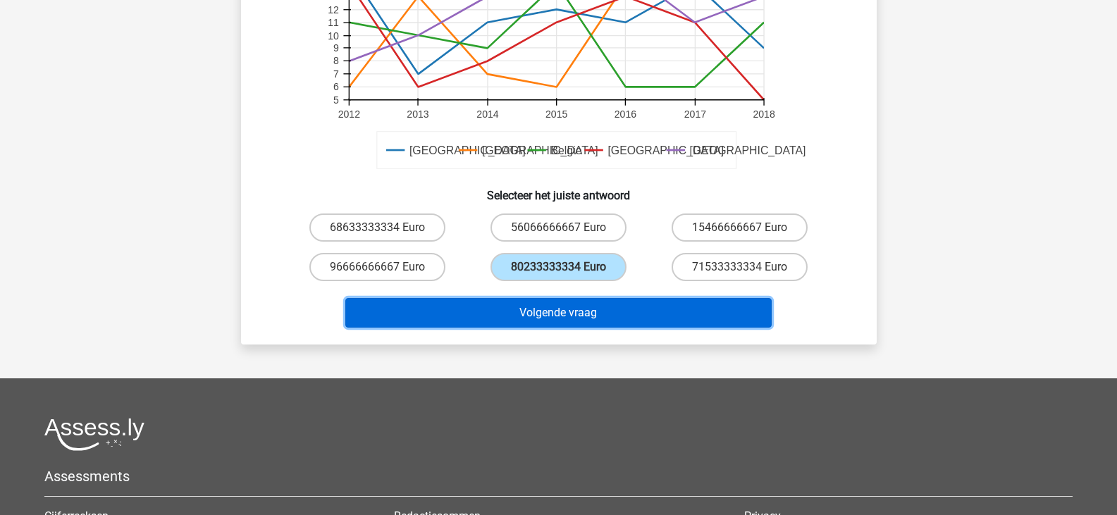
click at [541, 301] on button "Volgende vraag" at bounding box center [558, 313] width 426 height 30
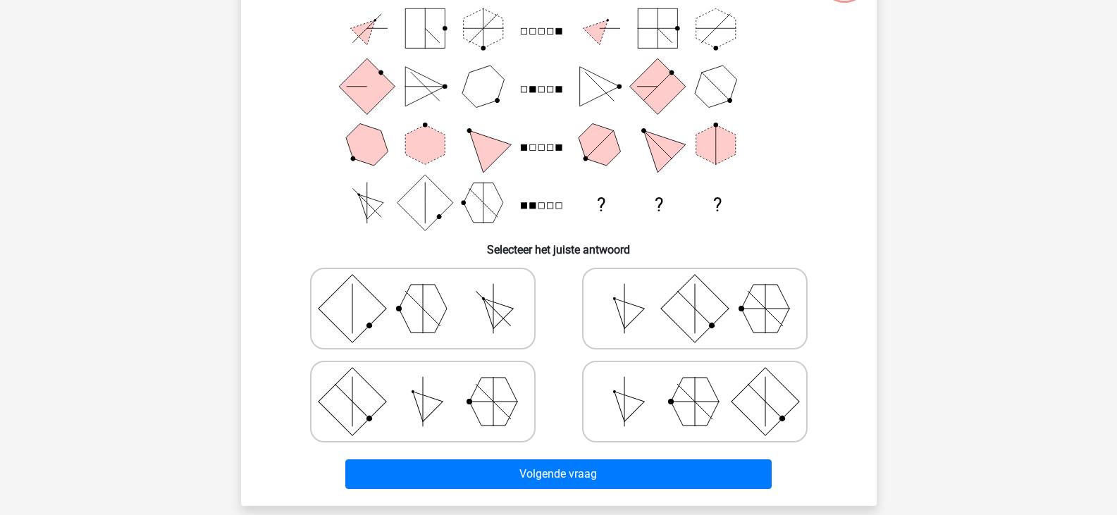
scroll to position [135, 0]
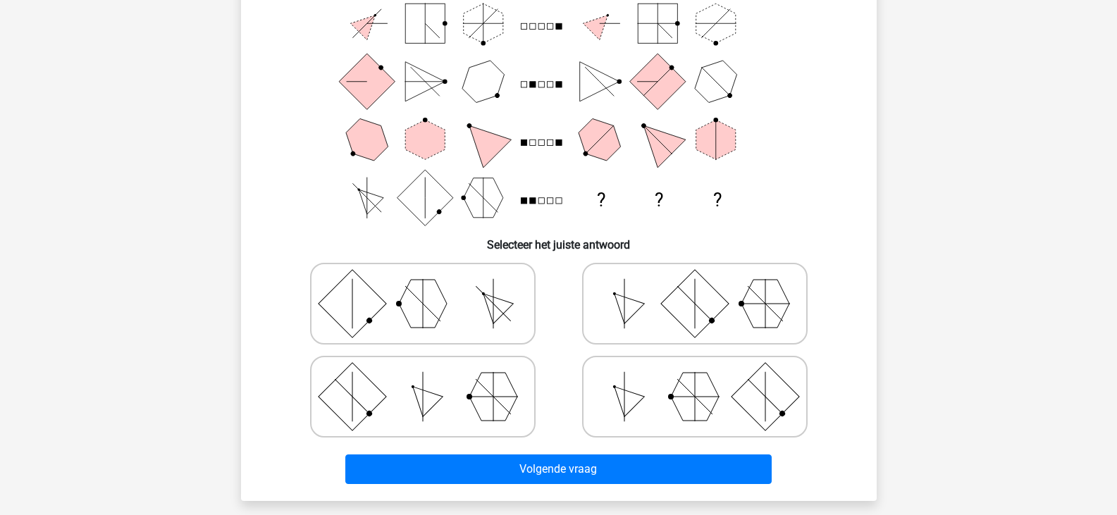
click at [459, 297] on icon at bounding box center [422, 303] width 211 height 70
click at [432, 286] on input "radio" at bounding box center [427, 281] width 9 height 9
radio input "true"
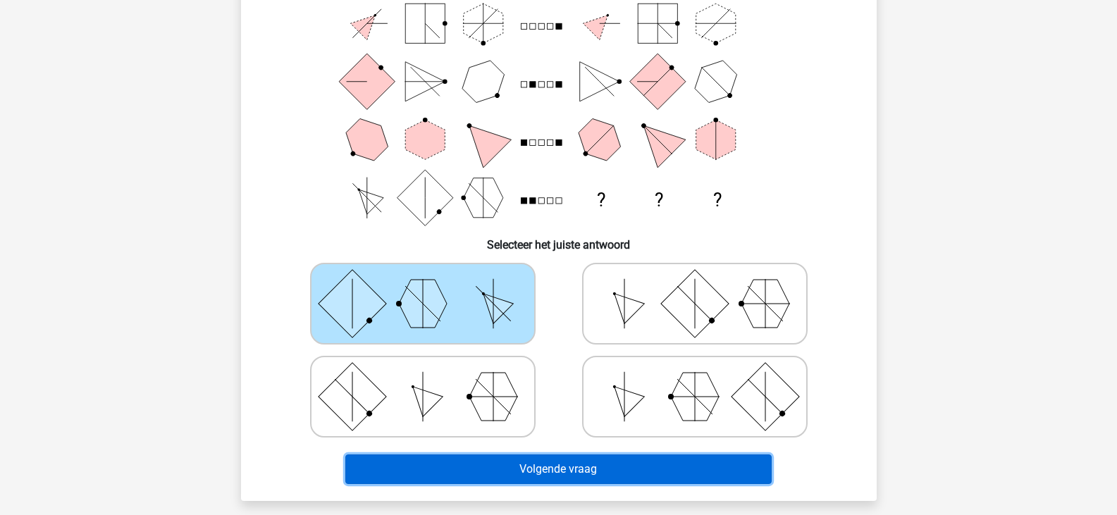
click at [497, 476] on button "Volgende vraag" at bounding box center [558, 469] width 426 height 30
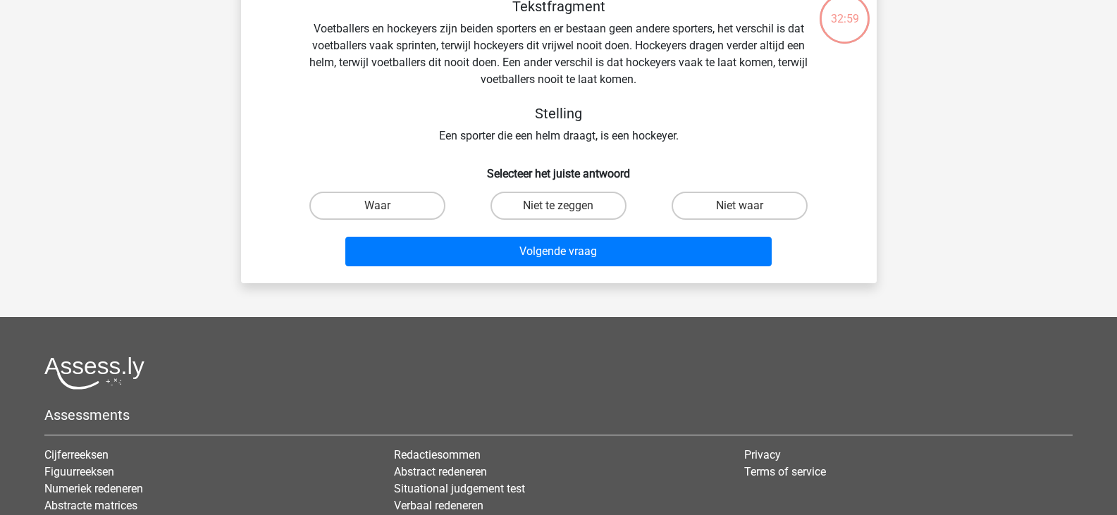
scroll to position [65, 0]
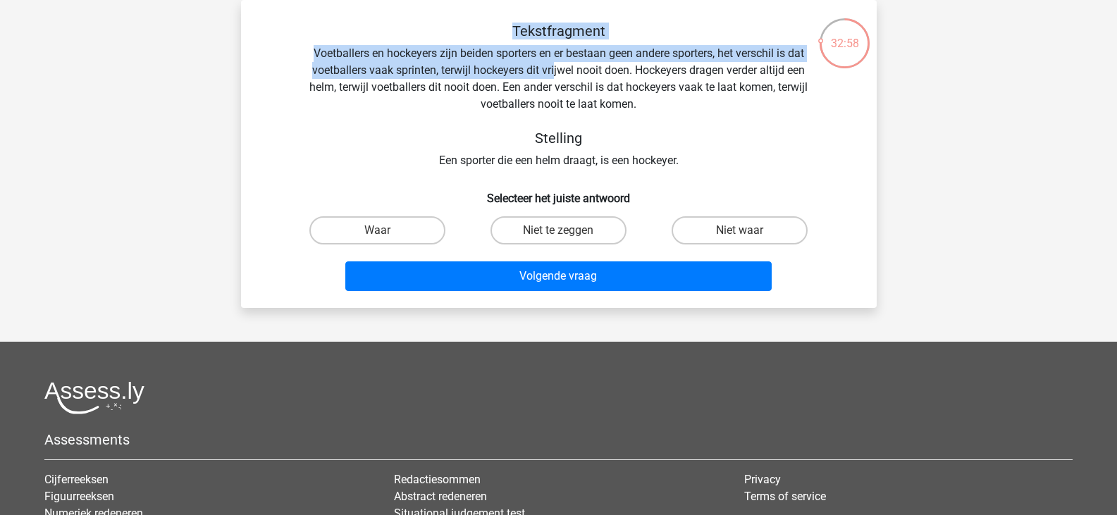
drag, startPoint x: 506, startPoint y: 24, endPoint x: 553, endPoint y: 66, distance: 62.4
click at [553, 66] on div "Tekstfragment Voetballers en hockeyers zijn beiden sporters en er bestaan geen …" at bounding box center [558, 96] width 590 height 147
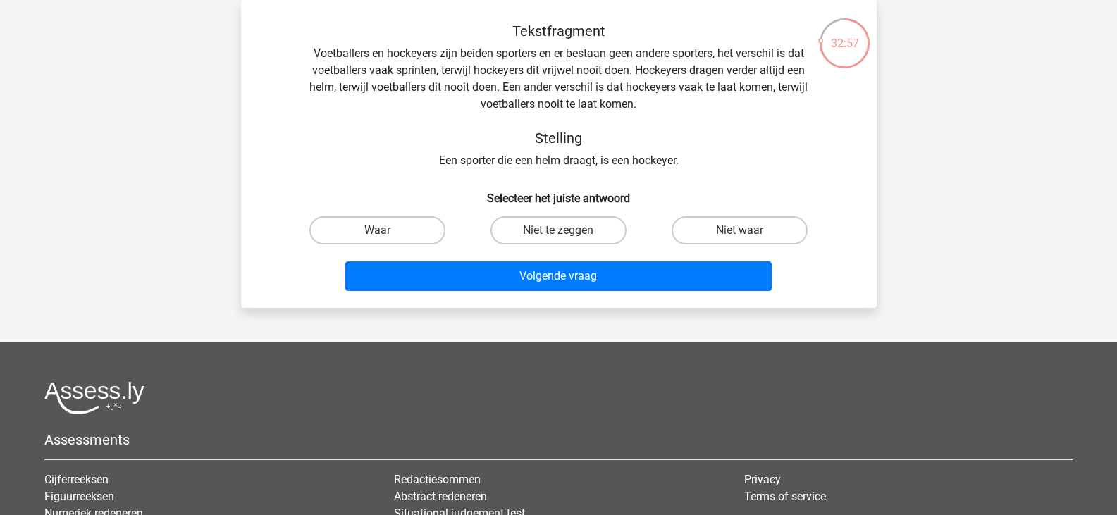
drag, startPoint x: 501, startPoint y: 128, endPoint x: 482, endPoint y: 113, distance: 23.7
click at [501, 128] on div "Tekstfragment Voetballers en hockeyers zijn beiden sporters en er bestaan geen …" at bounding box center [558, 96] width 590 height 147
click at [414, 230] on label "Waar" at bounding box center [377, 230] width 136 height 28
click at [386, 230] on input "Waar" at bounding box center [381, 234] width 9 height 9
radio input "true"
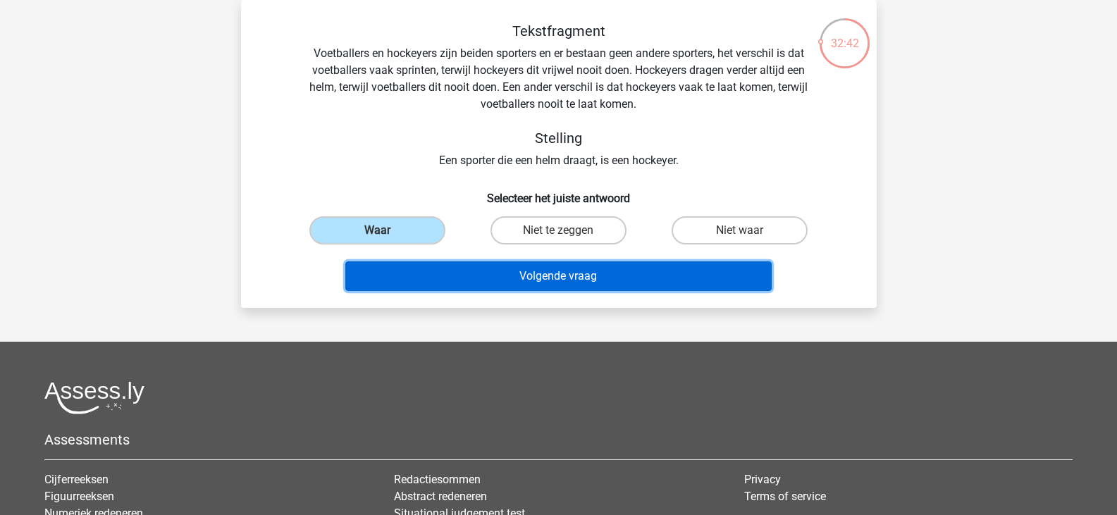
click at [490, 275] on button "Volgende vraag" at bounding box center [558, 276] width 426 height 30
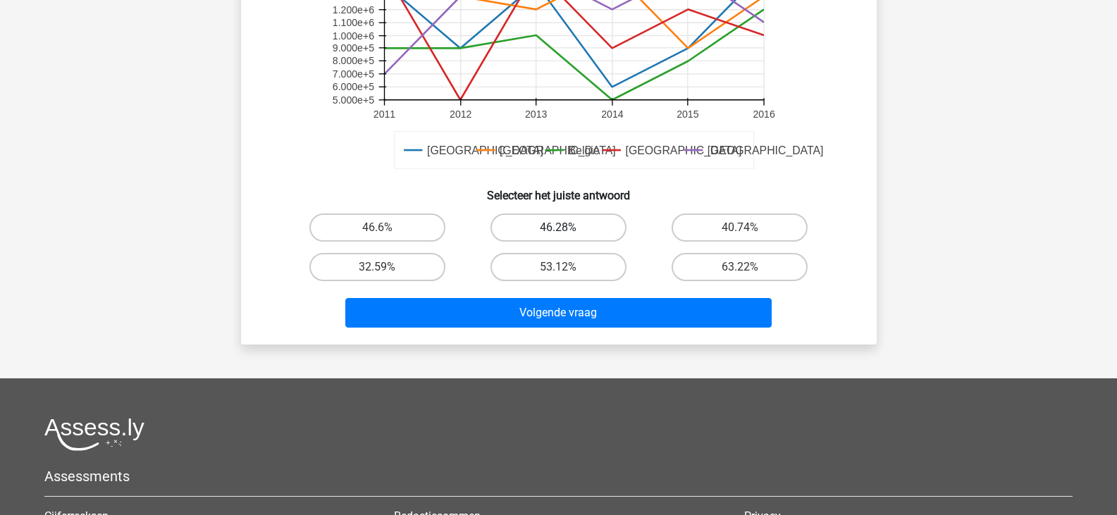
click at [545, 240] on label "46.28%" at bounding box center [558, 227] width 136 height 28
click at [558, 237] on input "46.28%" at bounding box center [562, 232] width 9 height 9
radio input "true"
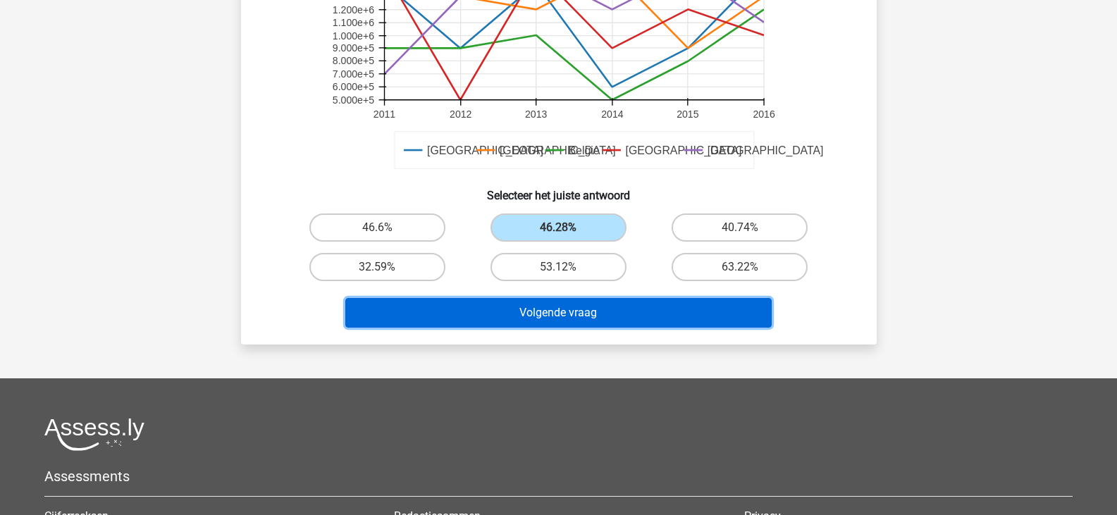
drag, startPoint x: 554, startPoint y: 305, endPoint x: 556, endPoint y: 298, distance: 7.6
click at [554, 304] on button "Volgende vraag" at bounding box center [558, 313] width 426 height 30
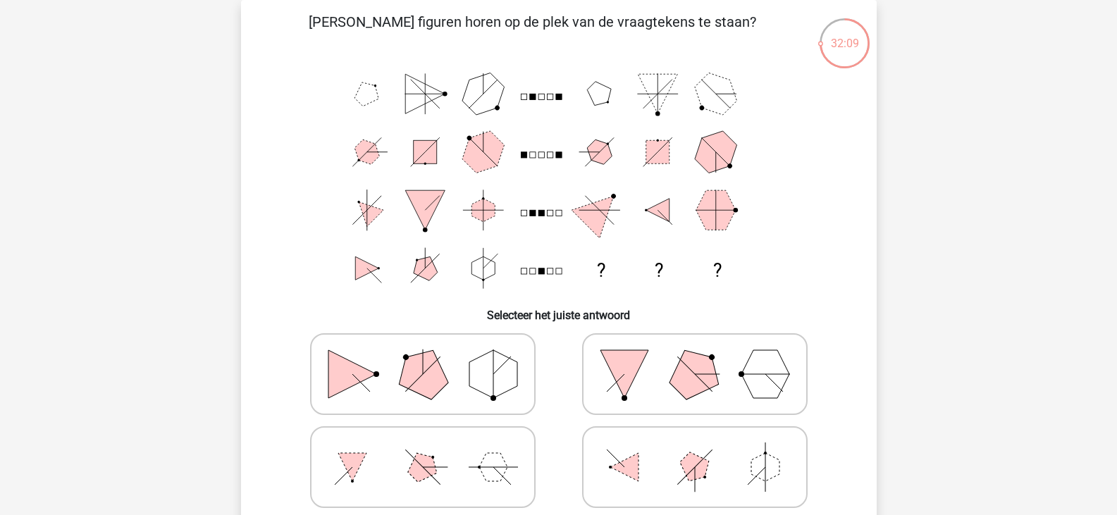
click at [456, 378] on icon at bounding box center [422, 374] width 211 height 70
click at [432, 356] on input "radio" at bounding box center [427, 351] width 9 height 9
radio input "true"
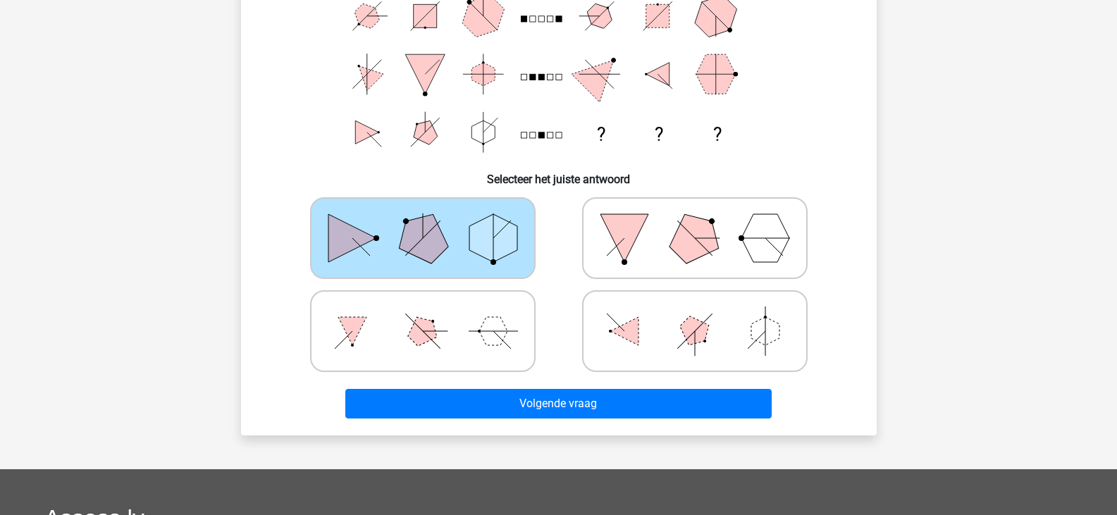
scroll to position [206, 0]
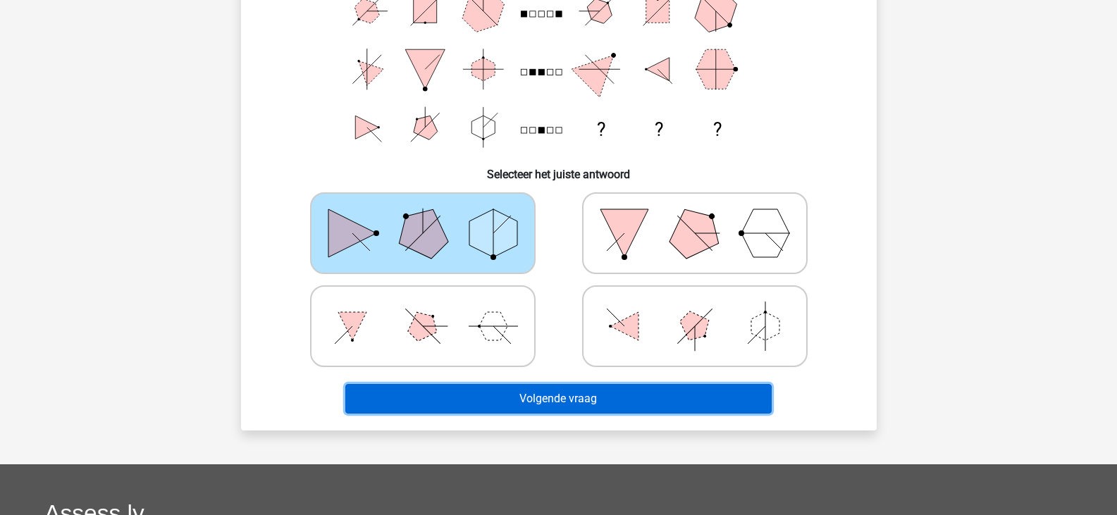
click at [502, 387] on button "Volgende vraag" at bounding box center [558, 399] width 426 height 30
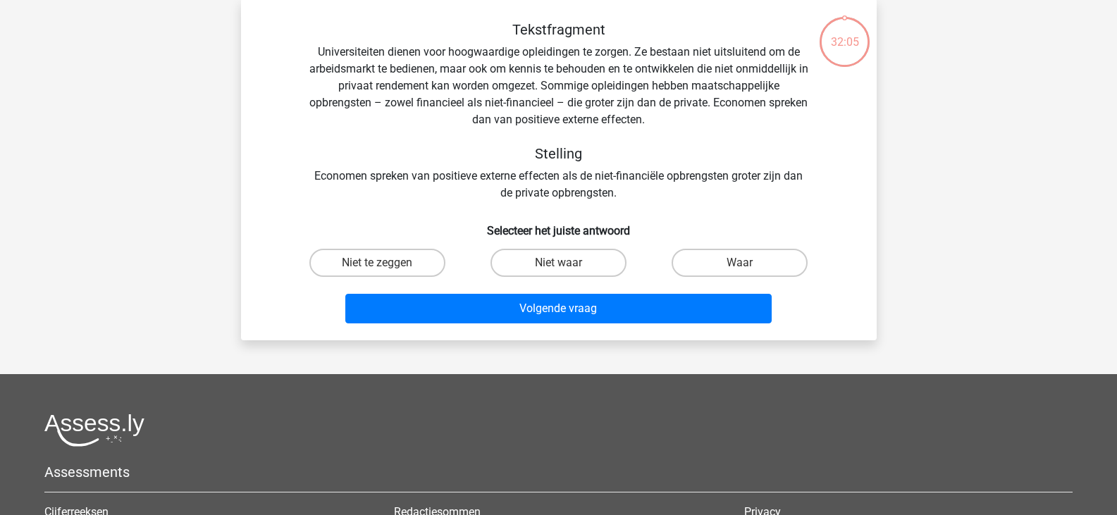
scroll to position [65, 0]
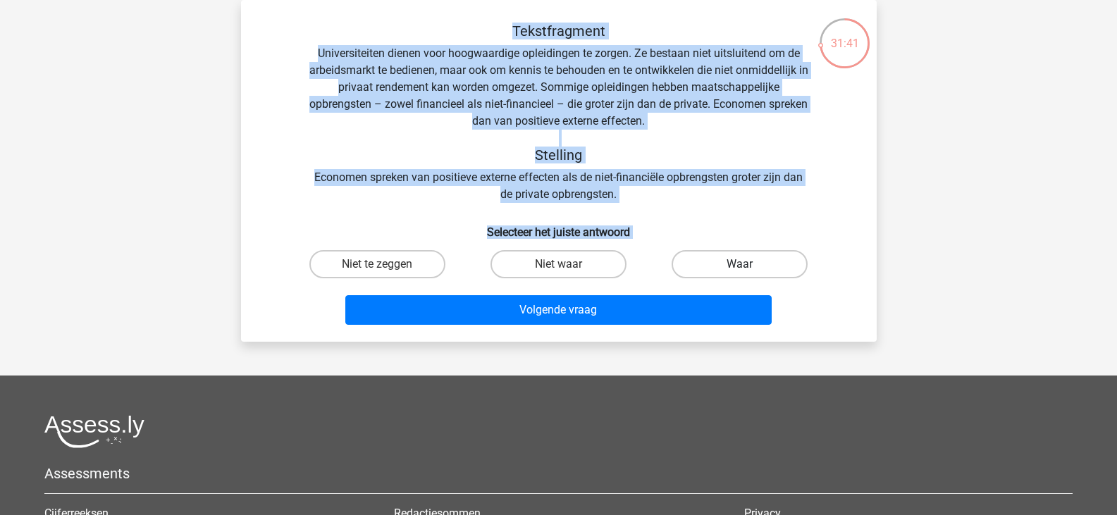
drag, startPoint x: 511, startPoint y: 28, endPoint x: 746, endPoint y: 260, distance: 329.8
click at [746, 260] on div "Tekstfragment Universiteiten dienen voor hoogwaardige opleidingen te zorgen. Ze…" at bounding box center [559, 177] width 624 height 308
copy div "Tekstfragment Universiteiten dienen voor hoogwaardige opleidingen te zorgen. Ze…"
click at [553, 250] on label "Niet waar" at bounding box center [558, 264] width 136 height 28
click at [558, 264] on input "Niet waar" at bounding box center [562, 268] width 9 height 9
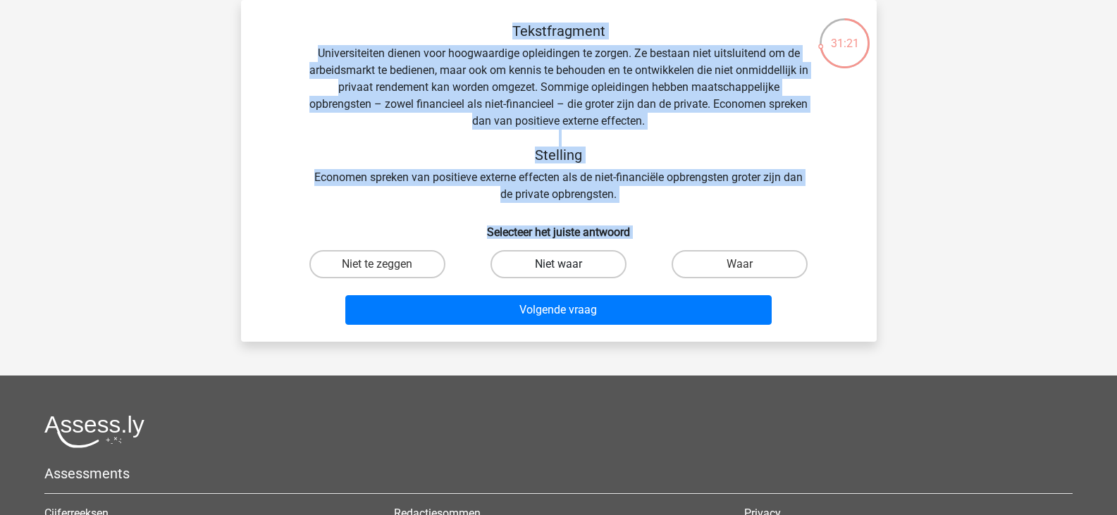
radio input "true"
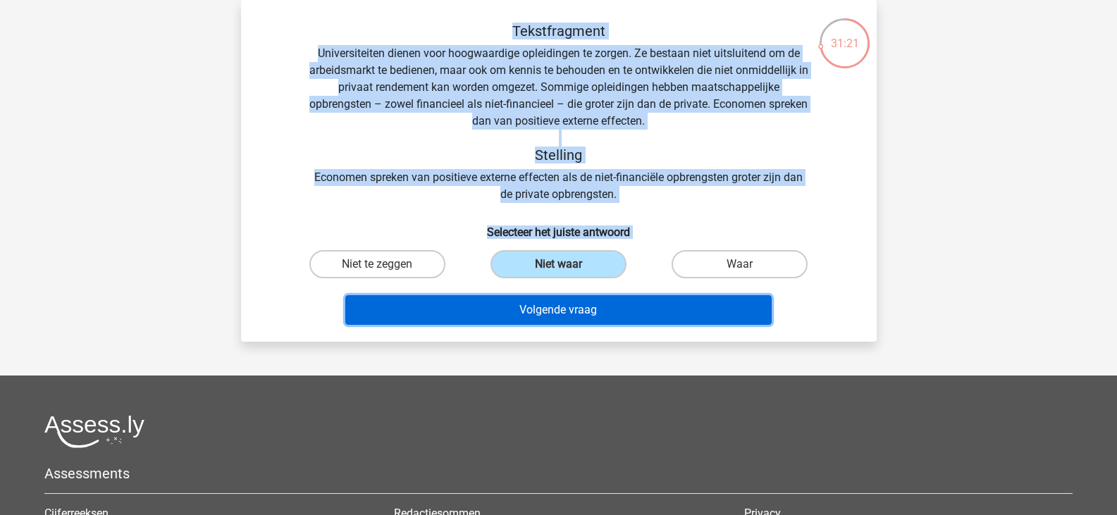
click at [557, 311] on button "Volgende vraag" at bounding box center [558, 310] width 426 height 30
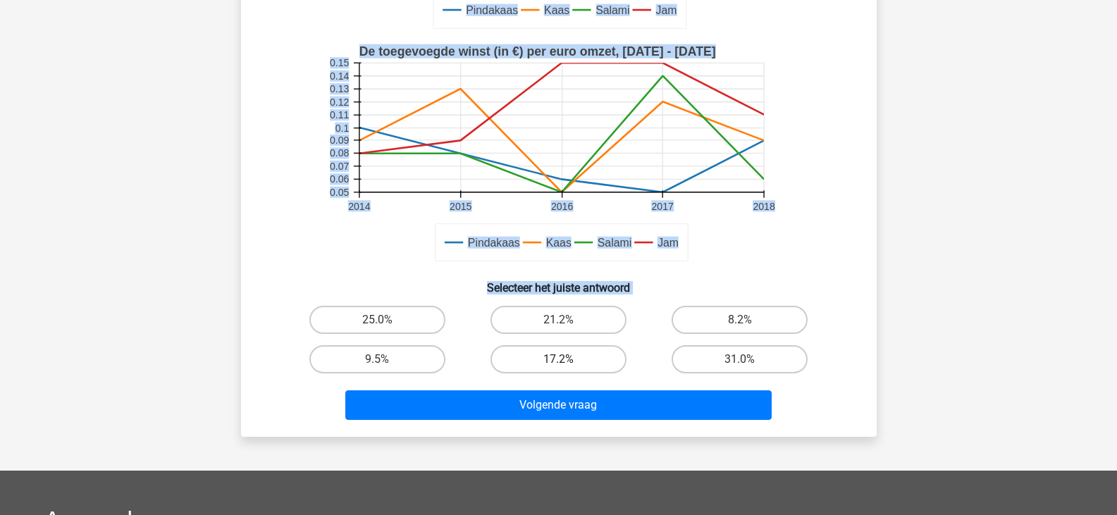
scroll to position [417, 0]
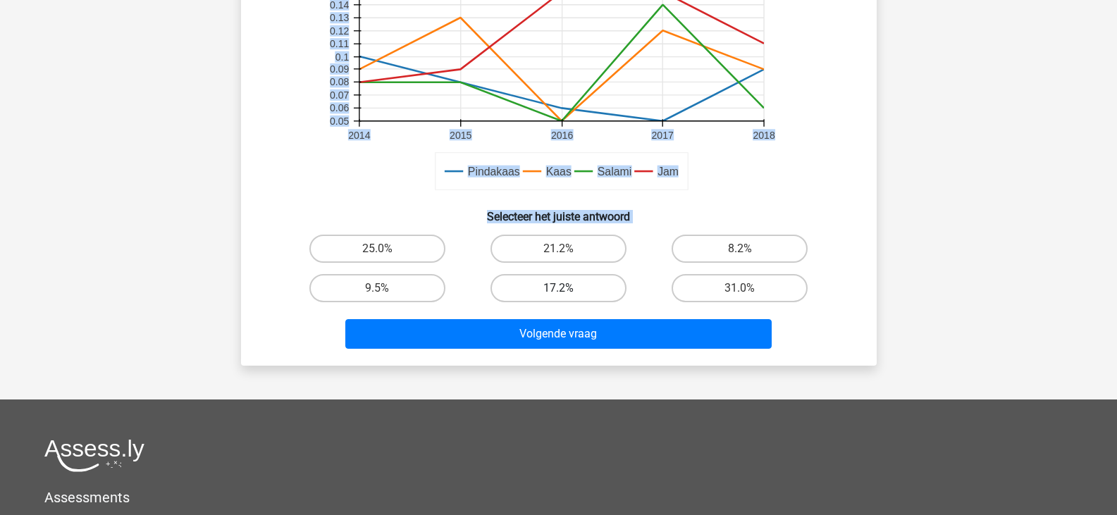
click at [535, 290] on label "17.2%" at bounding box center [558, 288] width 136 height 28
click at [558, 290] on input "17.2%" at bounding box center [562, 292] width 9 height 9
radio input "true"
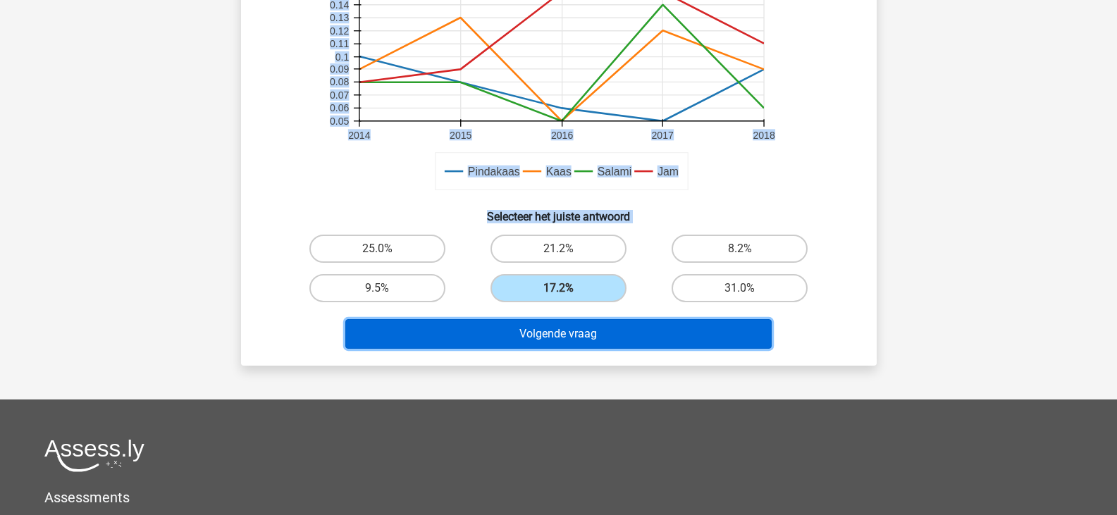
click at [545, 330] on button "Volgende vraag" at bounding box center [558, 334] width 426 height 30
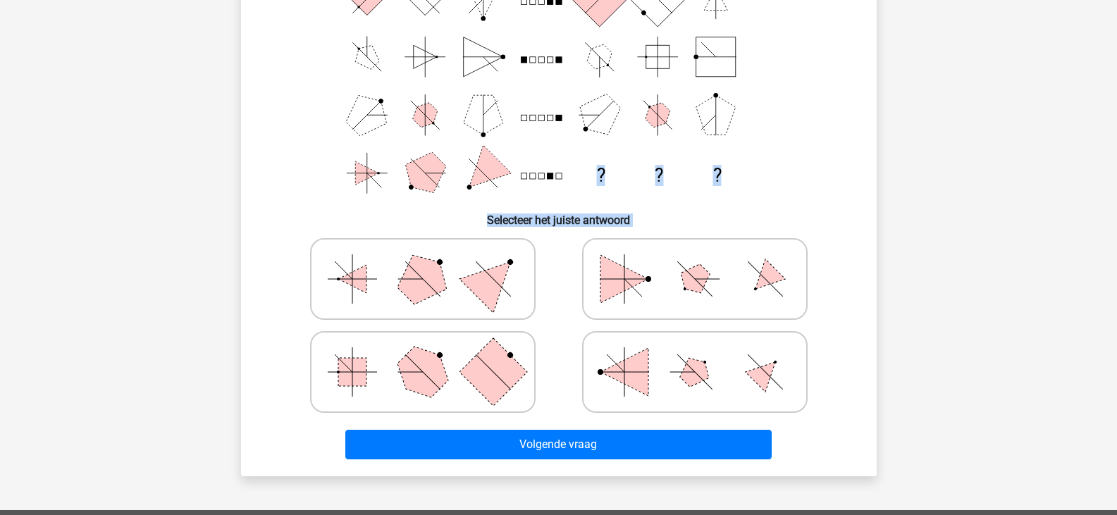
scroll to position [206, 0]
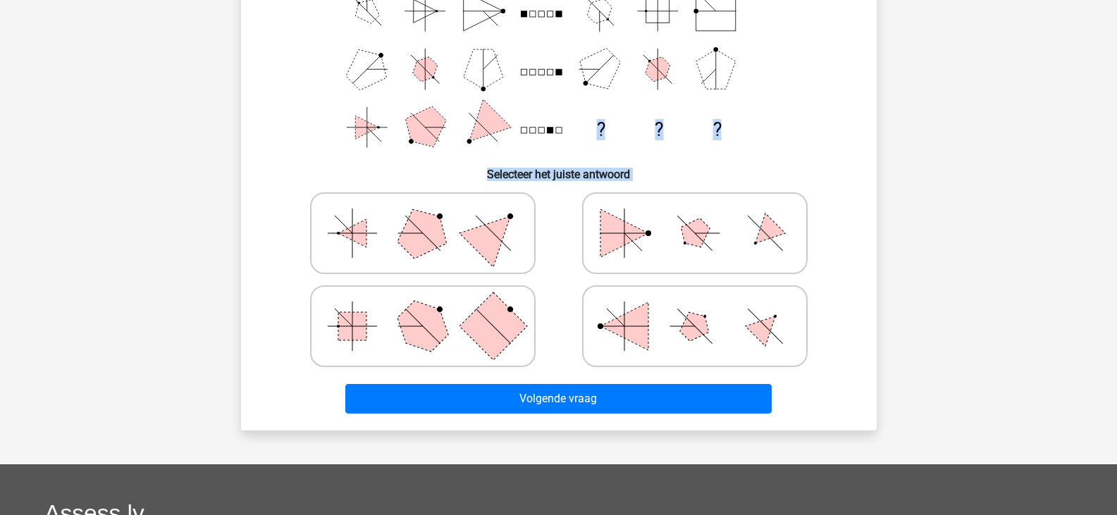
click at [721, 232] on icon at bounding box center [694, 233] width 211 height 70
click at [704, 216] on input "radio" at bounding box center [699, 210] width 9 height 9
radio input "true"
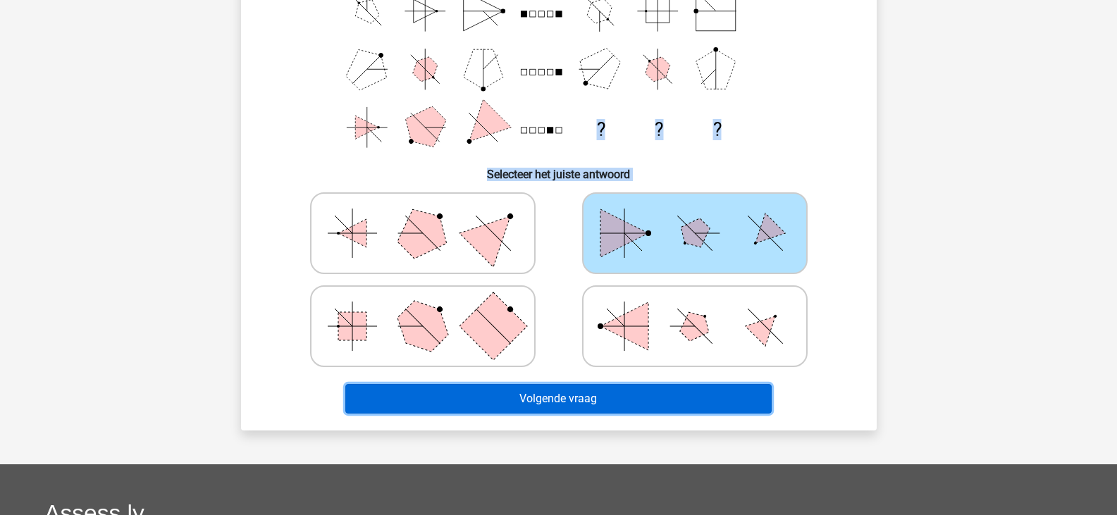
click at [590, 388] on button "Volgende vraag" at bounding box center [558, 399] width 426 height 30
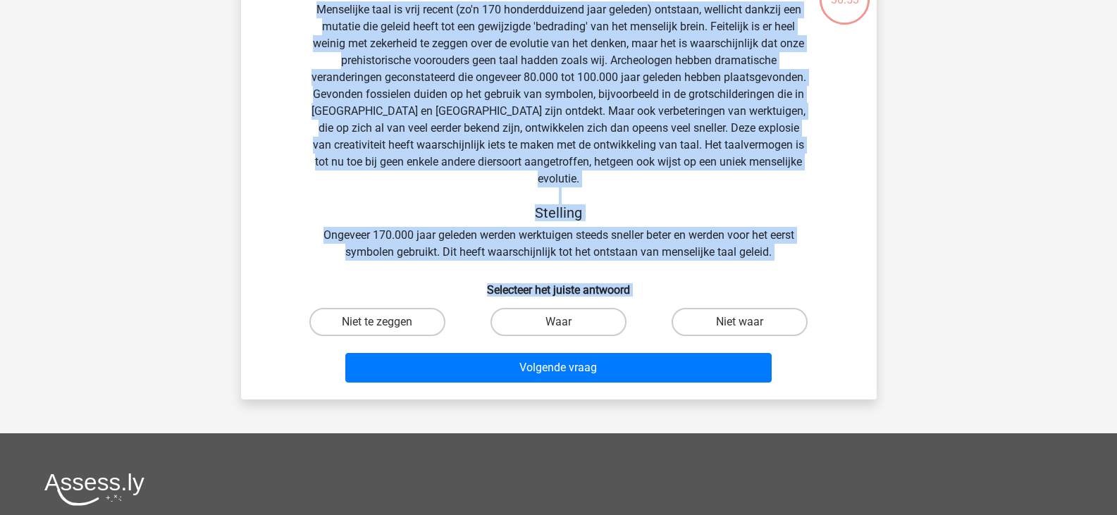
scroll to position [65, 0]
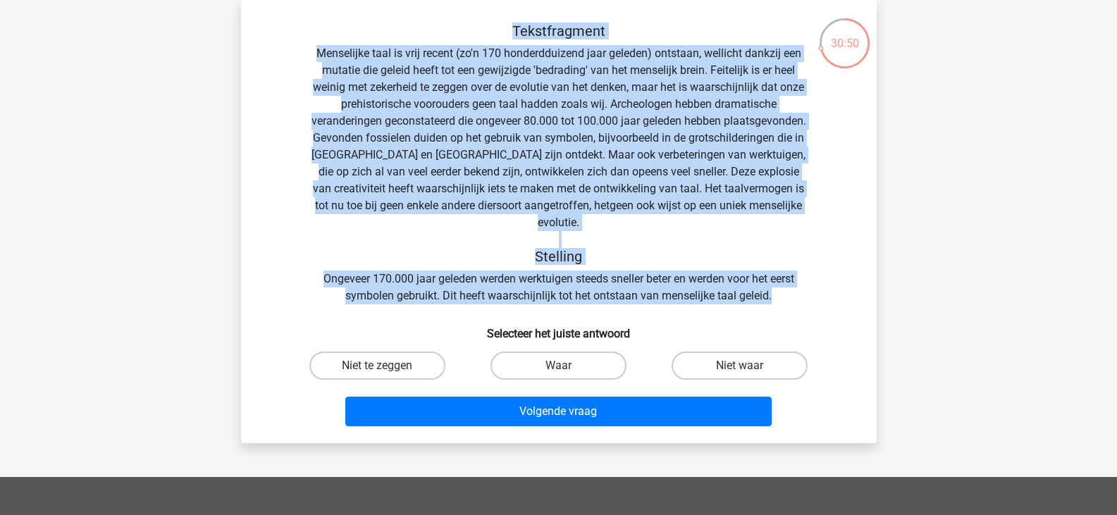
drag, startPoint x: 516, startPoint y: 32, endPoint x: 795, endPoint y: 272, distance: 368.7
click at [795, 272] on div "Tekstfragment Stelling Ongeveer 170.000 jaar geleden werden werktuigen steeds s…" at bounding box center [558, 164] width 590 height 282
copy div "Tekstfragment Menselijke taal is vrij recent (zo'n 170 honderdduizend jaar gele…"
click at [723, 352] on label "Niet waar" at bounding box center [739, 366] width 136 height 28
click at [740, 366] on input "Niet waar" at bounding box center [744, 370] width 9 height 9
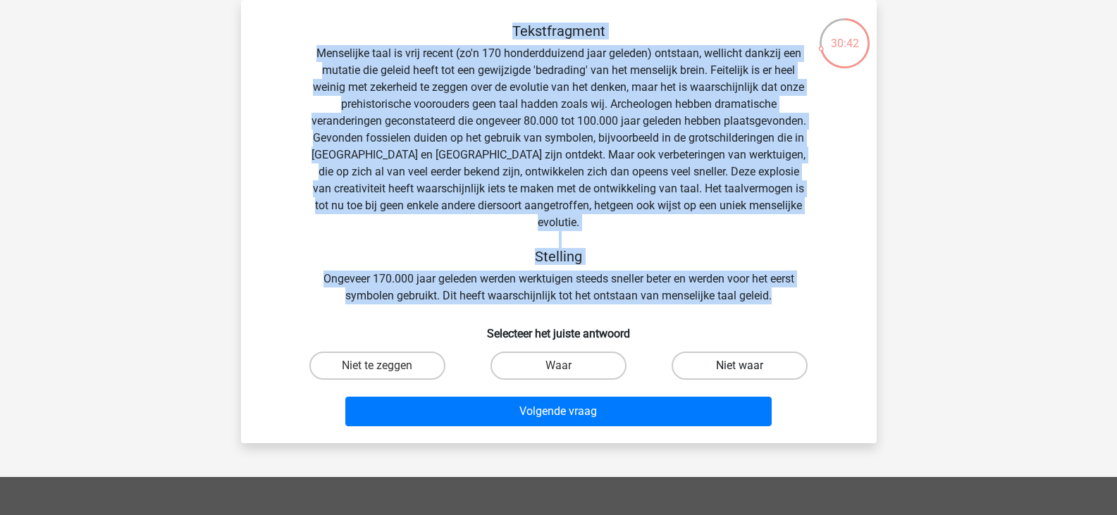
radio input "true"
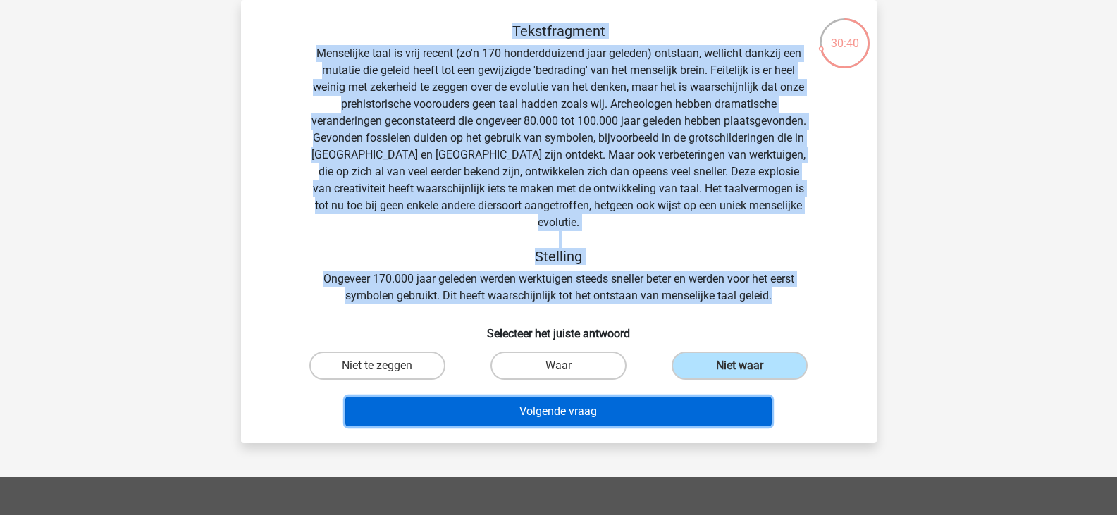
click at [652, 401] on button "Volgende vraag" at bounding box center [558, 412] width 426 height 30
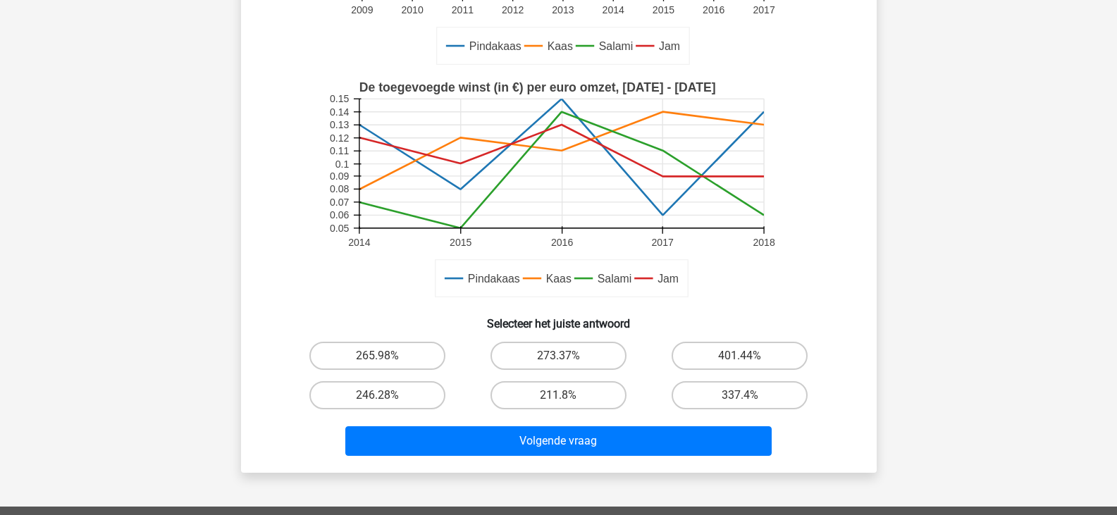
scroll to position [347, 0]
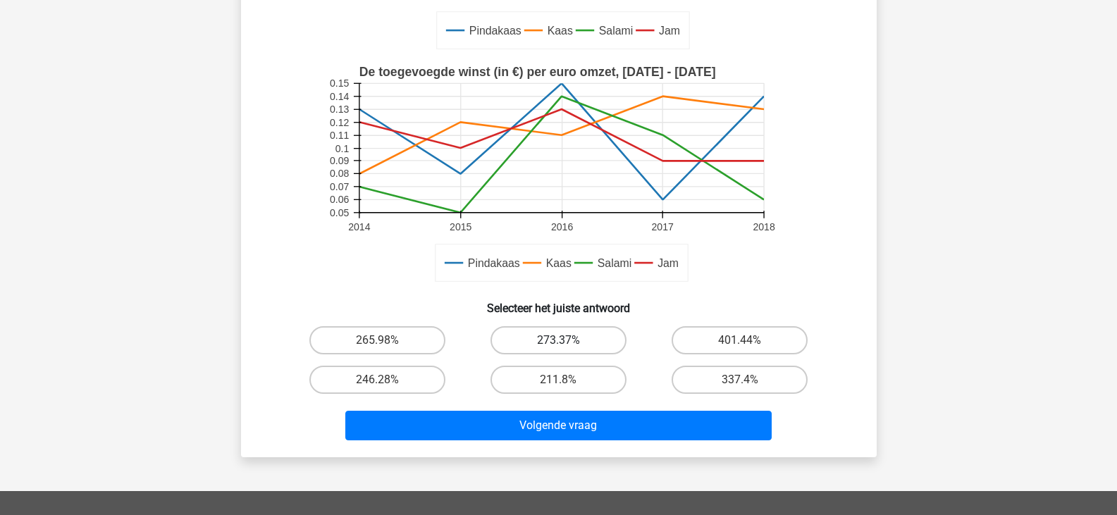
click at [549, 345] on label "273.37%" at bounding box center [558, 340] width 136 height 28
click at [558, 345] on input "273.37%" at bounding box center [562, 344] width 9 height 9
radio input "true"
click at [404, 387] on label "246.28%" at bounding box center [377, 380] width 136 height 28
click at [386, 387] on input "246.28%" at bounding box center [381, 384] width 9 height 9
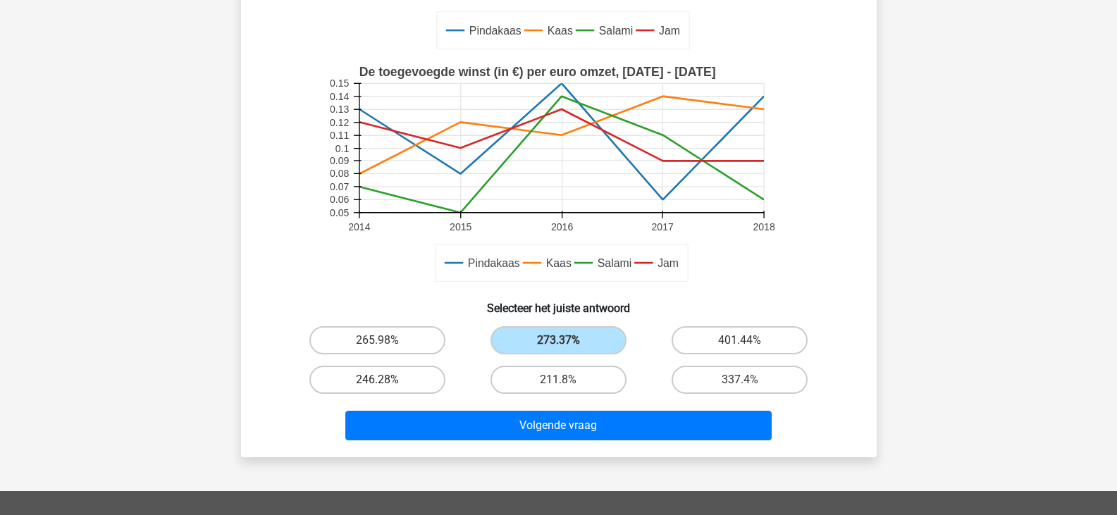
radio input "true"
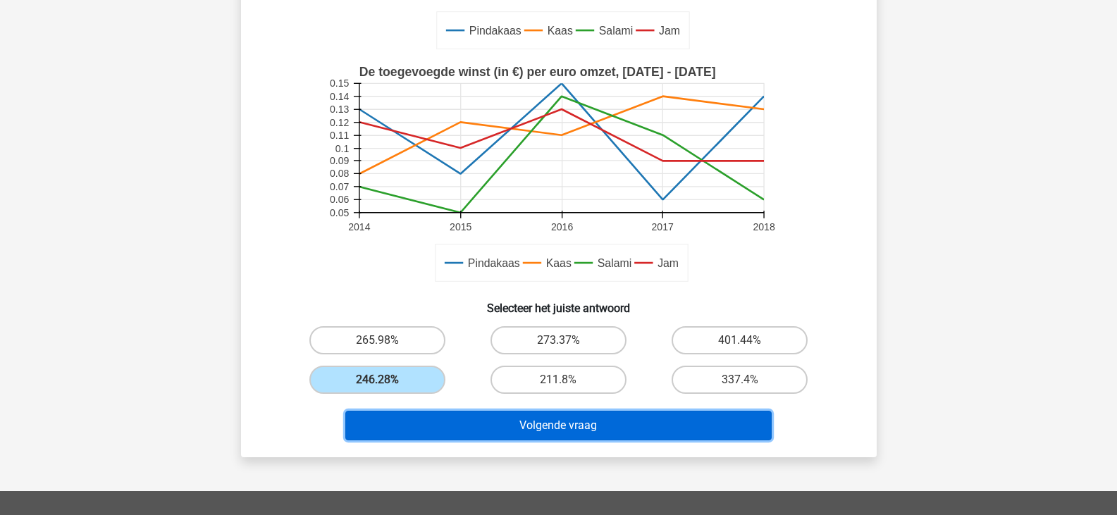
click at [474, 424] on button "Volgende vraag" at bounding box center [558, 426] width 426 height 30
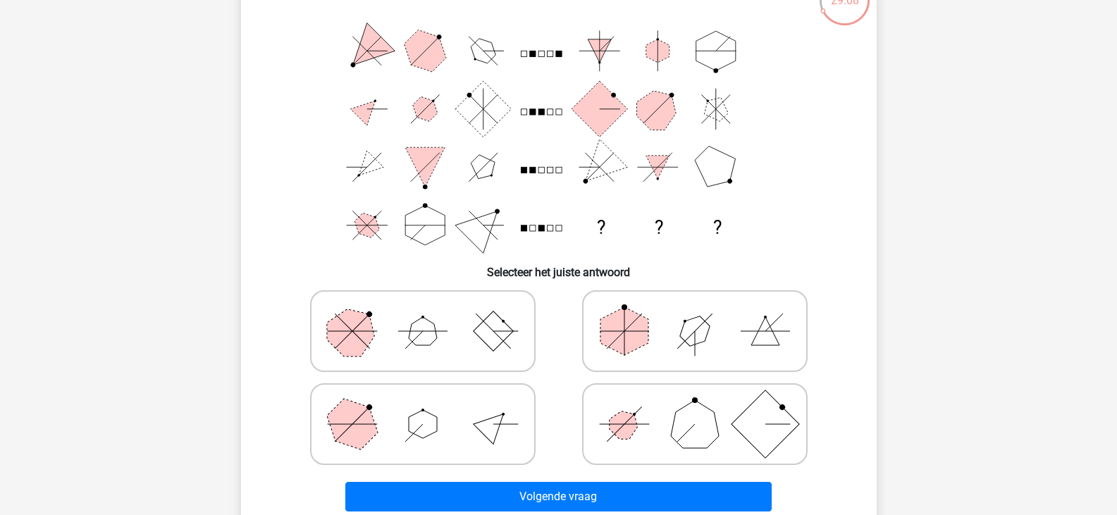
scroll to position [135, 0]
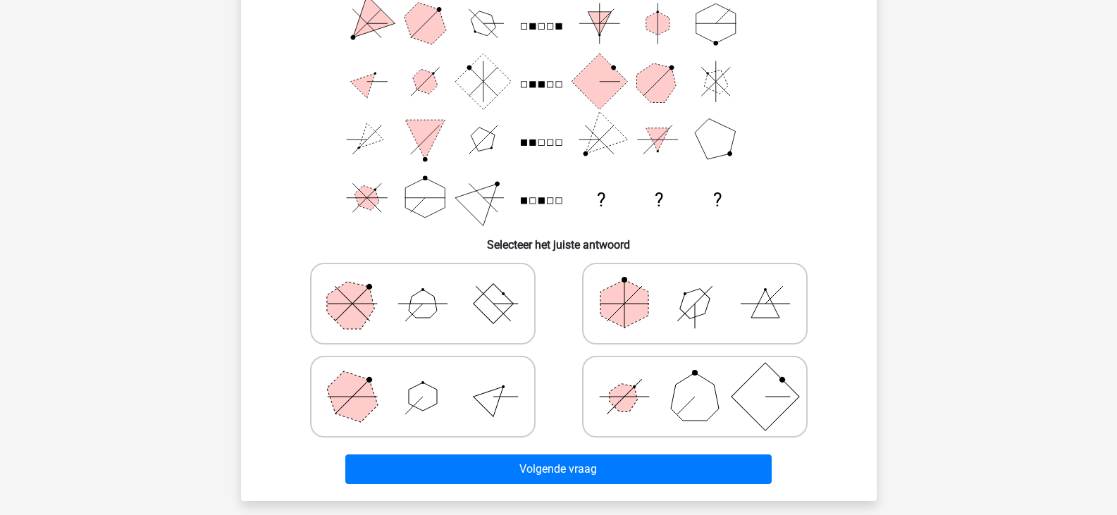
click at [697, 401] on polygon at bounding box center [695, 397] width 48 height 48
click at [697, 379] on input "radio" at bounding box center [699, 374] width 9 height 9
radio input "true"
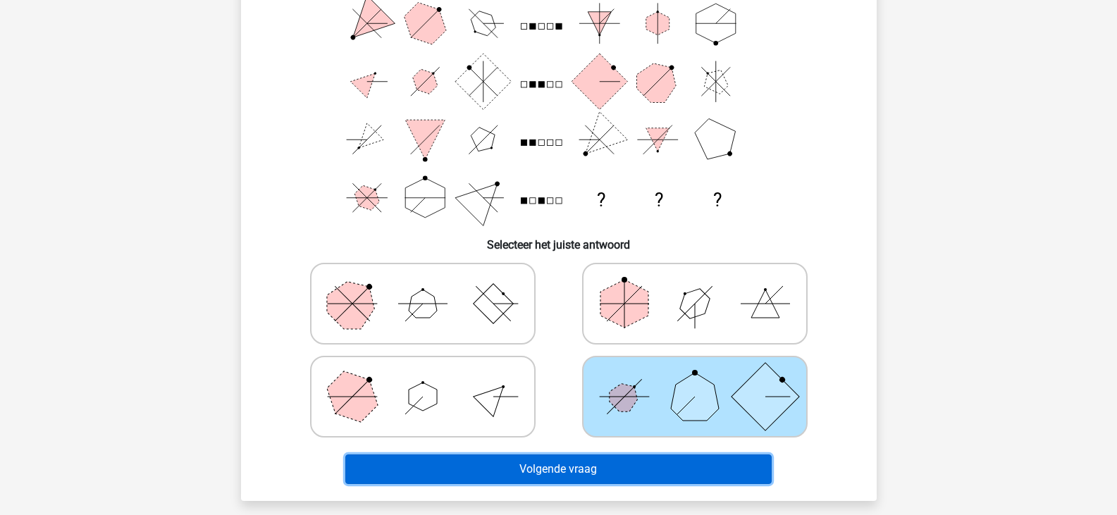
click at [676, 462] on button "Volgende vraag" at bounding box center [558, 469] width 426 height 30
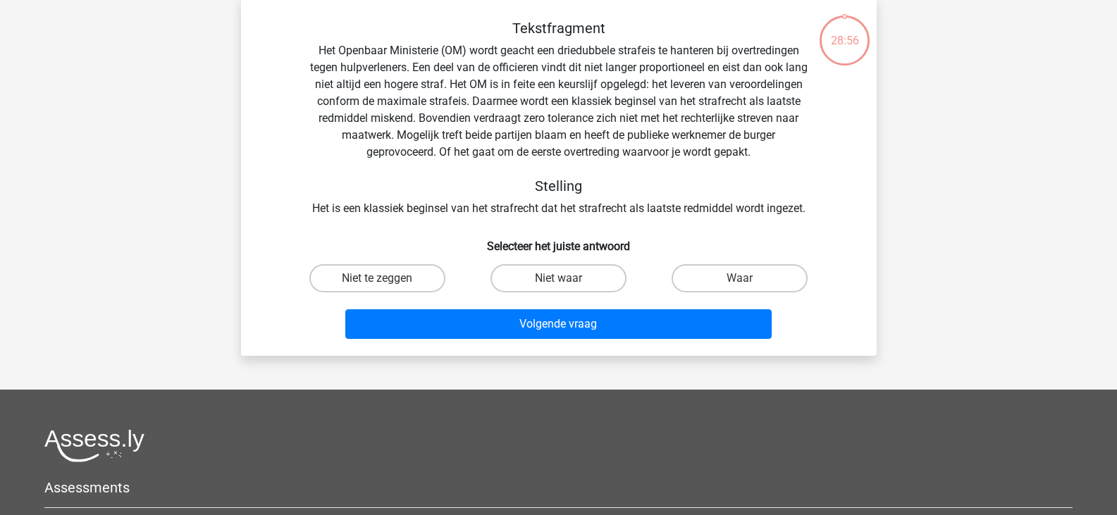
scroll to position [65, 0]
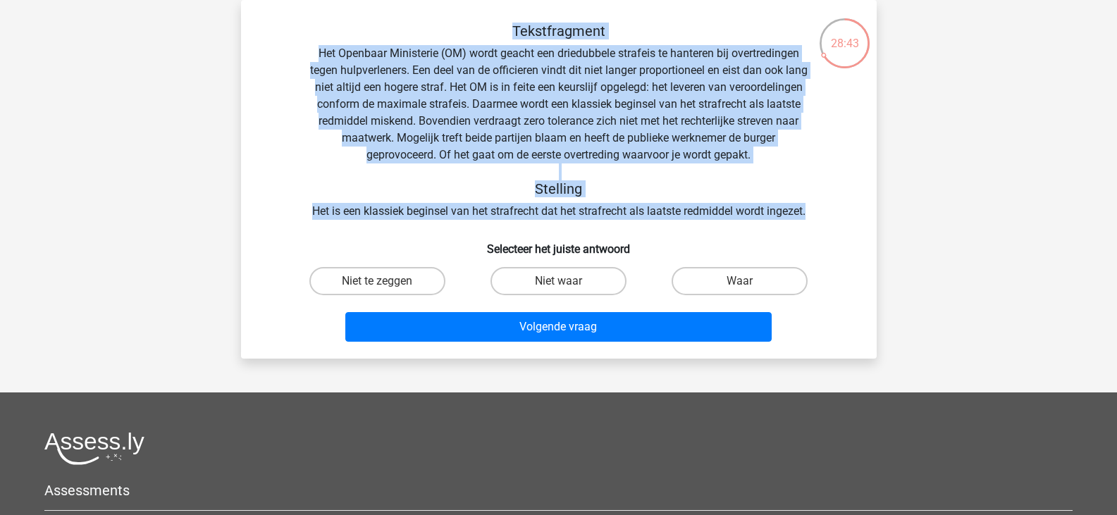
drag, startPoint x: 506, startPoint y: 32, endPoint x: 848, endPoint y: 214, distance: 387.6
click at [848, 214] on div "Tekstfragment Het Openbaar Ministerie (OM) wordt geacht een driedubbele strafei…" at bounding box center [558, 121] width 590 height 197
copy div "Tekstfragment Het Openbaar Ministerie (OM) wordt geacht een driedubbele strafei…"
click at [711, 281] on label "Waar" at bounding box center [739, 281] width 136 height 28
click at [740, 281] on input "Waar" at bounding box center [744, 285] width 9 height 9
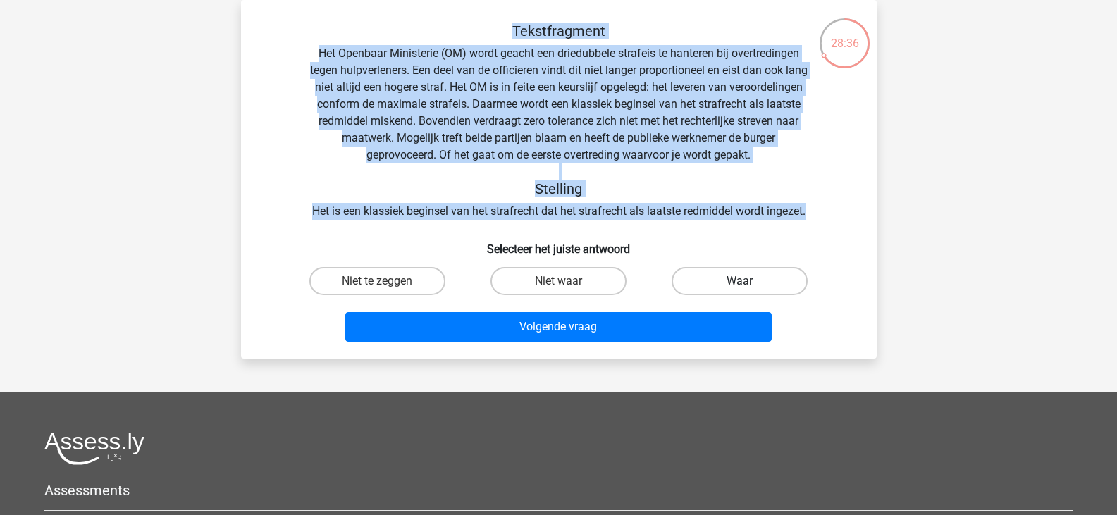
radio input "true"
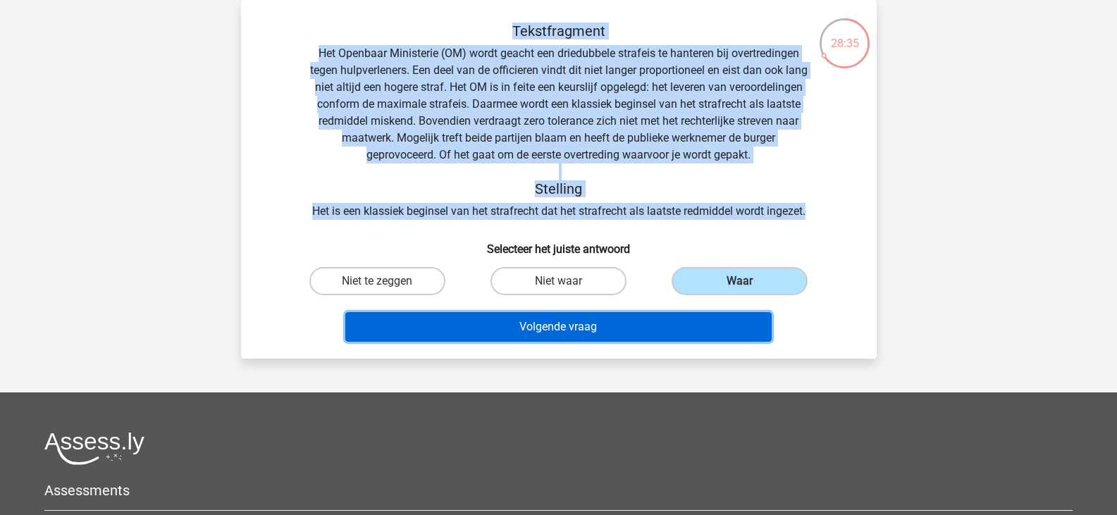
click at [669, 328] on button "Volgende vraag" at bounding box center [558, 327] width 426 height 30
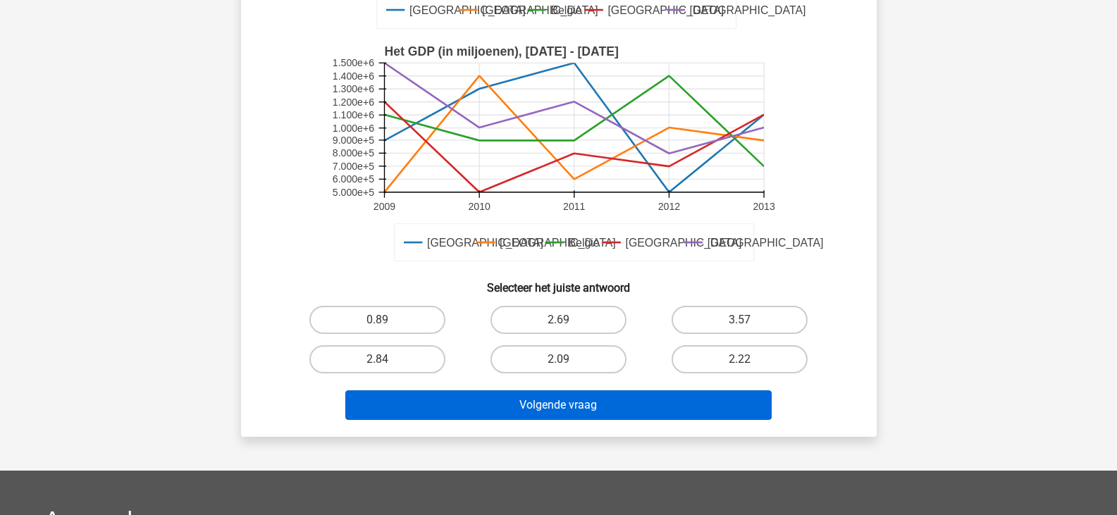
scroll to position [417, 0]
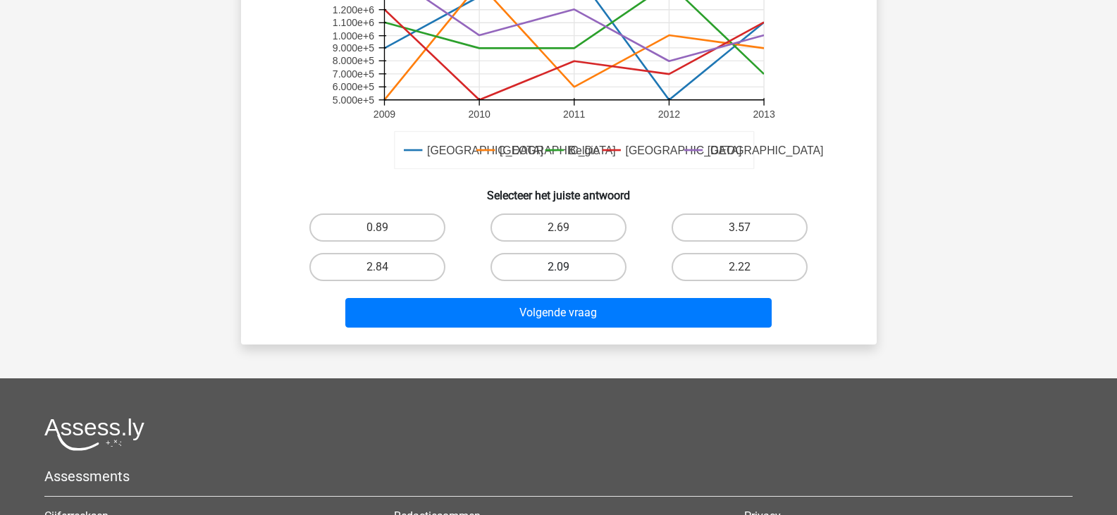
click at [605, 268] on label "2.09" at bounding box center [558, 267] width 136 height 28
click at [567, 268] on input "2.09" at bounding box center [562, 271] width 9 height 9
radio input "true"
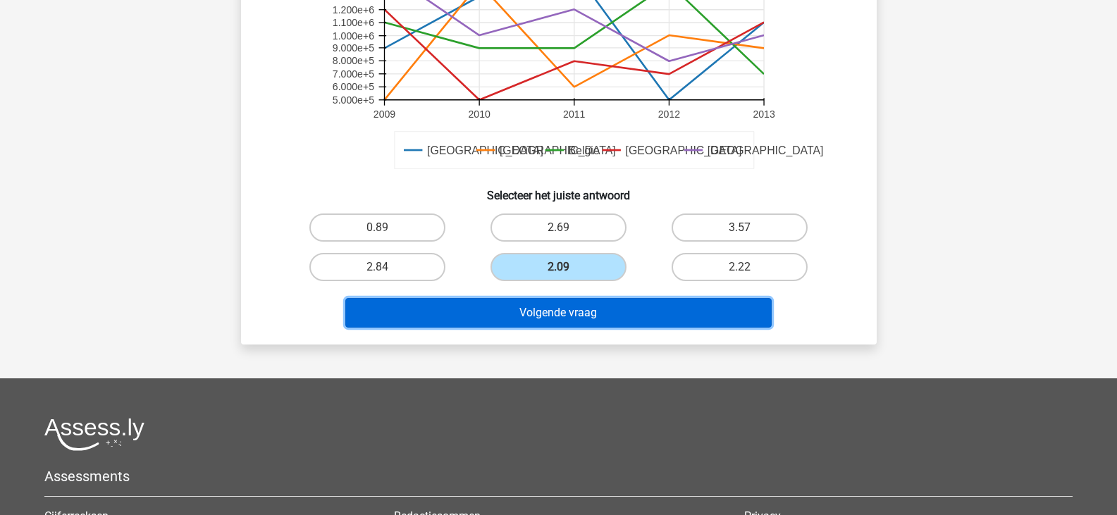
click at [598, 303] on button "Volgende vraag" at bounding box center [558, 313] width 426 height 30
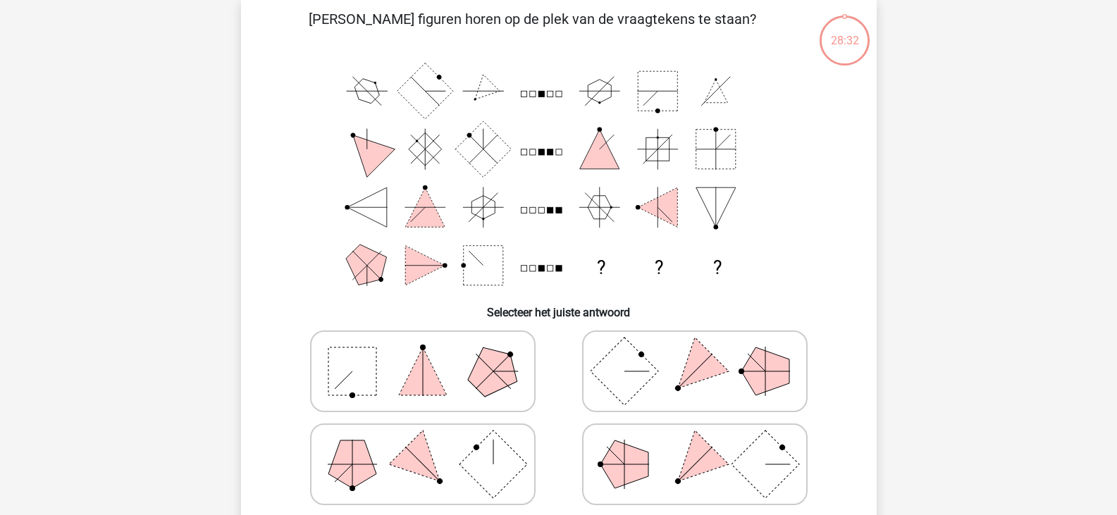
scroll to position [65, 0]
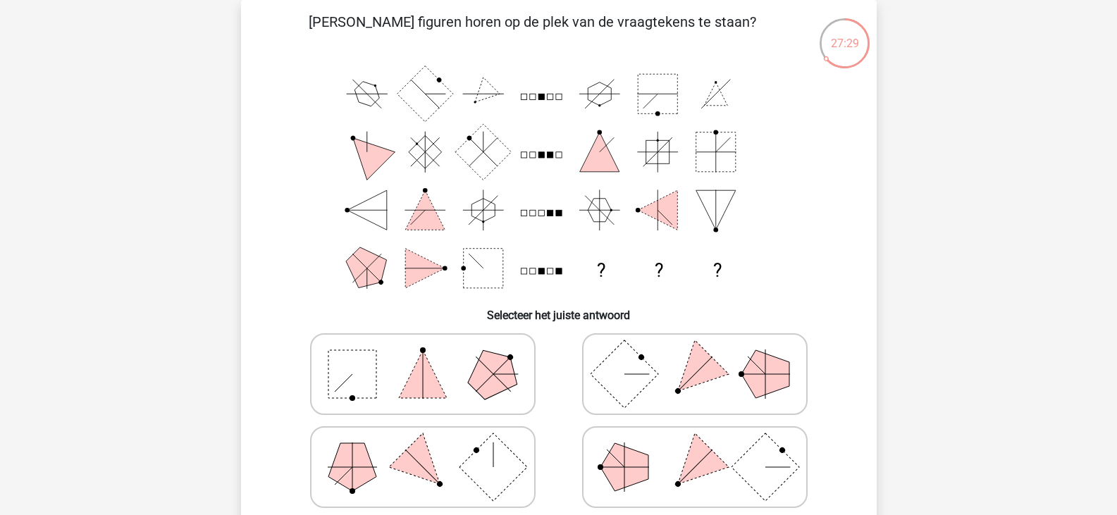
click at [707, 371] on polygon at bounding box center [694, 374] width 68 height 68
click at [704, 356] on input "radio" at bounding box center [699, 351] width 9 height 9
radio input "true"
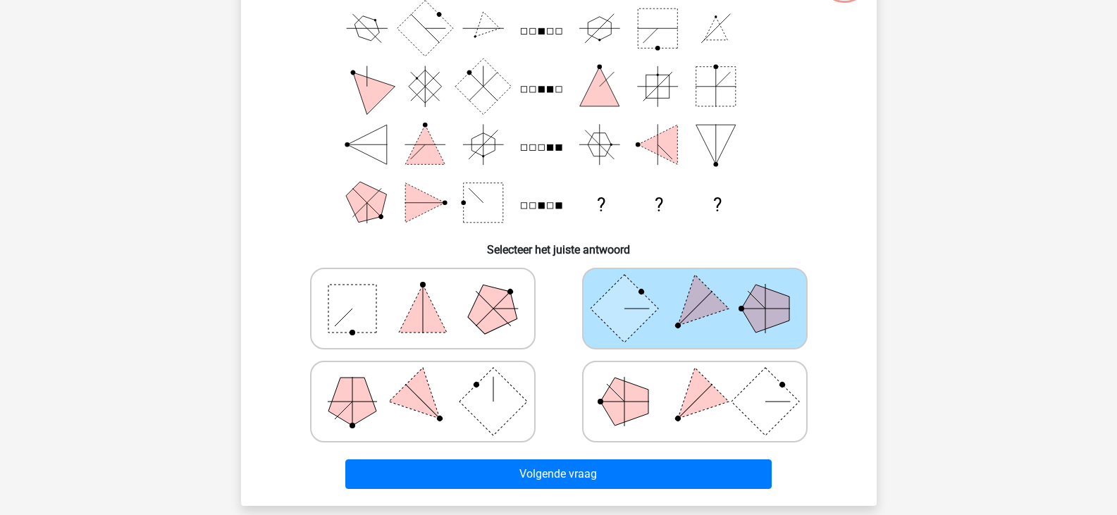
scroll to position [135, 0]
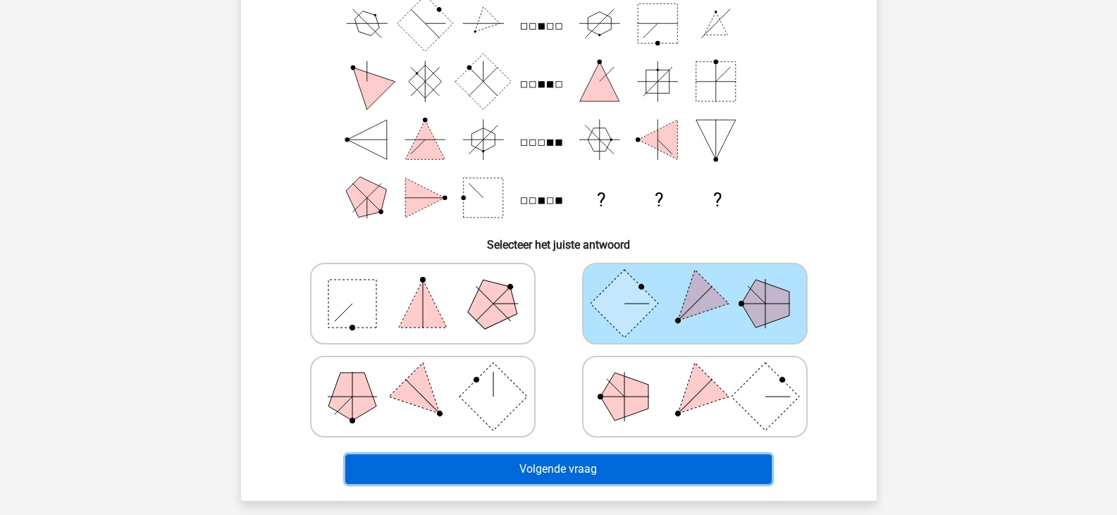
click at [593, 458] on button "Volgende vraag" at bounding box center [558, 469] width 426 height 30
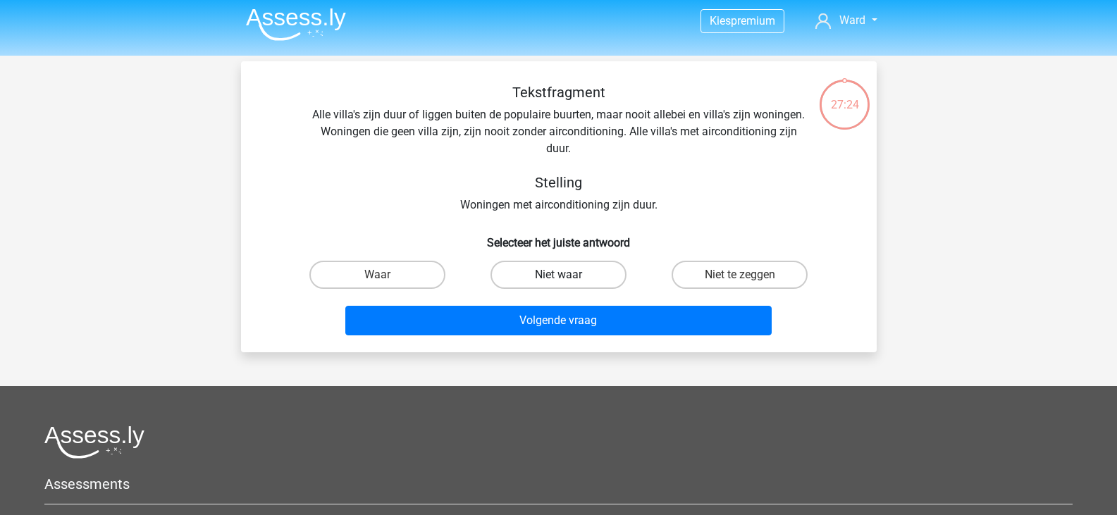
scroll to position [0, 0]
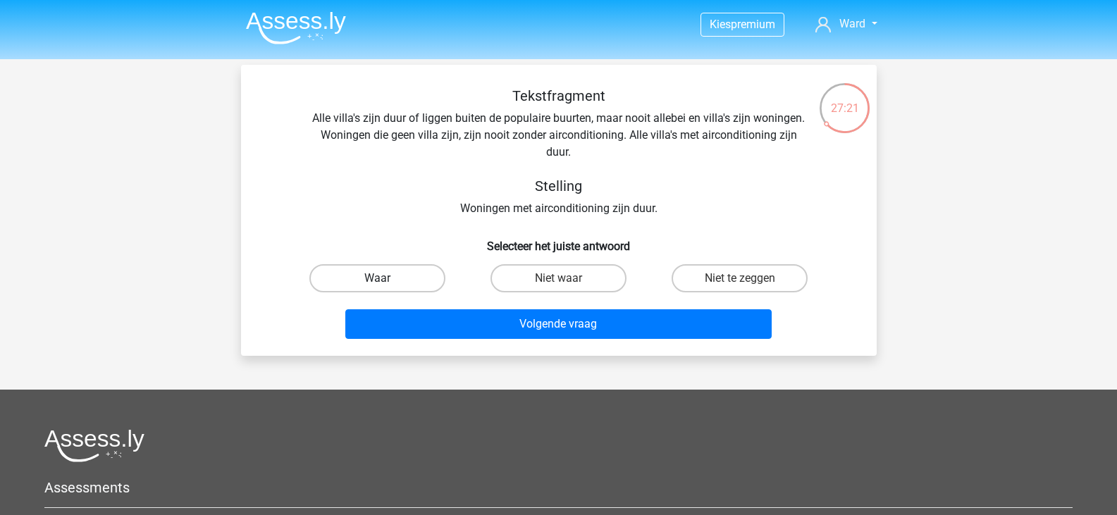
click at [425, 275] on label "Waar" at bounding box center [377, 278] width 136 height 28
click at [386, 278] on input "Waar" at bounding box center [381, 282] width 9 height 9
radio input "true"
click at [703, 275] on label "Niet te zeggen" at bounding box center [739, 278] width 136 height 28
click at [740, 278] on input "Niet te zeggen" at bounding box center [744, 282] width 9 height 9
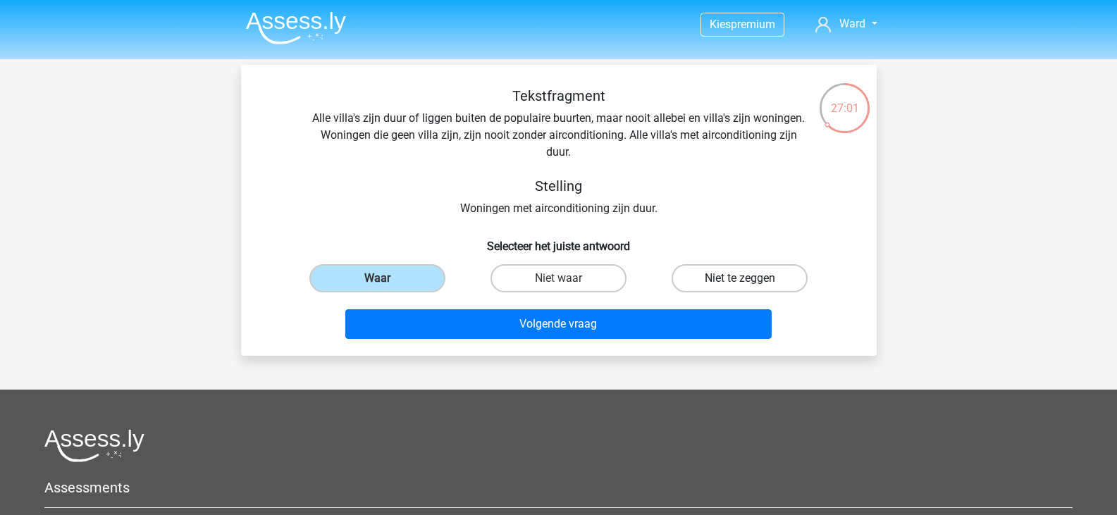
radio input "true"
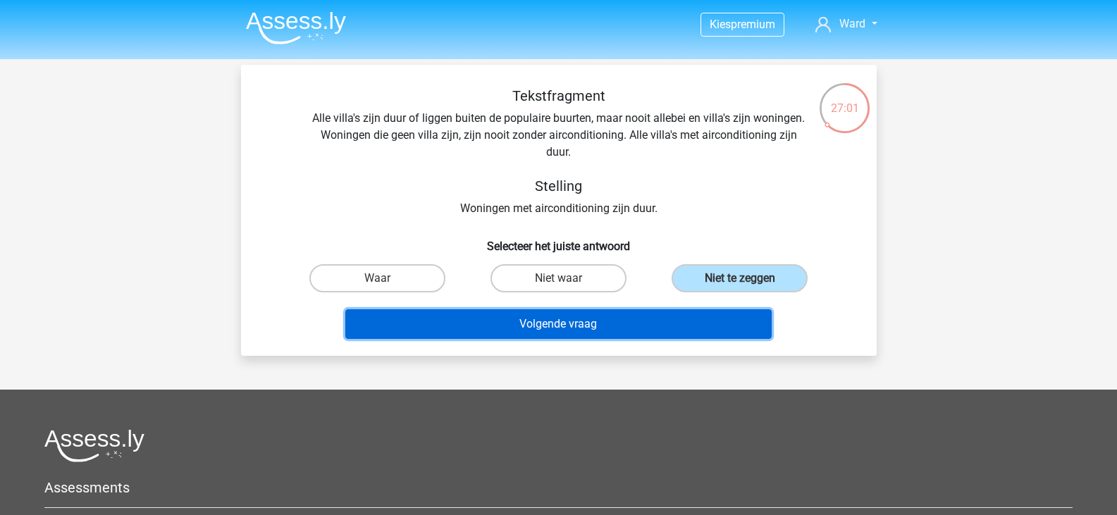
click at [646, 316] on button "Volgende vraag" at bounding box center [558, 324] width 426 height 30
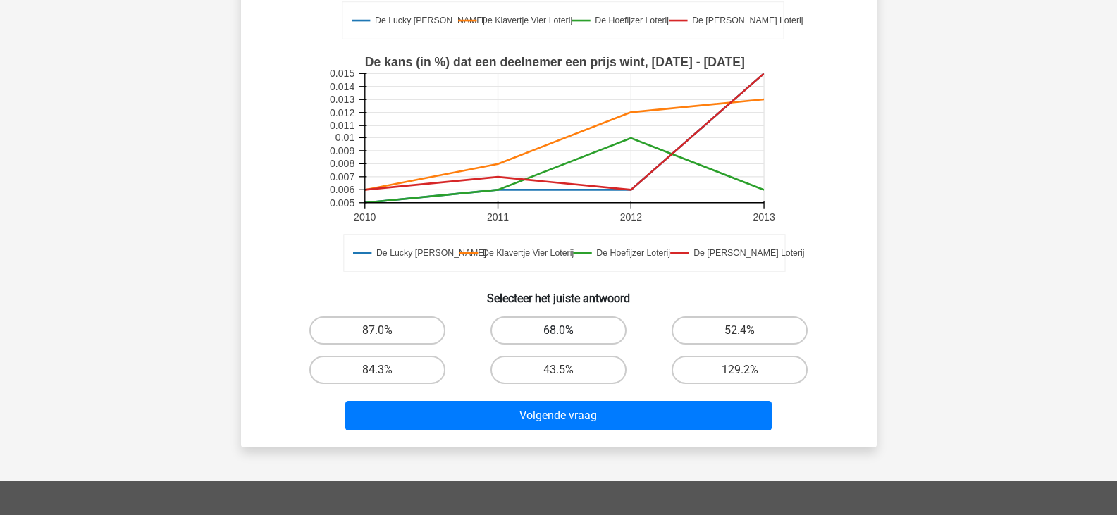
scroll to position [347, 0]
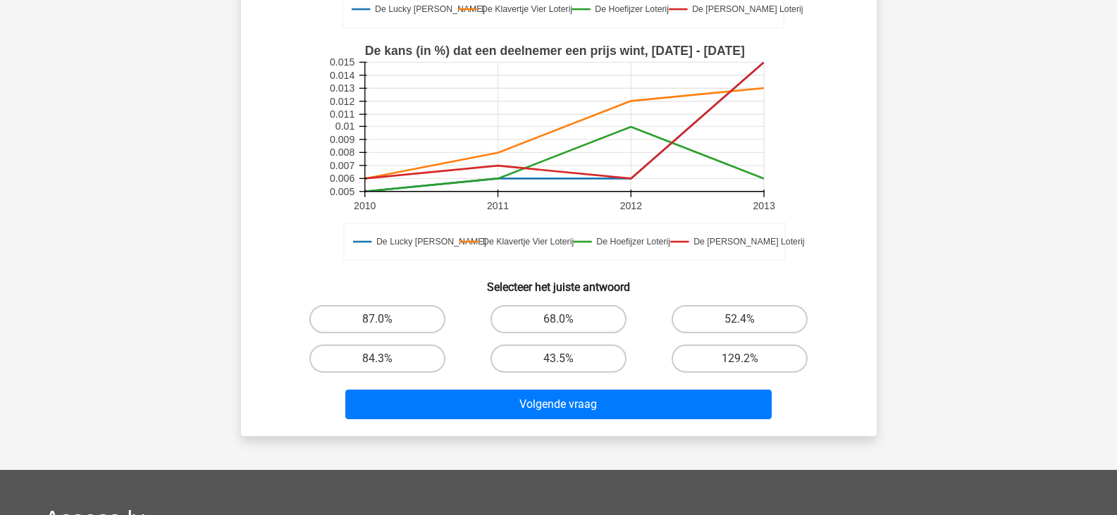
drag, startPoint x: 568, startPoint y: 313, endPoint x: 563, endPoint y: 340, distance: 26.7
click at [569, 313] on label "68.0%" at bounding box center [558, 319] width 136 height 28
click at [567, 319] on input "68.0%" at bounding box center [562, 323] width 9 height 9
radio input "true"
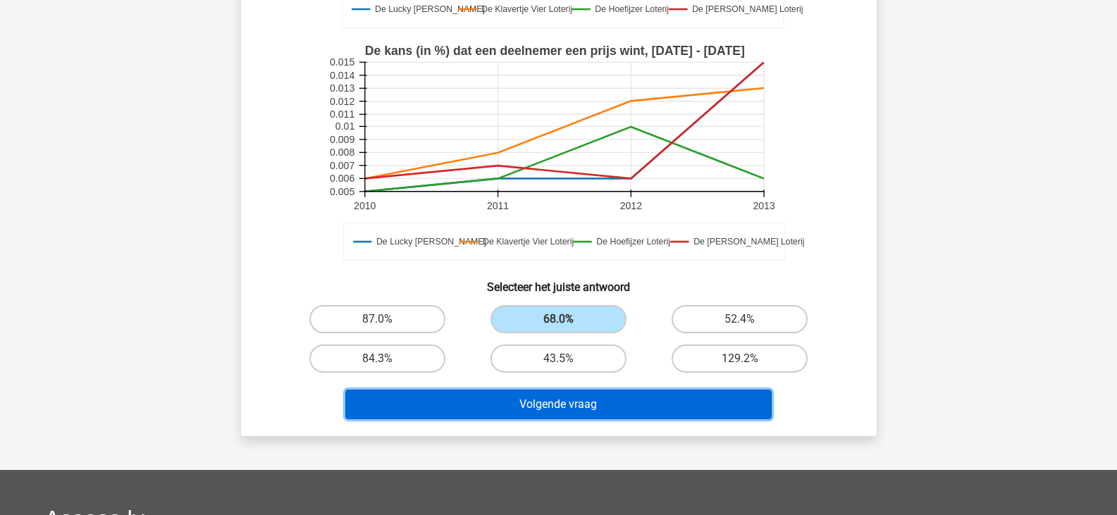
click at [552, 402] on button "Volgende vraag" at bounding box center [558, 405] width 426 height 30
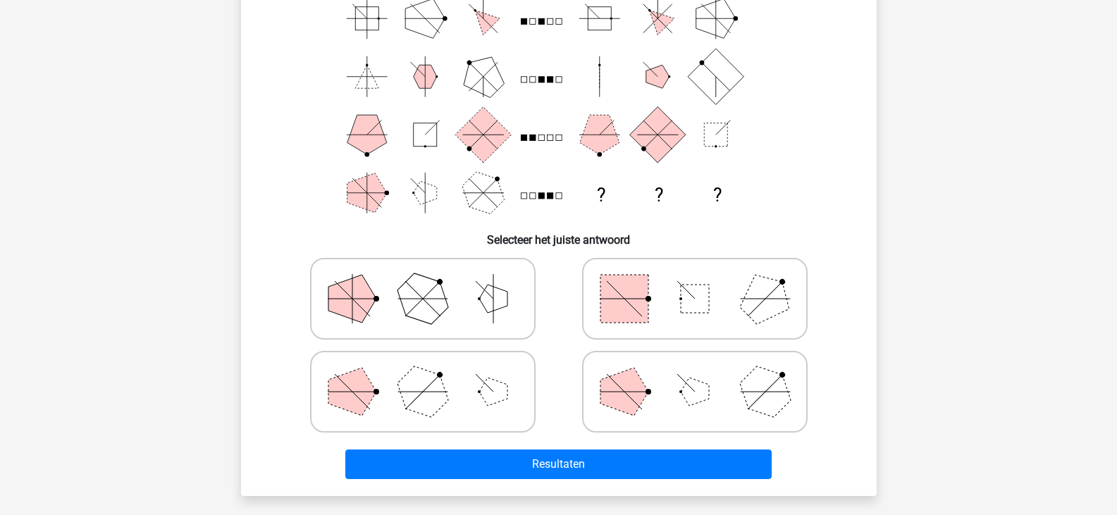
scroll to position [135, 0]
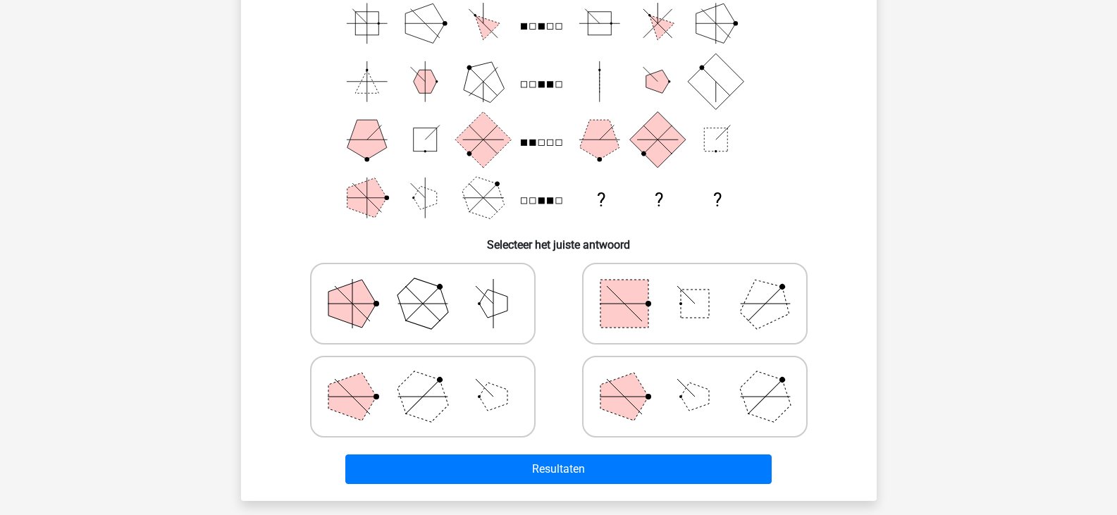
click at [692, 294] on rect at bounding box center [694, 304] width 28 height 28
click at [695, 286] on input "radio" at bounding box center [699, 281] width 9 height 9
radio input "true"
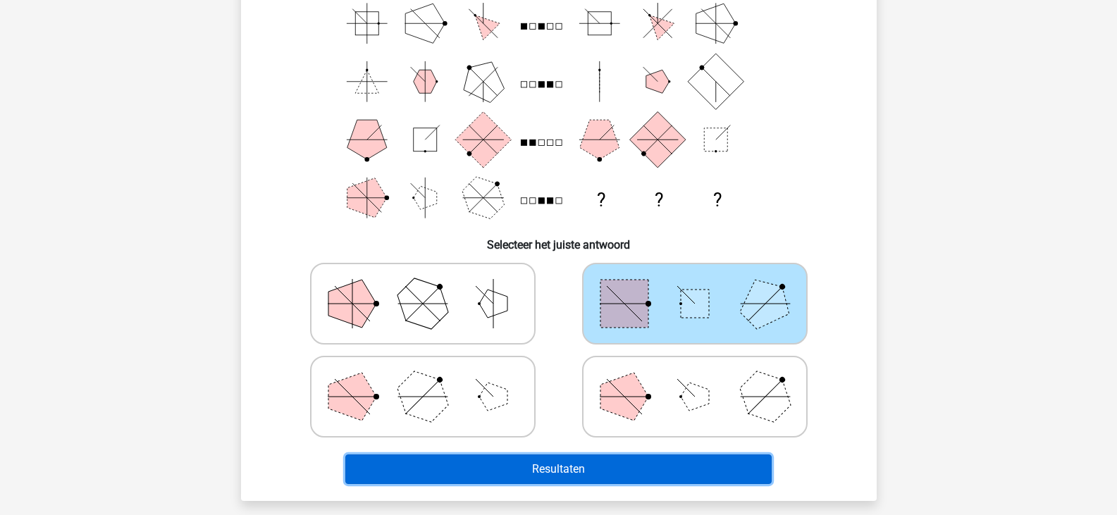
click at [592, 473] on button "Resultaten" at bounding box center [558, 469] width 426 height 30
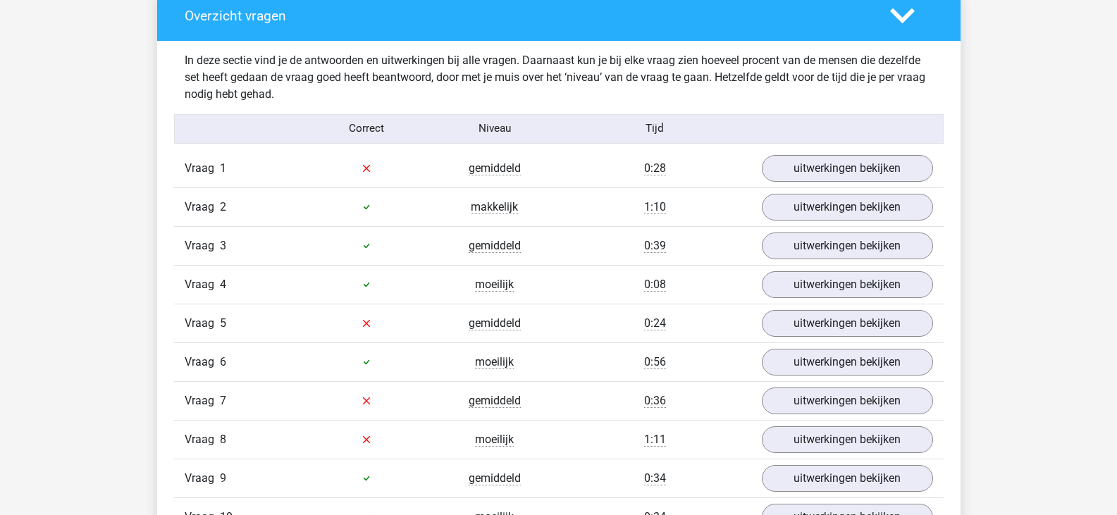
scroll to position [1409, 0]
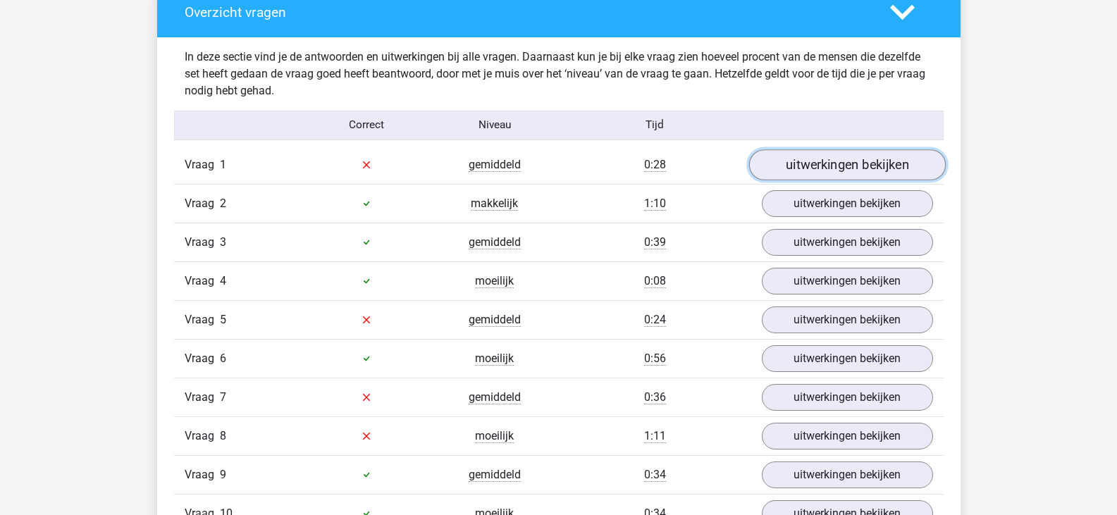
click at [794, 163] on link "uitwerkingen bekijken" at bounding box center [846, 164] width 197 height 31
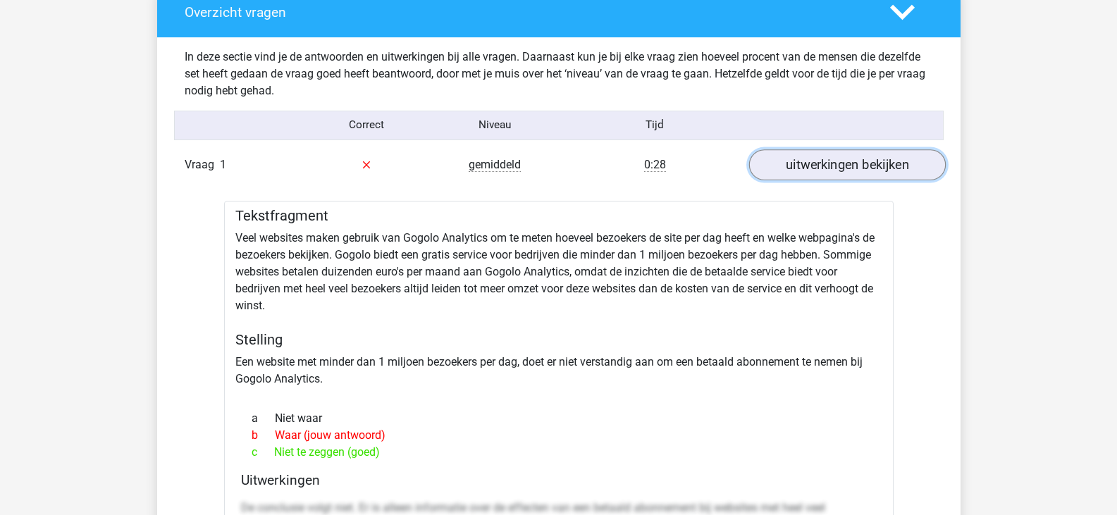
click at [792, 164] on link "uitwerkingen bekijken" at bounding box center [846, 164] width 197 height 31
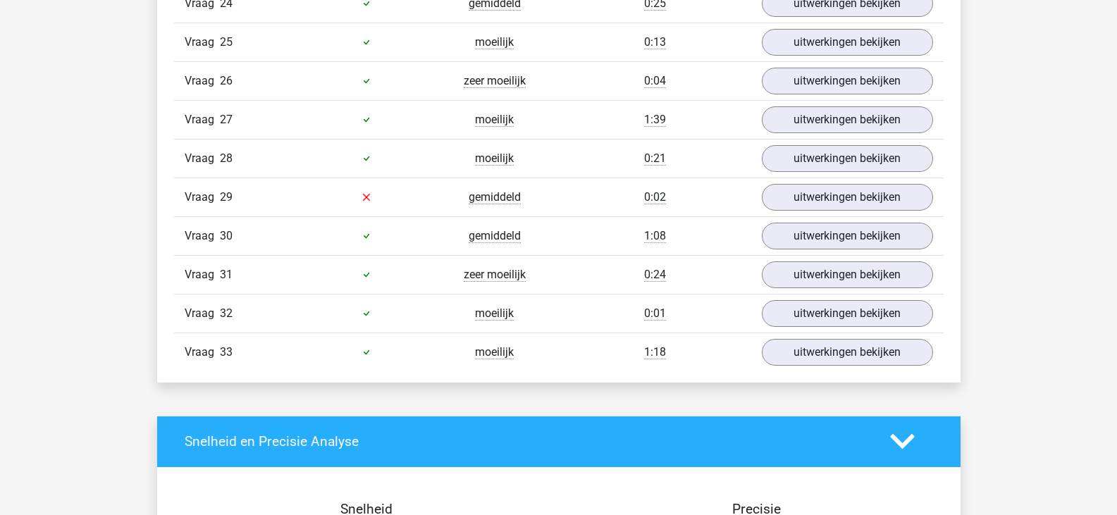
scroll to position [2466, 0]
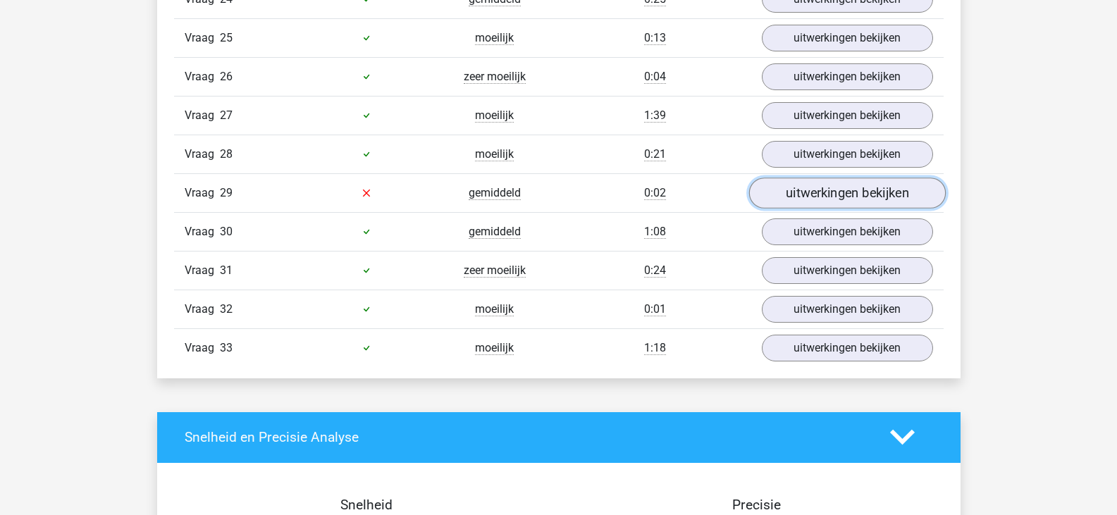
click at [845, 188] on link "uitwerkingen bekijken" at bounding box center [846, 193] width 197 height 31
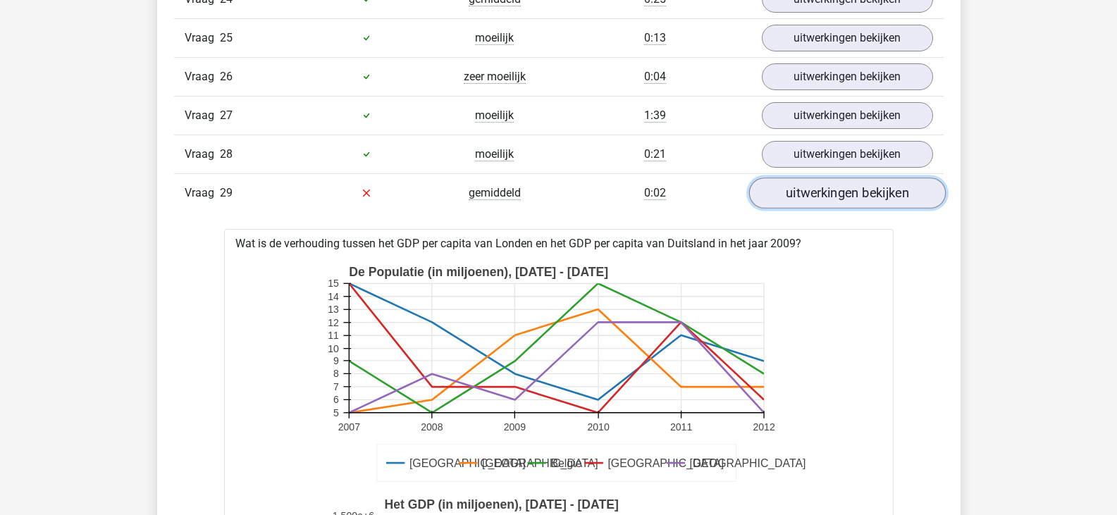
click at [842, 192] on link "uitwerkingen bekijken" at bounding box center [846, 193] width 197 height 31
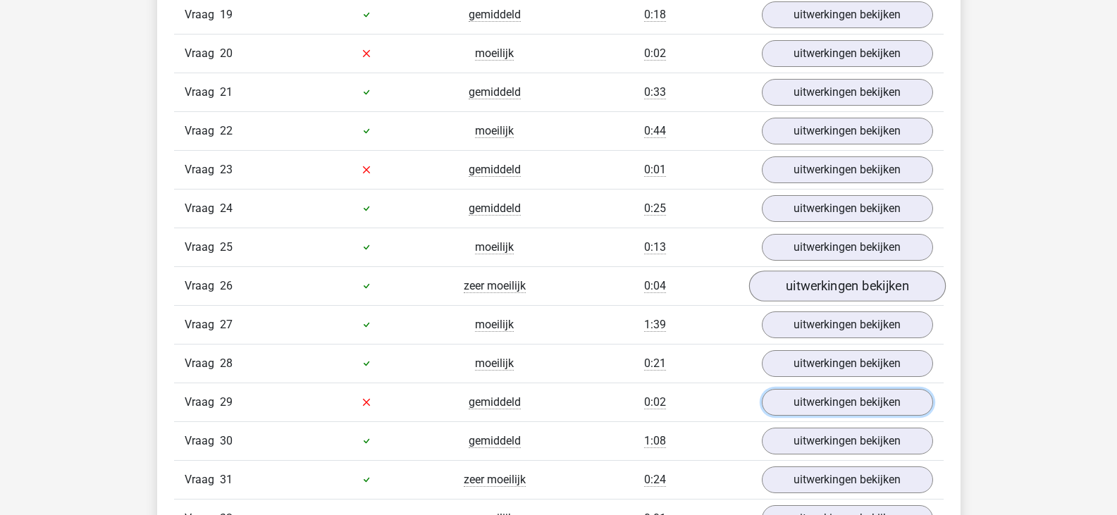
scroll to position [2254, 0]
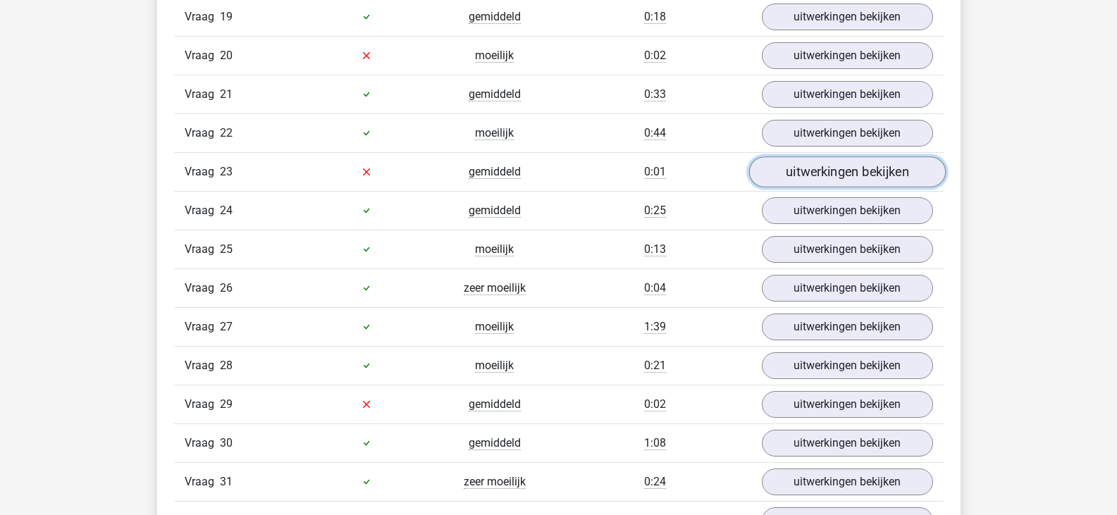
click at [823, 175] on link "uitwerkingen bekijken" at bounding box center [846, 171] width 197 height 31
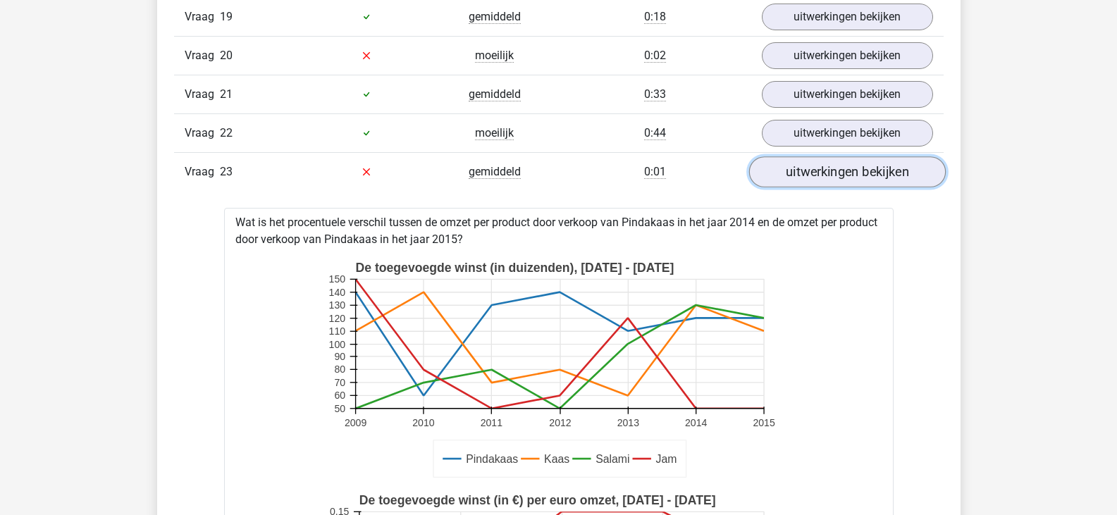
click at [823, 175] on link "uitwerkingen bekijken" at bounding box center [846, 171] width 197 height 31
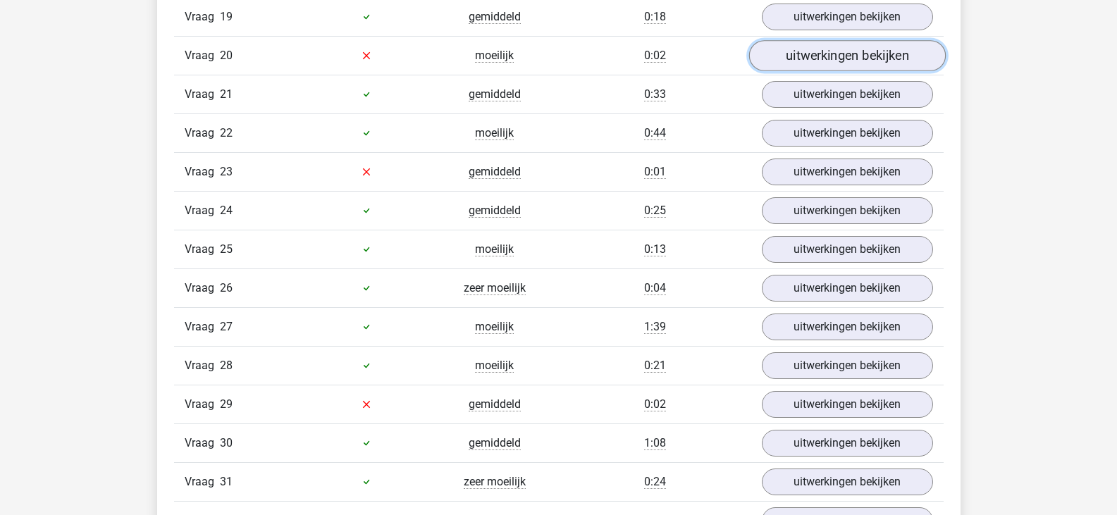
click at [800, 56] on link "uitwerkingen bekijken" at bounding box center [846, 55] width 197 height 31
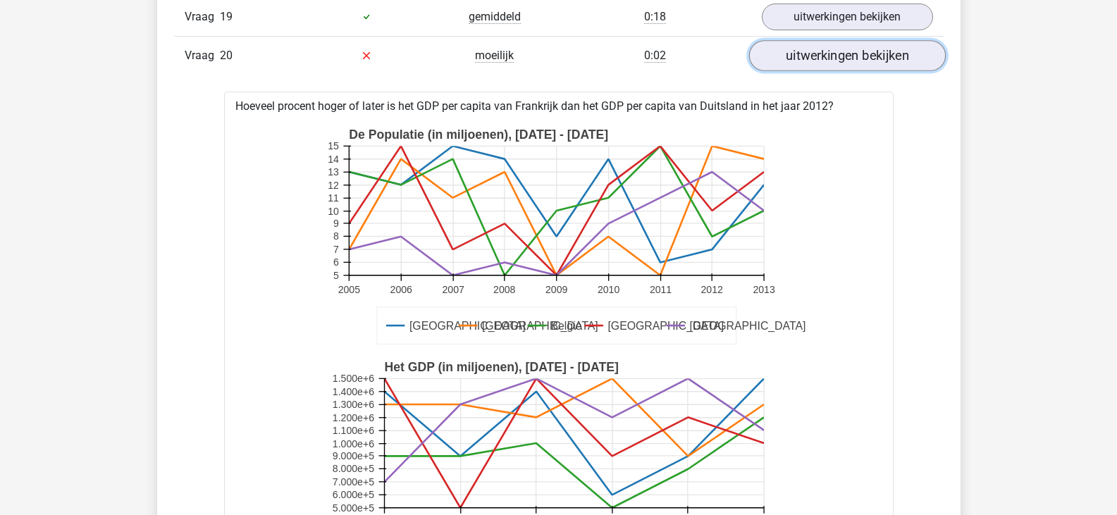
click at [800, 56] on link "uitwerkingen bekijken" at bounding box center [846, 55] width 197 height 31
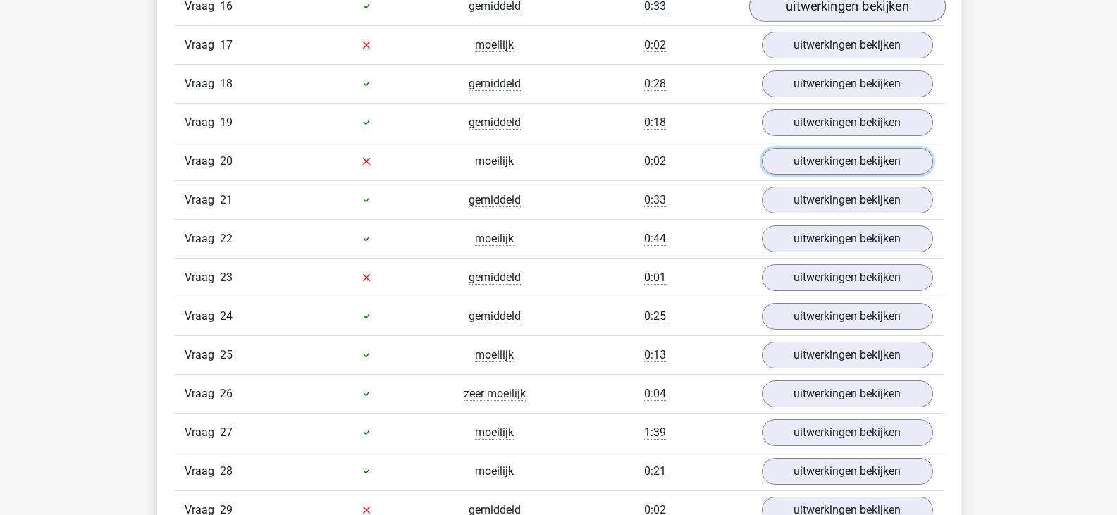
scroll to position [2043, 0]
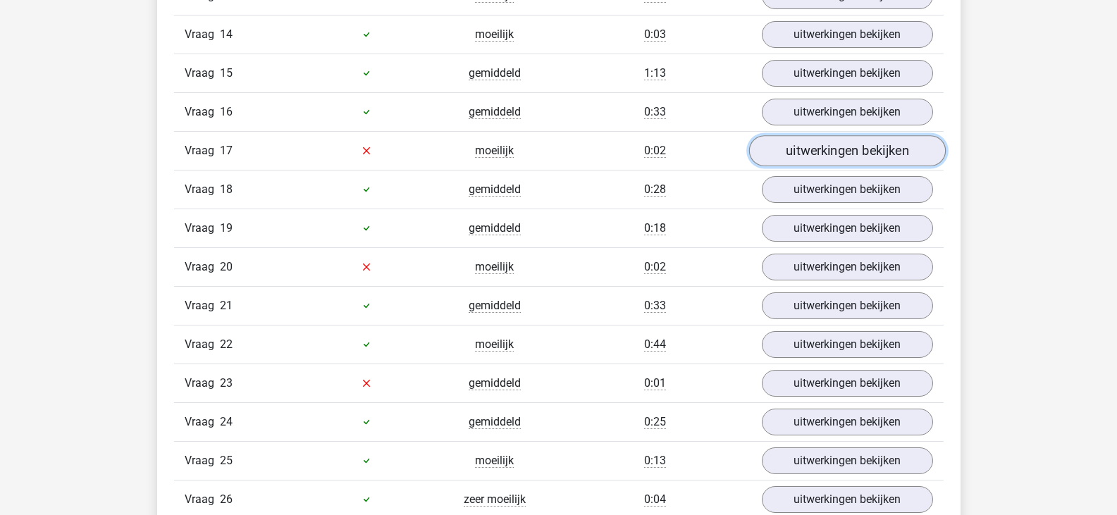
click at [820, 149] on link "uitwerkingen bekijken" at bounding box center [846, 150] width 197 height 31
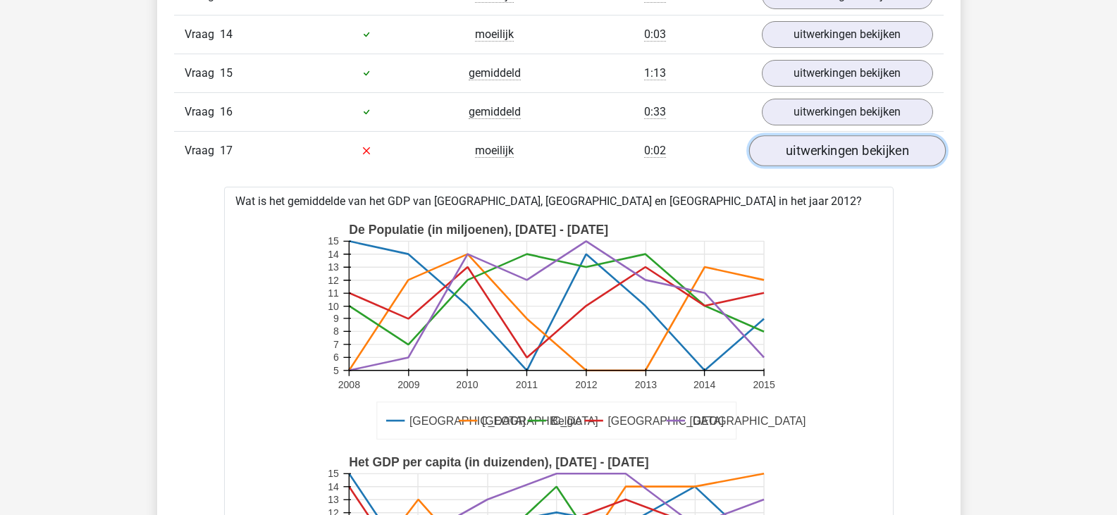
click at [820, 149] on link "uitwerkingen bekijken" at bounding box center [846, 150] width 197 height 31
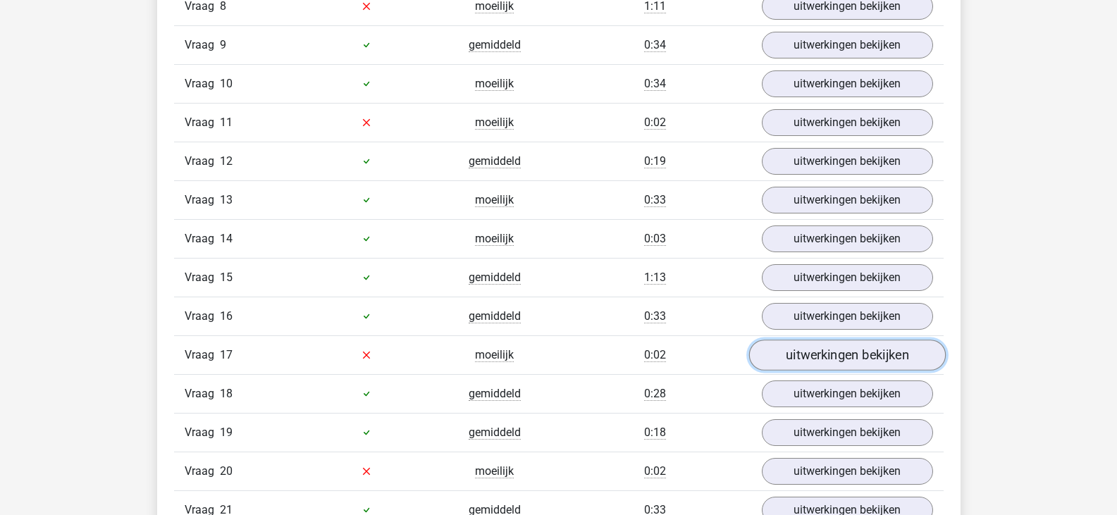
scroll to position [1832, 0]
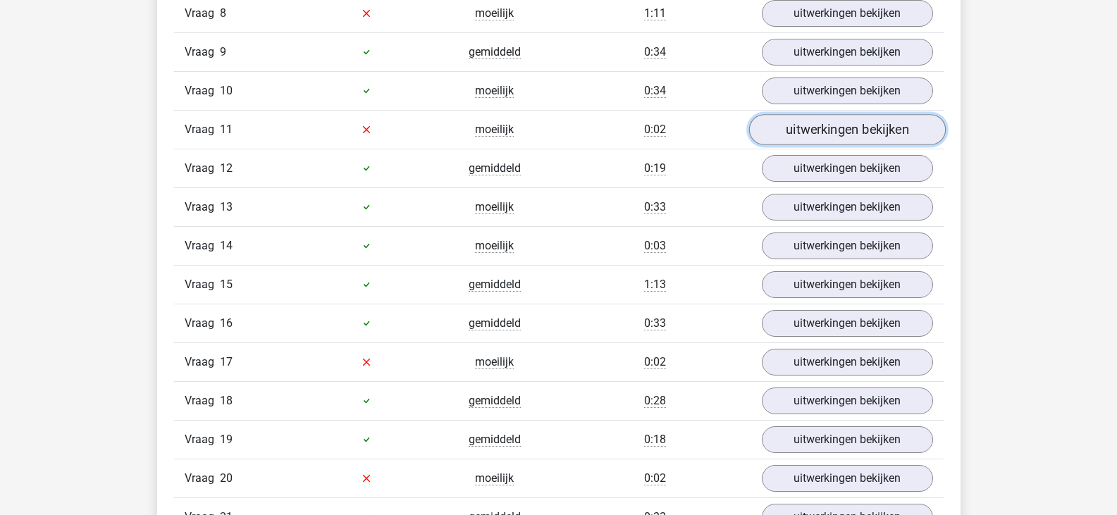
click at [816, 132] on link "uitwerkingen bekijken" at bounding box center [846, 129] width 197 height 31
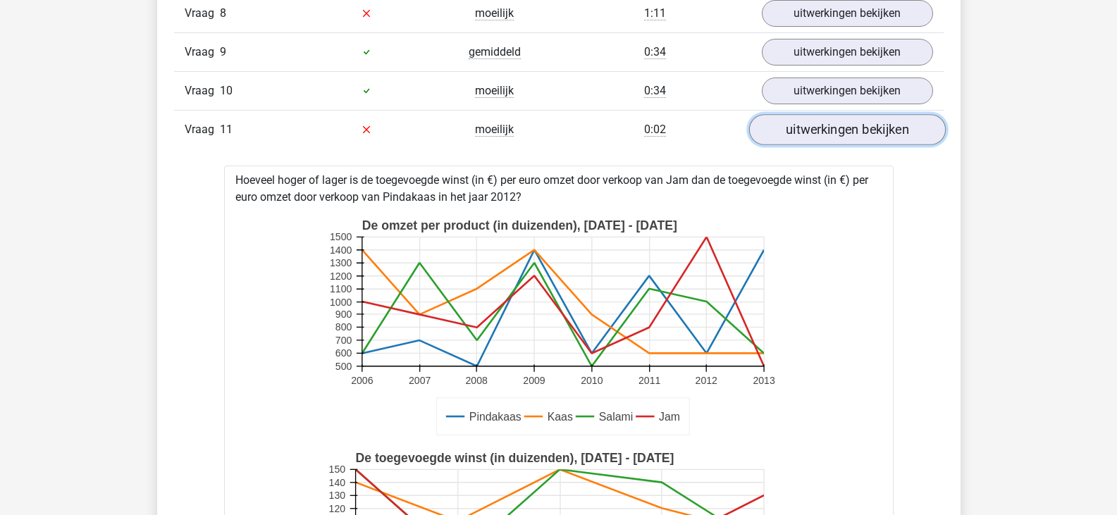
click at [816, 132] on link "uitwerkingen bekijken" at bounding box center [846, 129] width 197 height 31
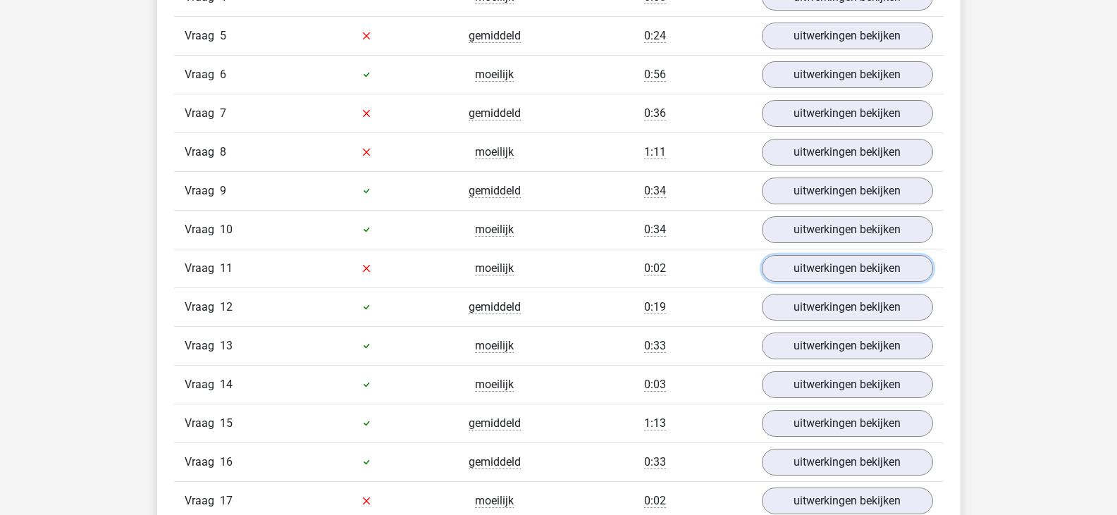
scroll to position [1691, 0]
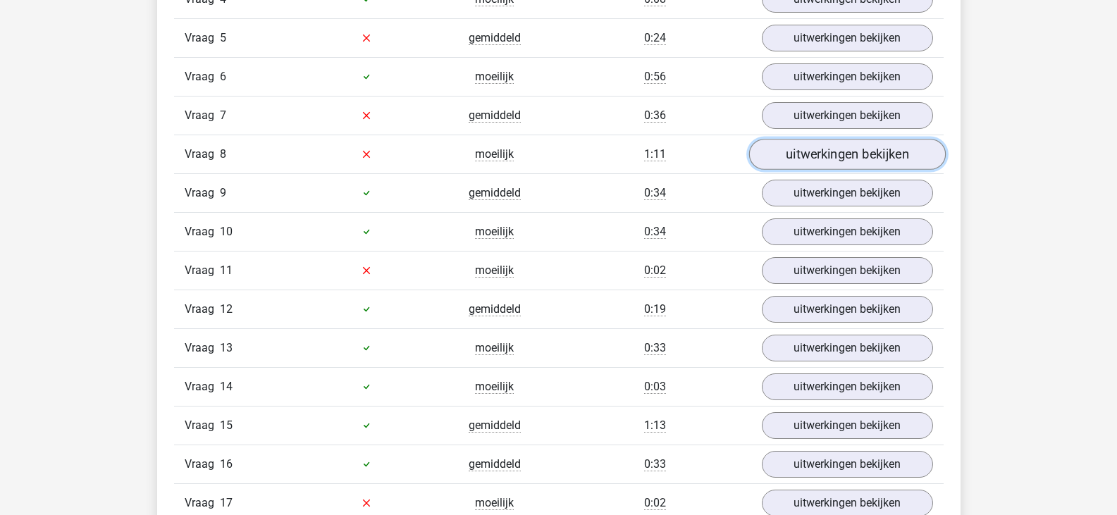
click at [809, 153] on link "uitwerkingen bekijken" at bounding box center [846, 154] width 197 height 31
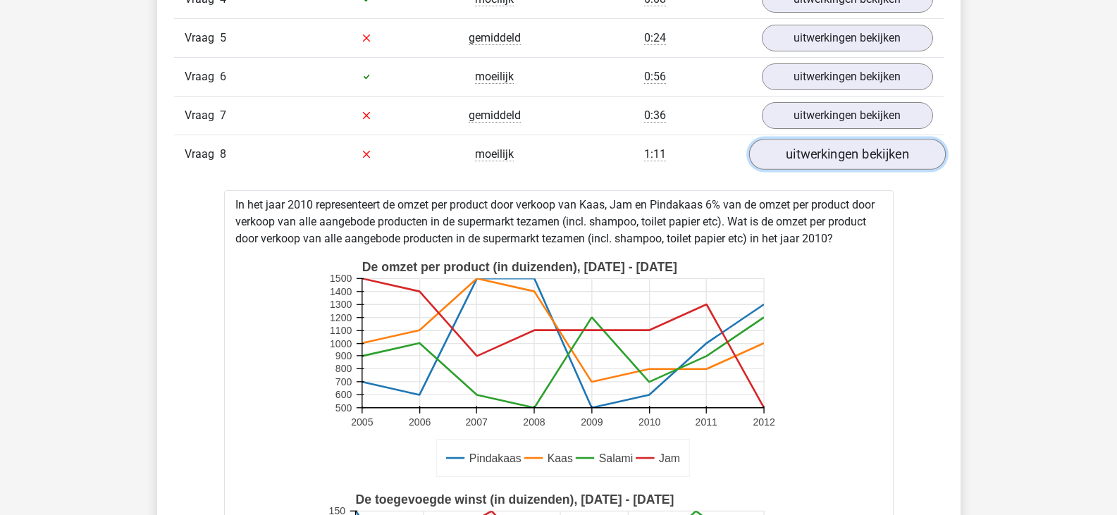
click at [809, 153] on link "uitwerkingen bekijken" at bounding box center [846, 154] width 197 height 31
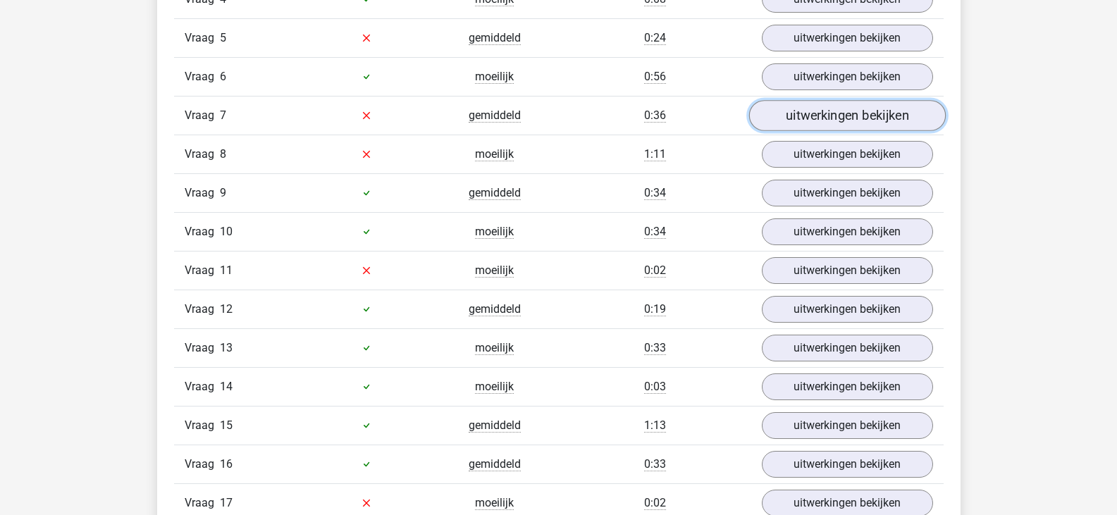
click at [809, 113] on link "uitwerkingen bekijken" at bounding box center [846, 115] width 197 height 31
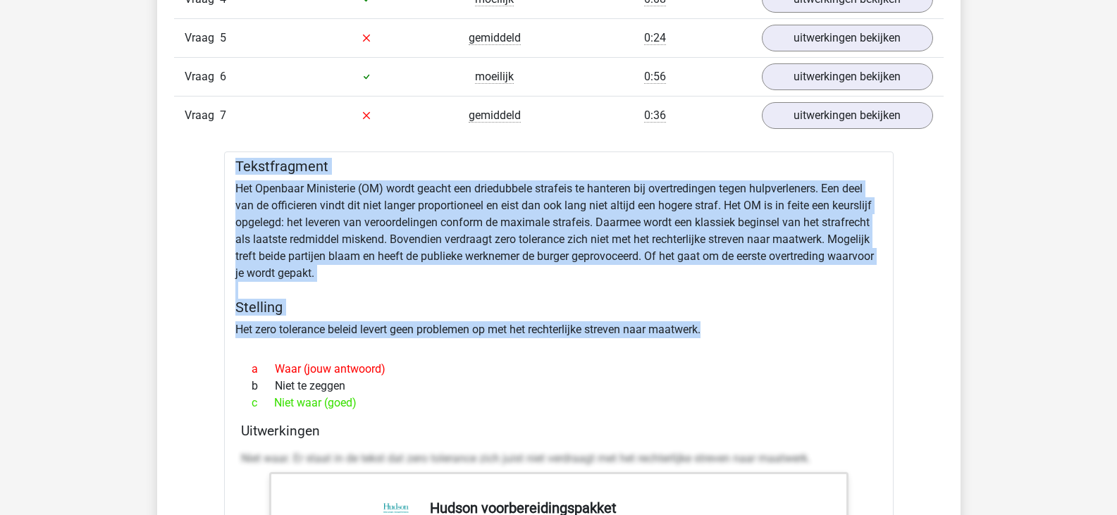
drag, startPoint x: 253, startPoint y: 174, endPoint x: 767, endPoint y: 334, distance: 538.5
copy div "Tekstfragment Het Openbaar Ministerie (OM) wordt geacht een driedubbele strafei…"
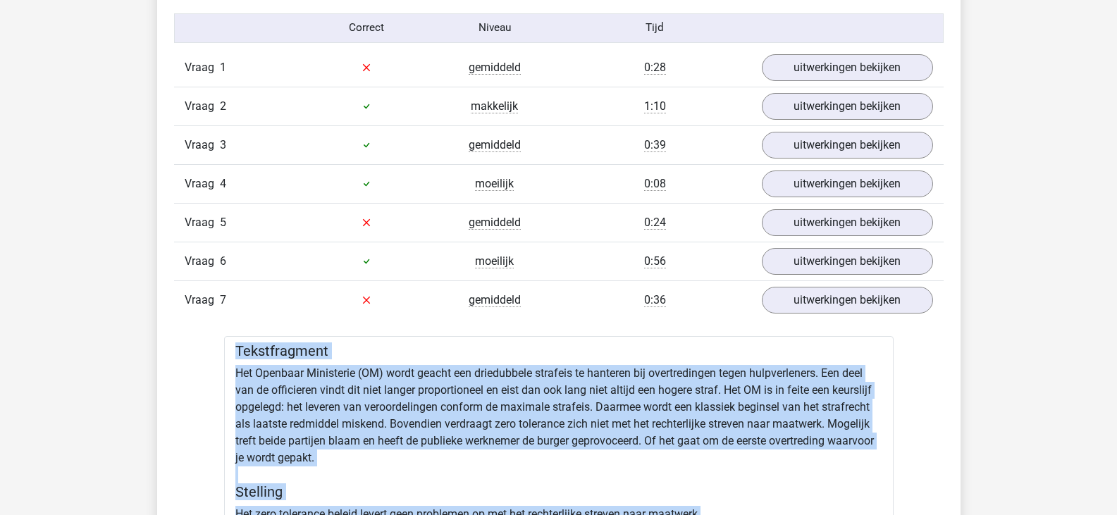
scroll to position [1409, 0]
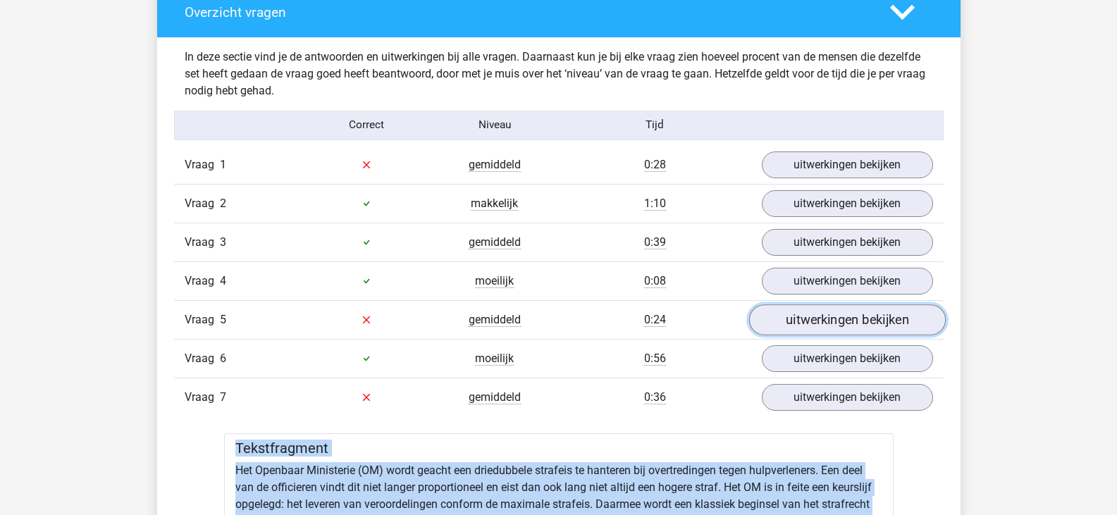
click at [827, 316] on link "uitwerkingen bekijken" at bounding box center [846, 319] width 197 height 31
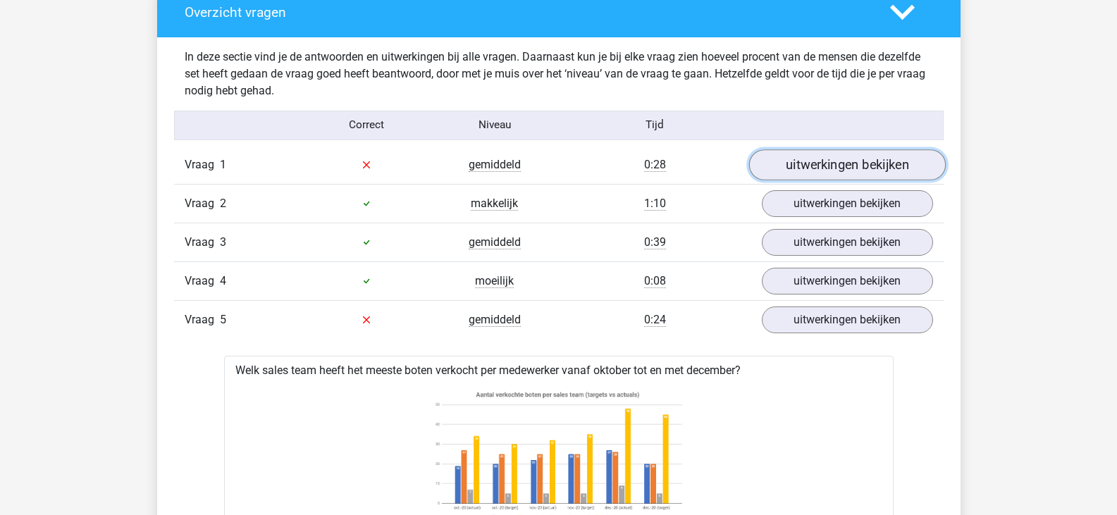
click at [824, 169] on link "uitwerkingen bekijken" at bounding box center [846, 164] width 197 height 31
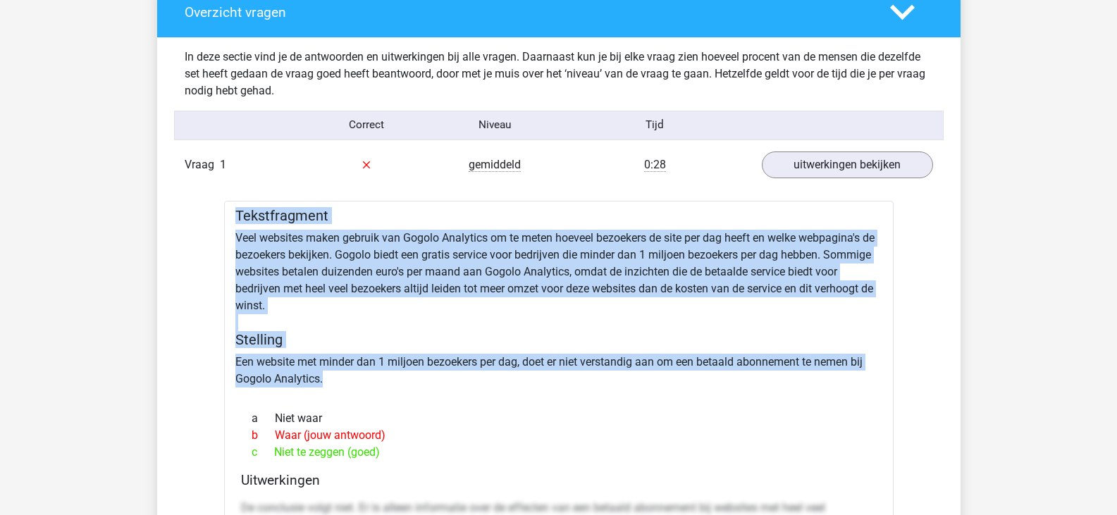
drag, startPoint x: 236, startPoint y: 215, endPoint x: 372, endPoint y: 393, distance: 224.2
copy div "Tekstfragment Veel websites maken gebruik van Gogolo Analytics om te meten hoev…"
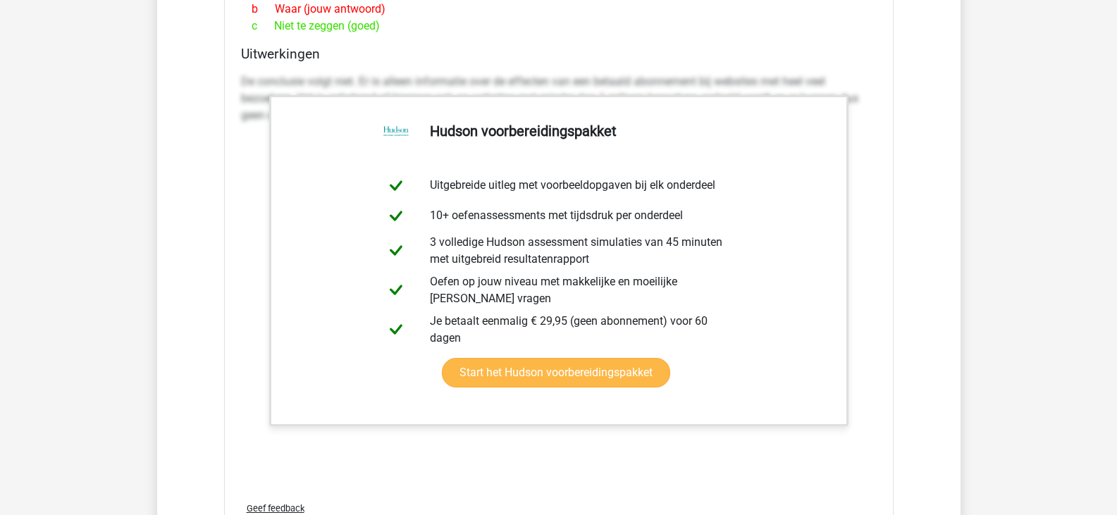
scroll to position [1832, 0]
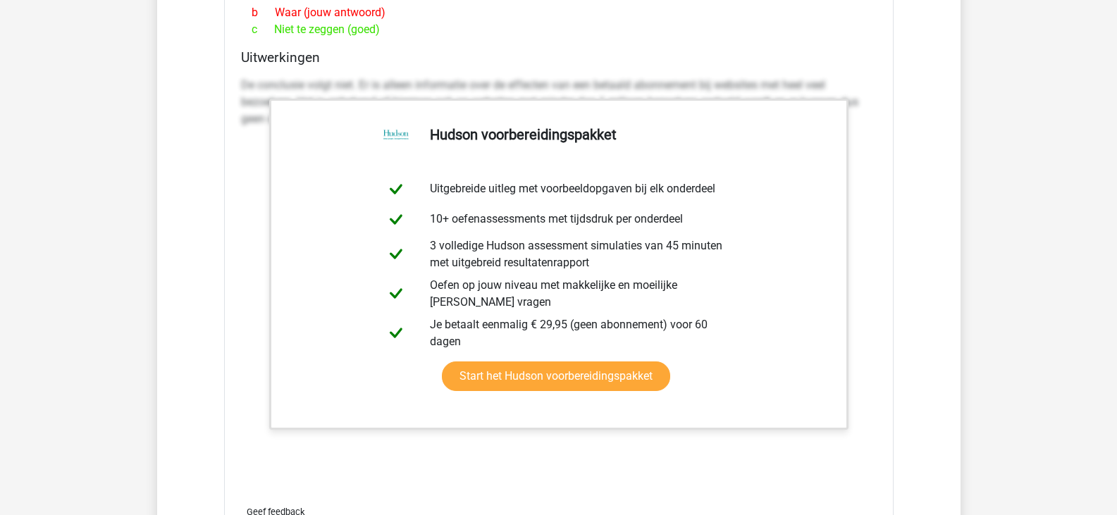
click at [872, 95] on p "De conclusie volgt niet. Er is alleen informatie over de effecten van een betaa…" at bounding box center [558, 102] width 635 height 51
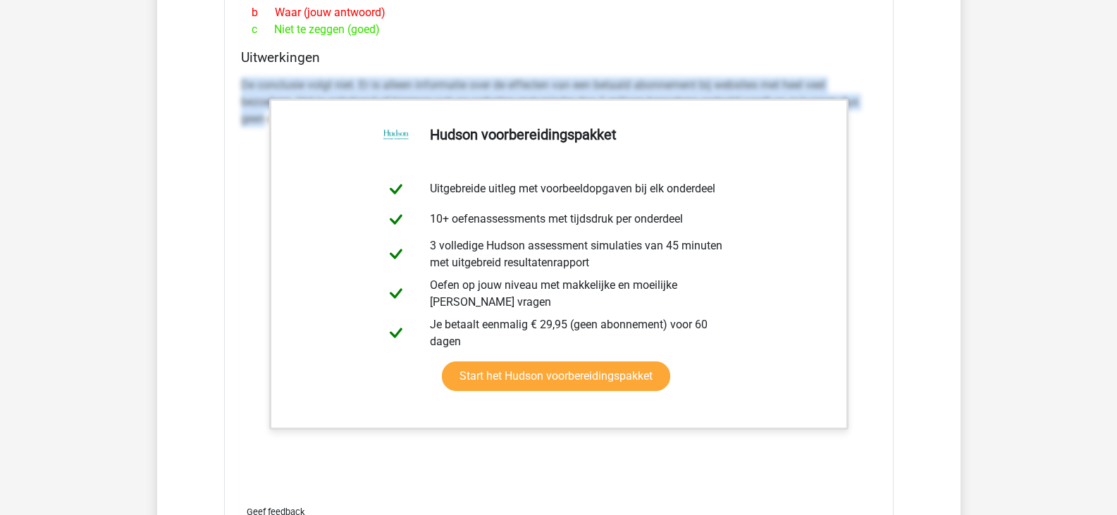
drag, startPoint x: 234, startPoint y: 86, endPoint x: 262, endPoint y: 116, distance: 40.9
click at [262, 116] on div "Tekstfragment Veel websites maken gebruik van Gogolo Analytics om te meten hoev…" at bounding box center [558, 168] width 669 height 781
copy p "De conclusie volgt niet. Er is alleen informatie over de effecten van een betaa…"
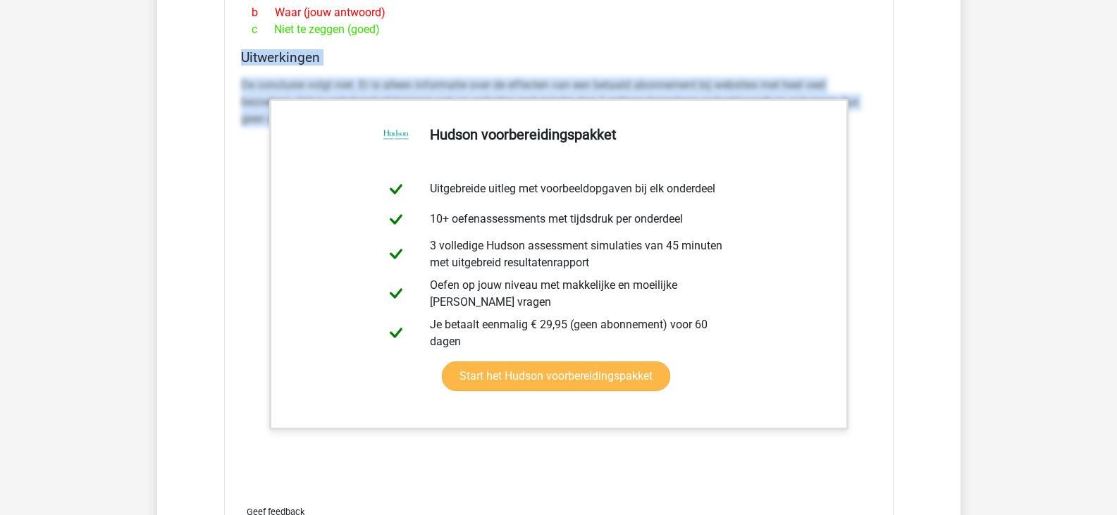
drag, startPoint x: 959, startPoint y: 228, endPoint x: 792, endPoint y: 155, distance: 182.3
copy div "Uitwerkingen De conclusie volgt niet. Er is alleen informatie over de effecten …"
click at [878, 68] on div "Uitwerkingen De conclusie volgt niet. Er is alleen informatie over de effecten …" at bounding box center [558, 271] width 647 height 444
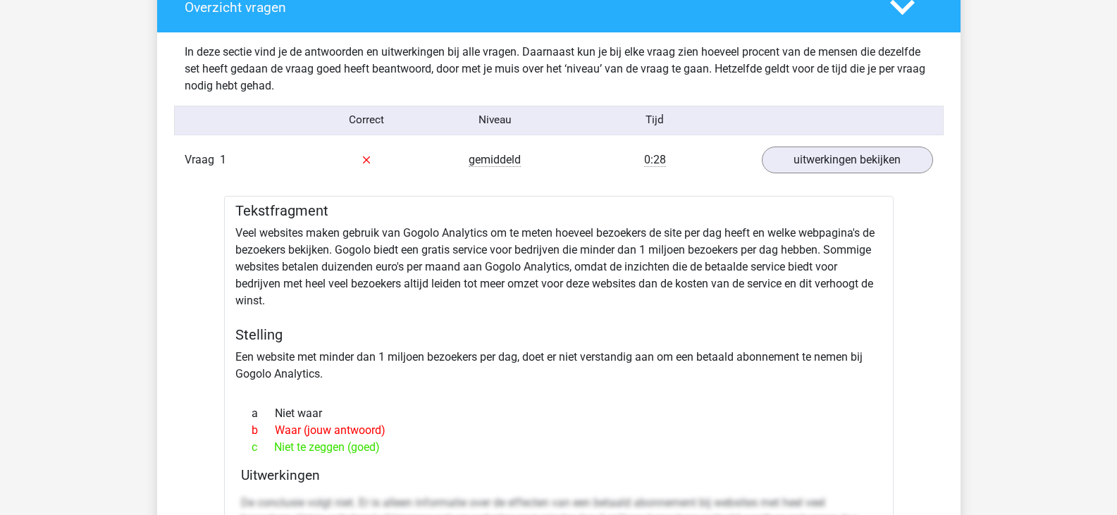
scroll to position [1409, 0]
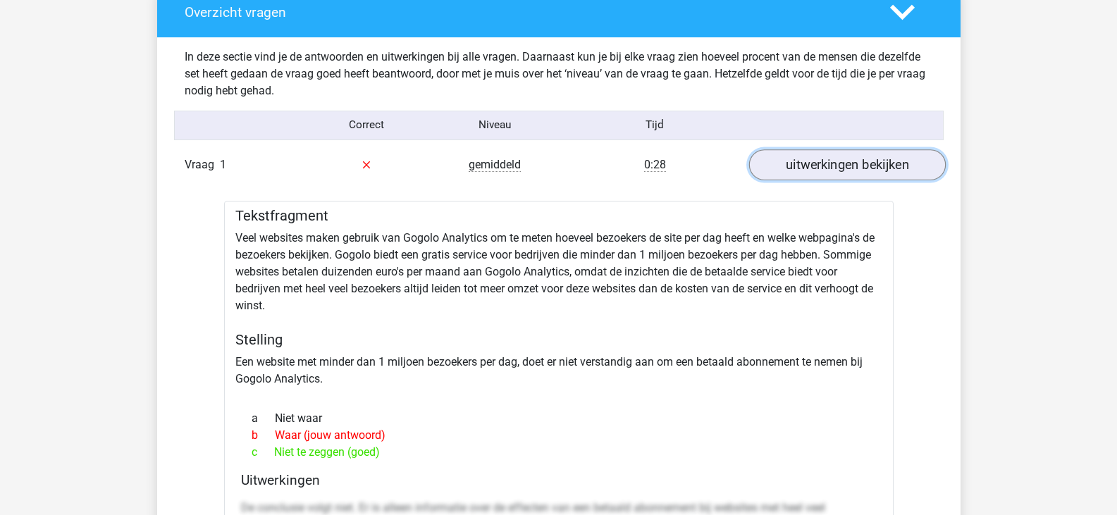
click at [805, 170] on link "uitwerkingen bekijken" at bounding box center [846, 164] width 197 height 31
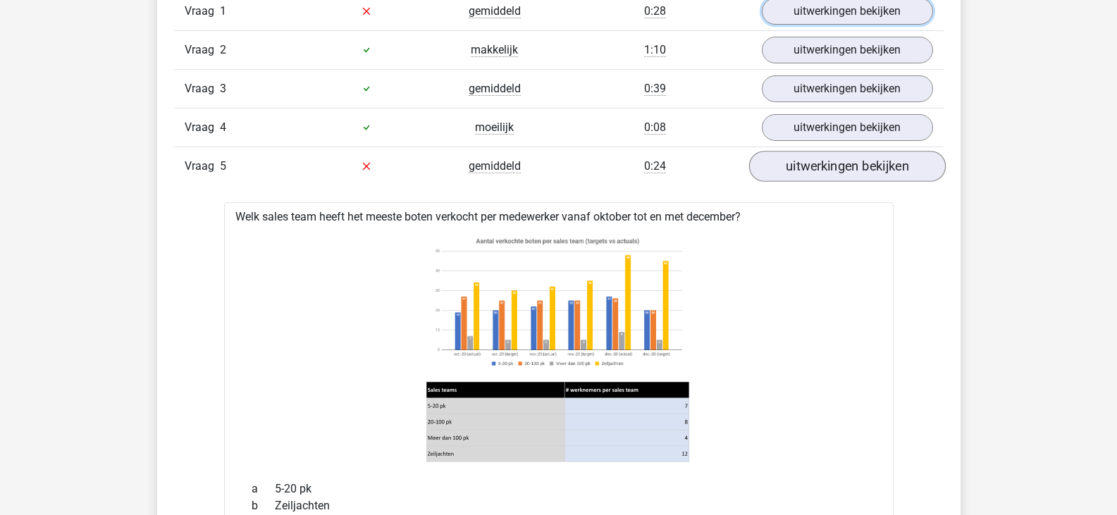
scroll to position [1620, 0]
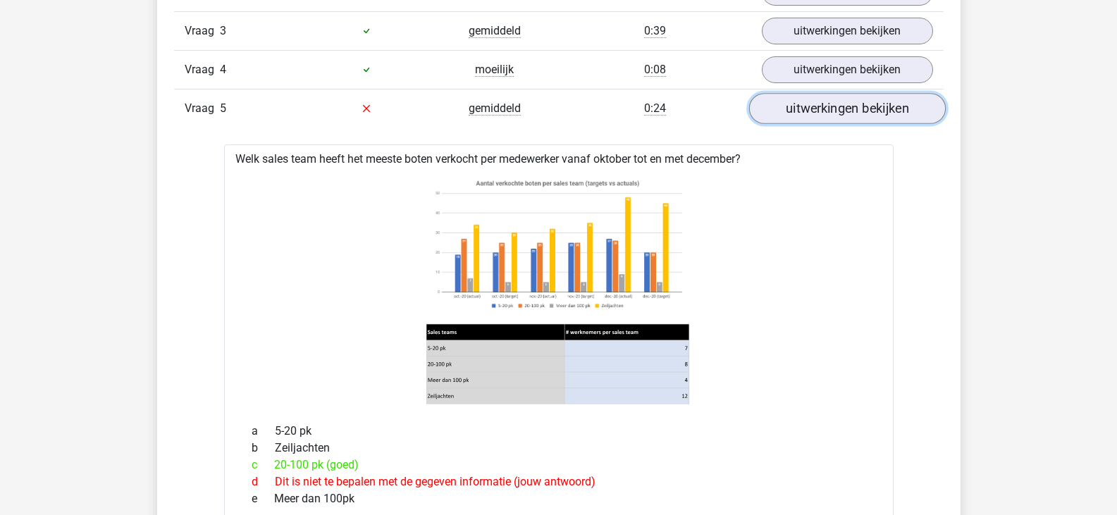
click at [828, 112] on link "uitwerkingen bekijken" at bounding box center [846, 108] width 197 height 31
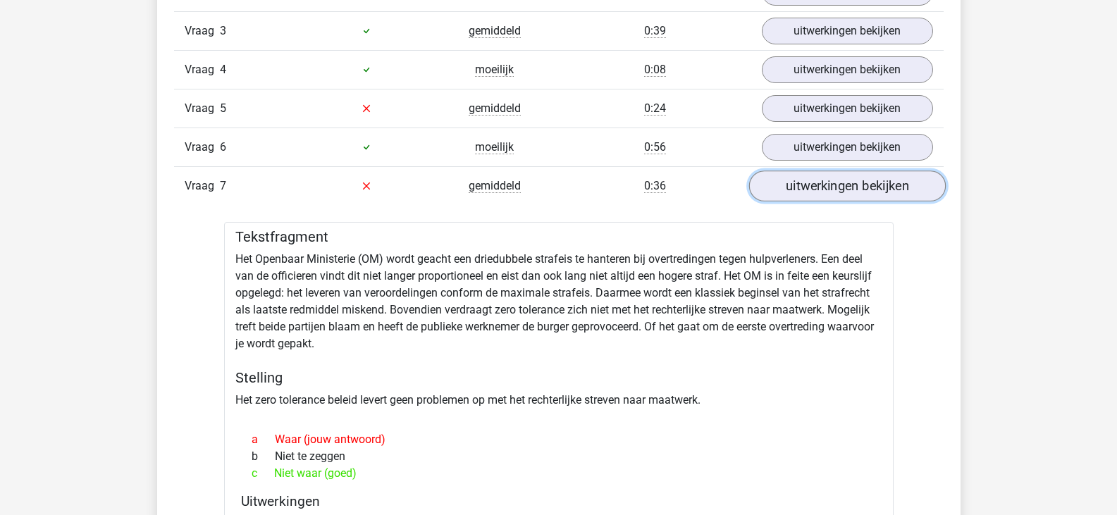
click at [834, 185] on link "uitwerkingen bekijken" at bounding box center [846, 185] width 197 height 31
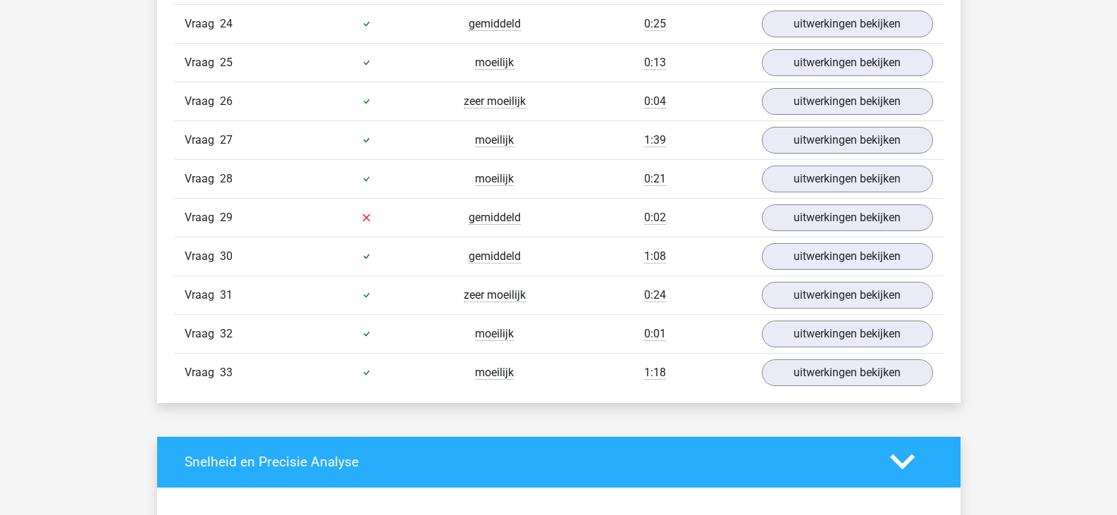
scroll to position [2395, 0]
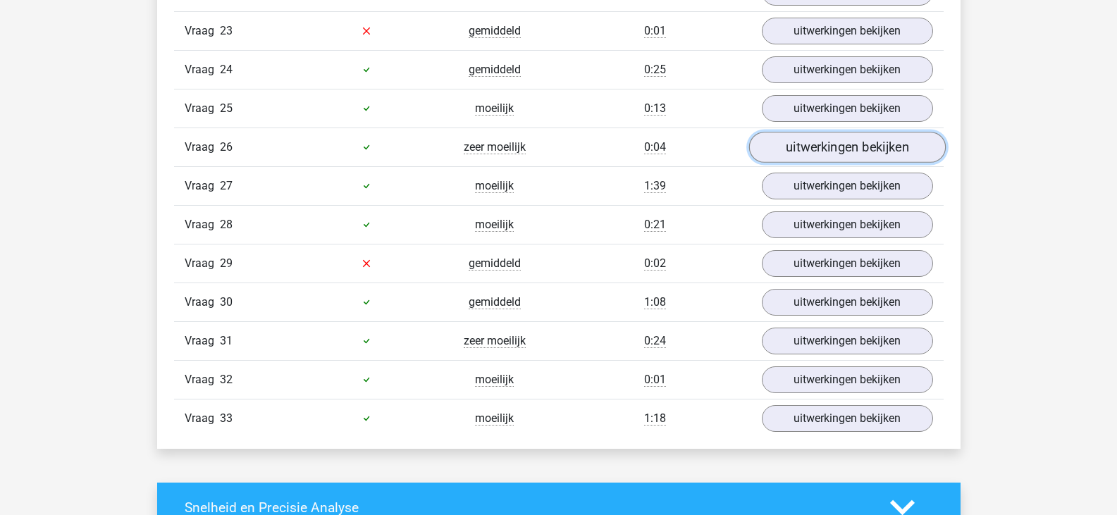
click at [803, 141] on link "uitwerkingen bekijken" at bounding box center [846, 147] width 197 height 31
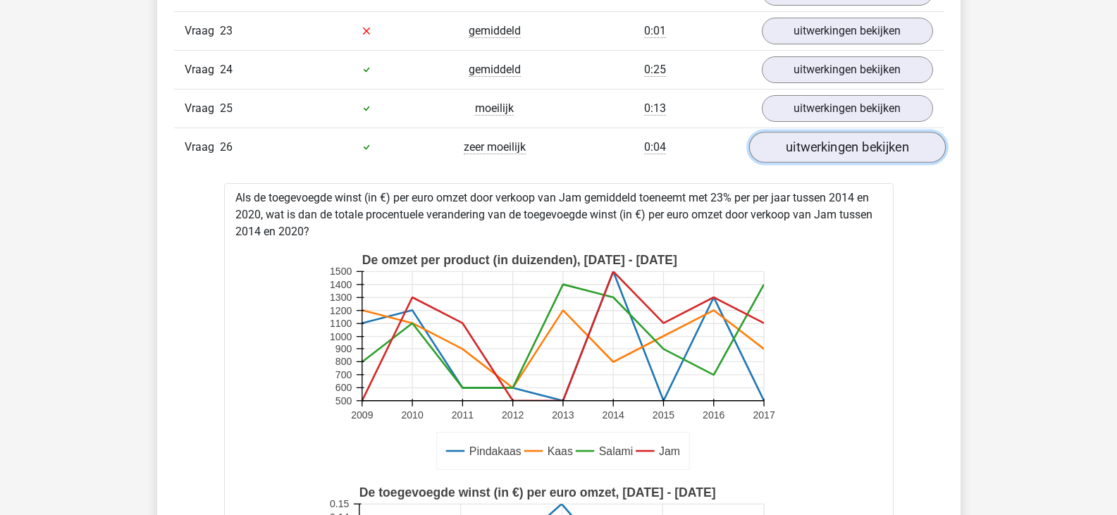
click at [803, 141] on link "uitwerkingen bekijken" at bounding box center [846, 147] width 197 height 31
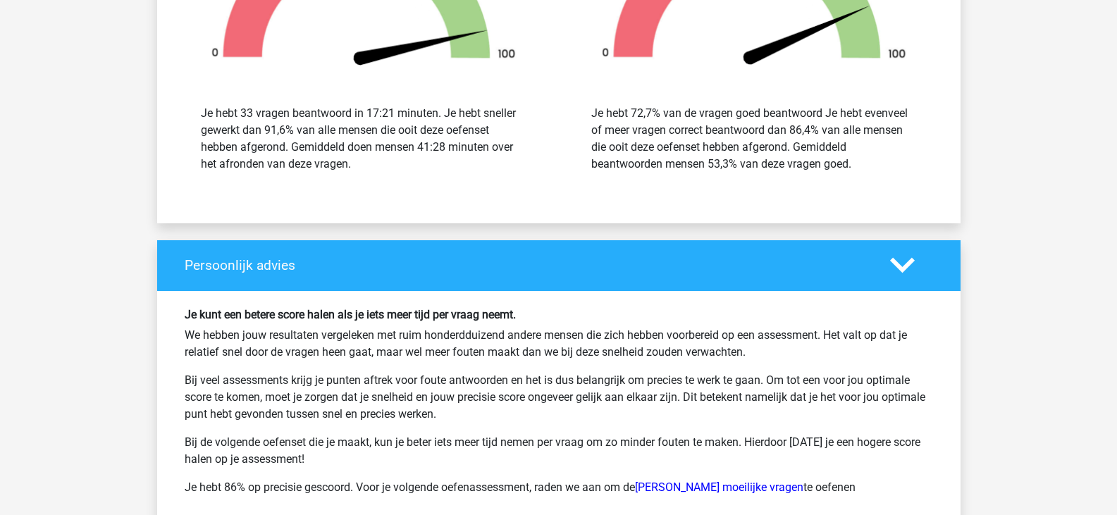
scroll to position [3099, 0]
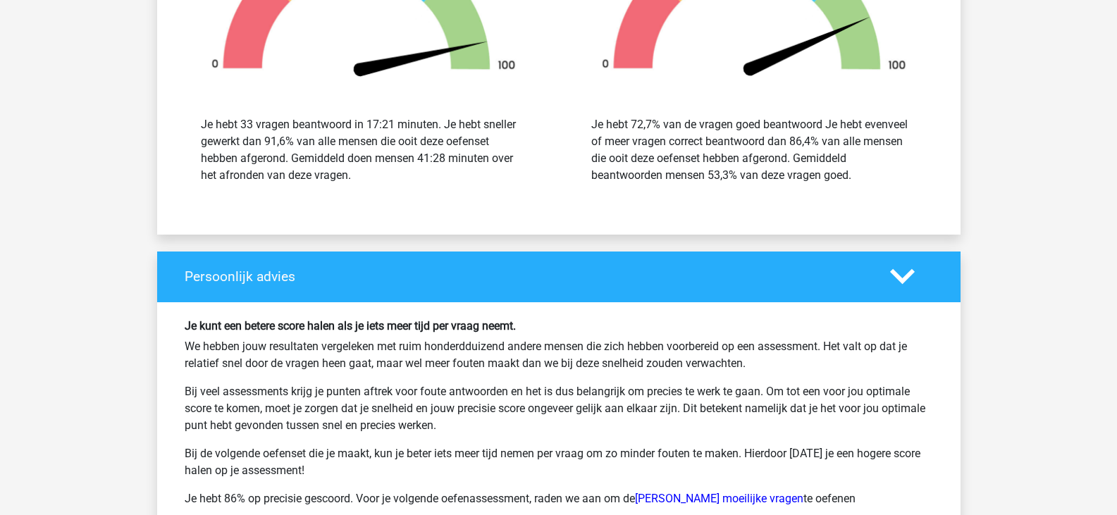
click at [365, 160] on div "Je hebt 33 vragen beantwoord in 17:21 minuten. Je hebt sneller gewerkt dan 91,6…" at bounding box center [363, 150] width 325 height 68
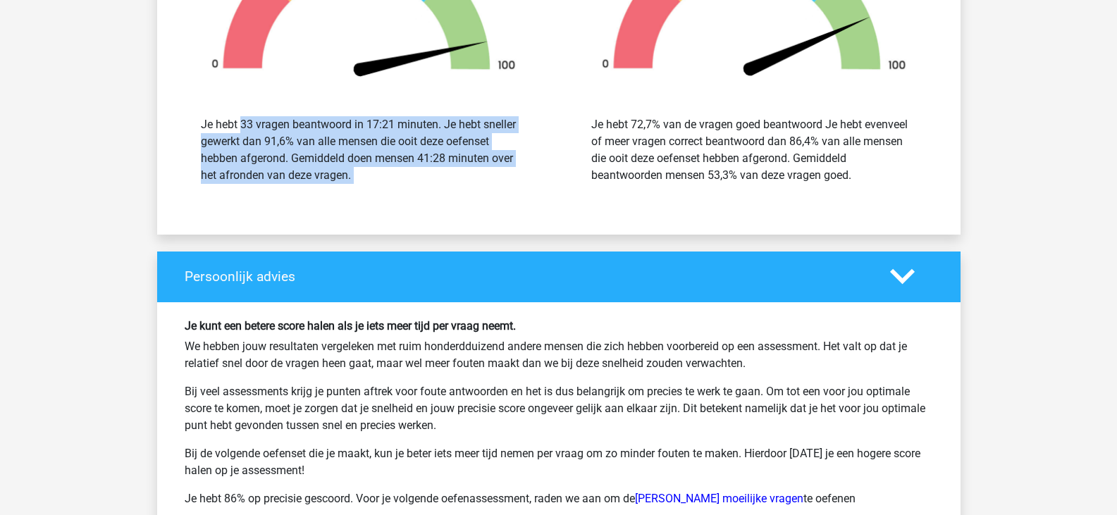
click at [365, 160] on div "Je hebt 33 vragen beantwoord in 17:21 minuten. Je hebt sneller gewerkt dan 91,6…" at bounding box center [363, 150] width 325 height 68
click at [386, 182] on div "Je hebt 33 vragen beantwoord in 17:21 minuten. Je hebt sneller gewerkt dan 91,6…" at bounding box center [363, 150] width 325 height 68
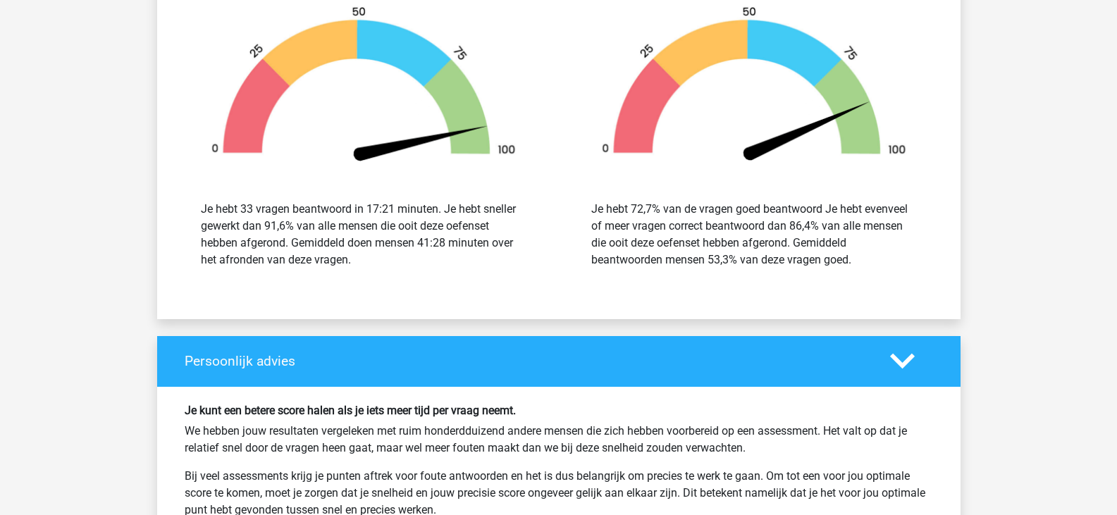
scroll to position [2959, 0]
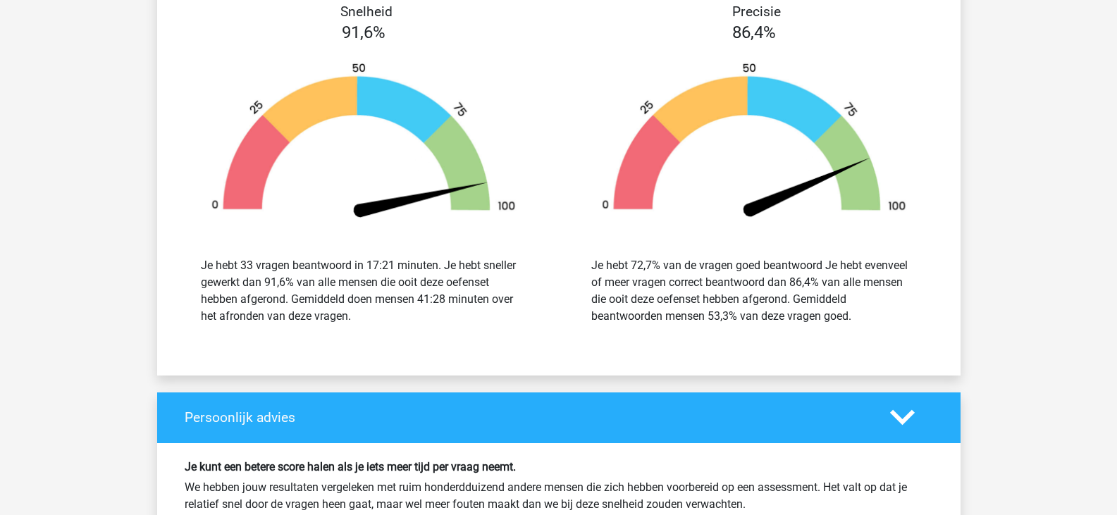
click at [518, 197] on img at bounding box center [363, 142] width 348 height 161
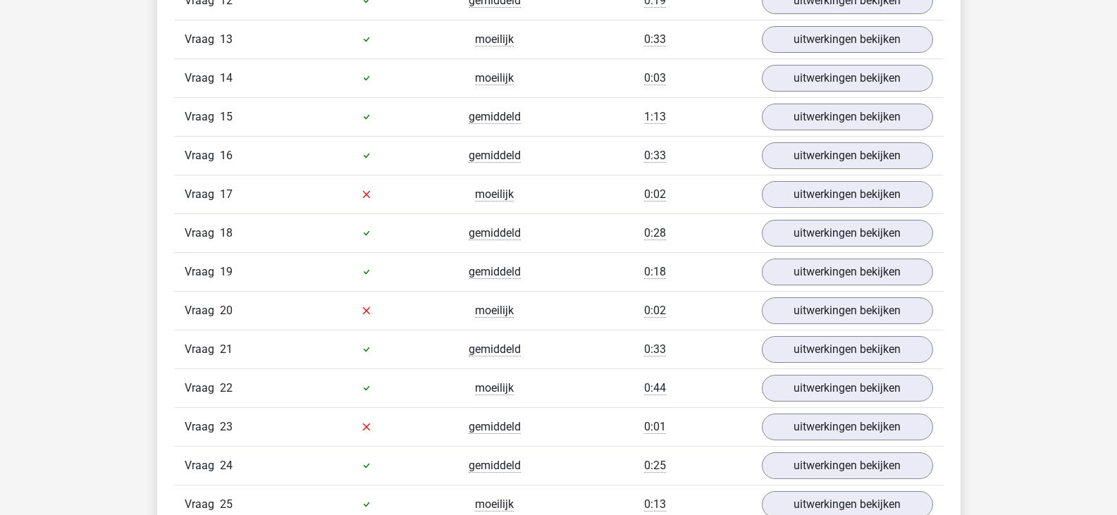
scroll to position [1902, 0]
